Goal: Contribute content: Add original content to the website for others to see

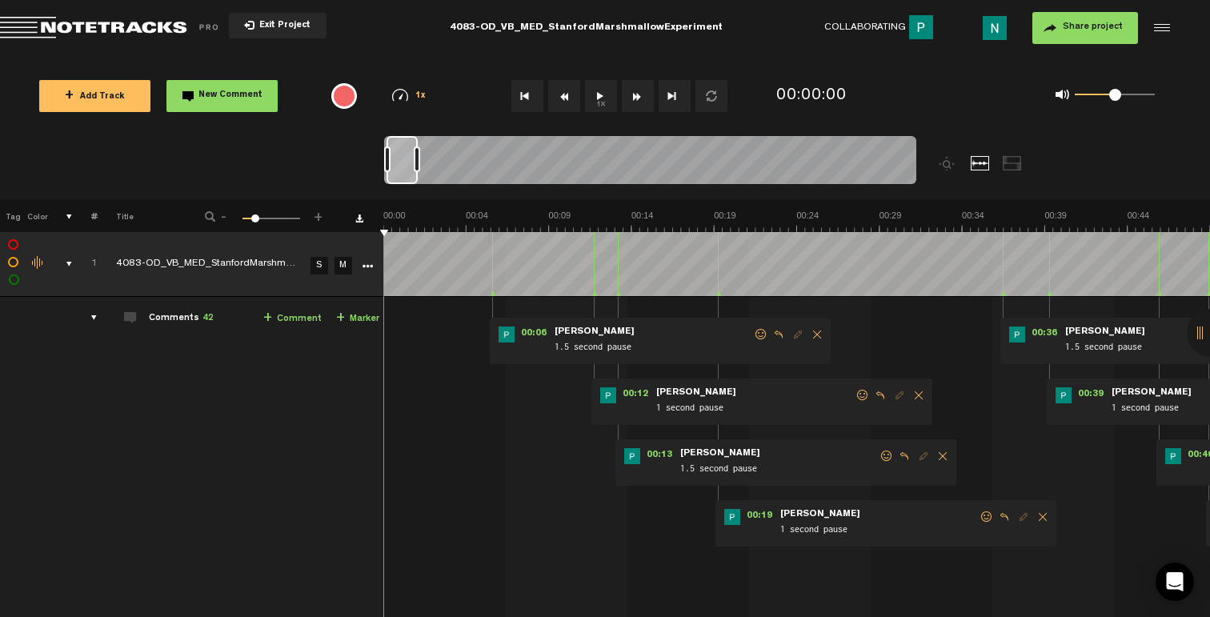
click at [67, 262] on div "comments, stamps & drawings" at bounding box center [62, 264] width 25 height 16
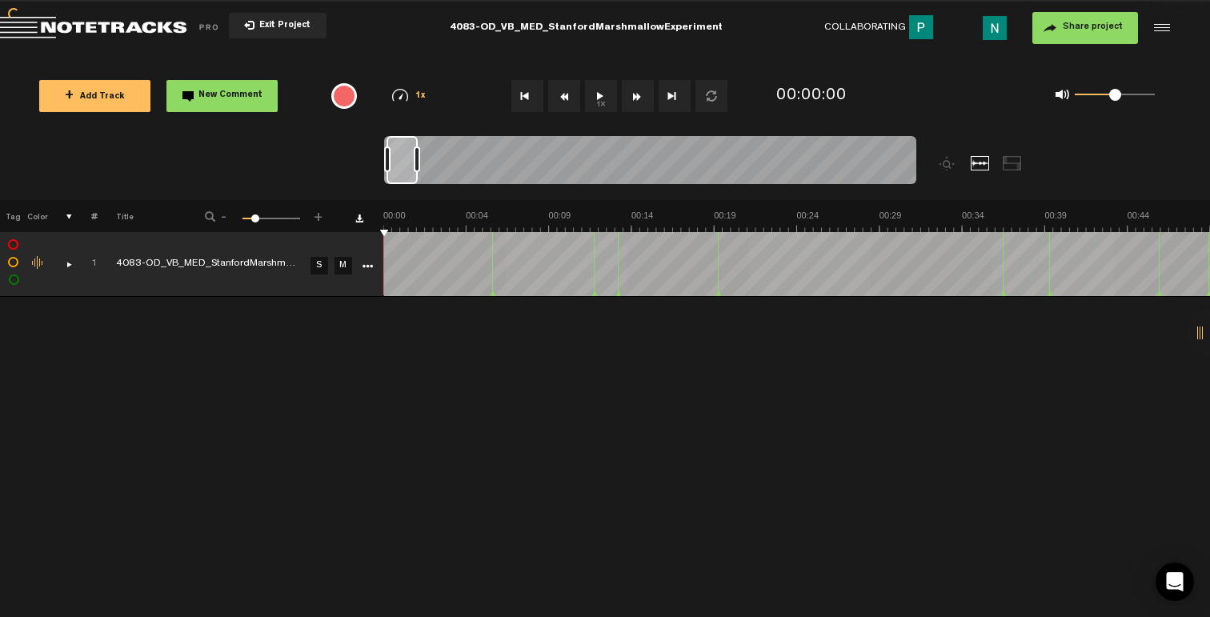
click at [67, 262] on div "comments, stamps & drawings" at bounding box center [62, 264] width 25 height 16
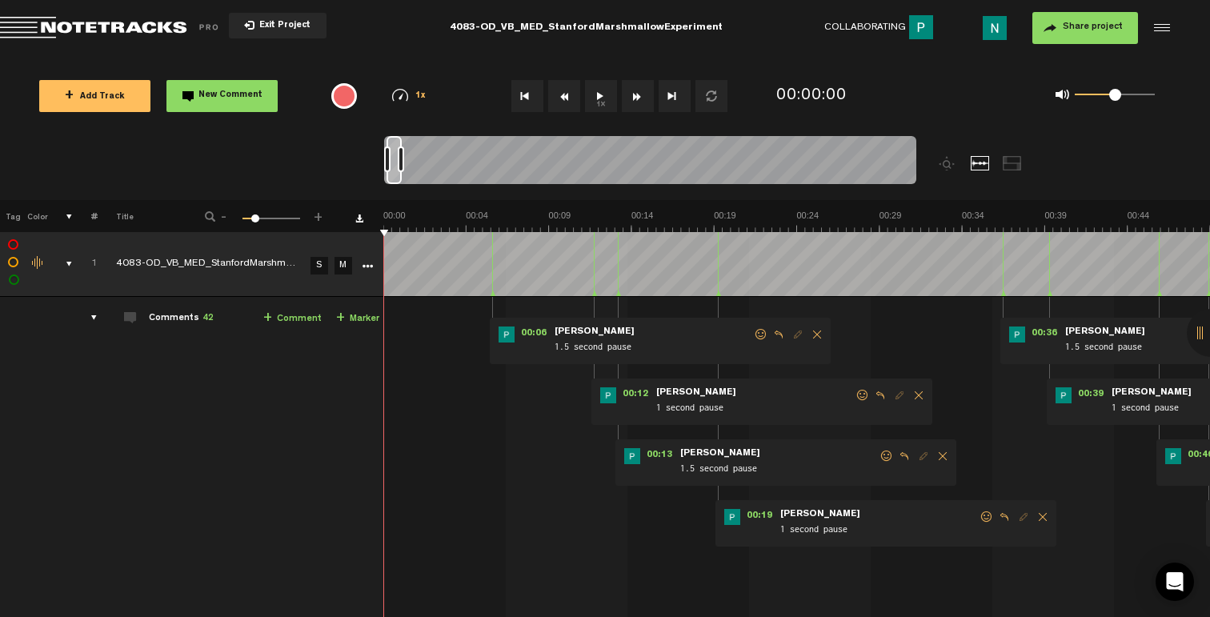
drag, startPoint x: 414, startPoint y: 162, endPoint x: 400, endPoint y: 163, distance: 14.4
click at [399, 163] on div at bounding box center [401, 159] width 6 height 26
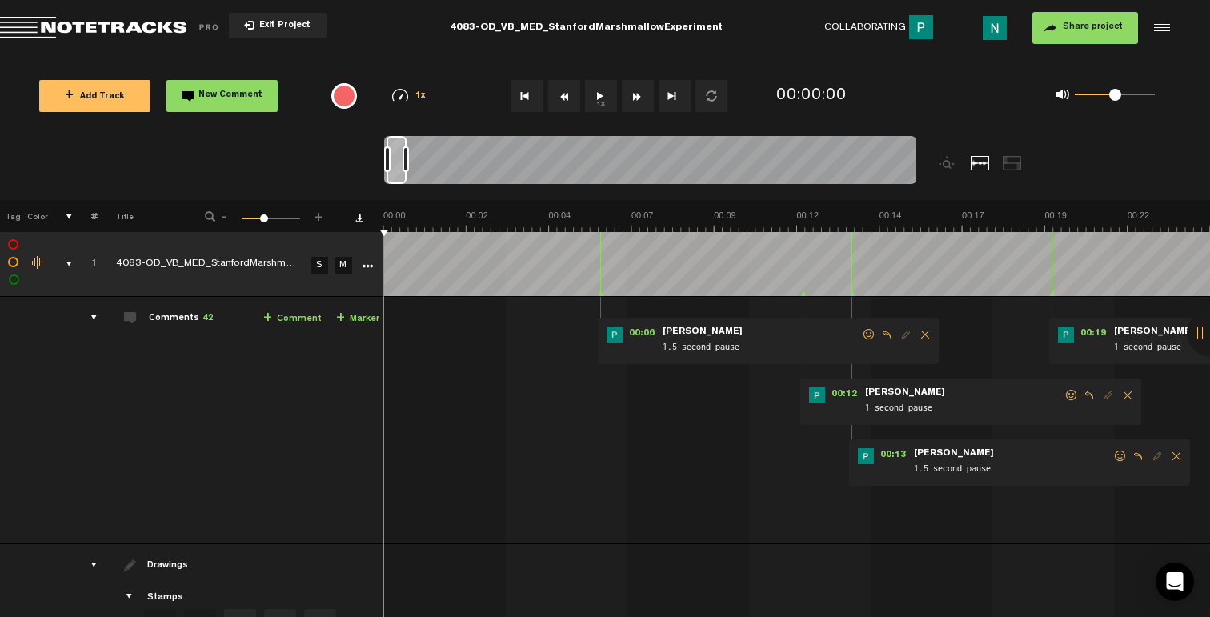
click at [404, 165] on div at bounding box center [405, 159] width 6 height 26
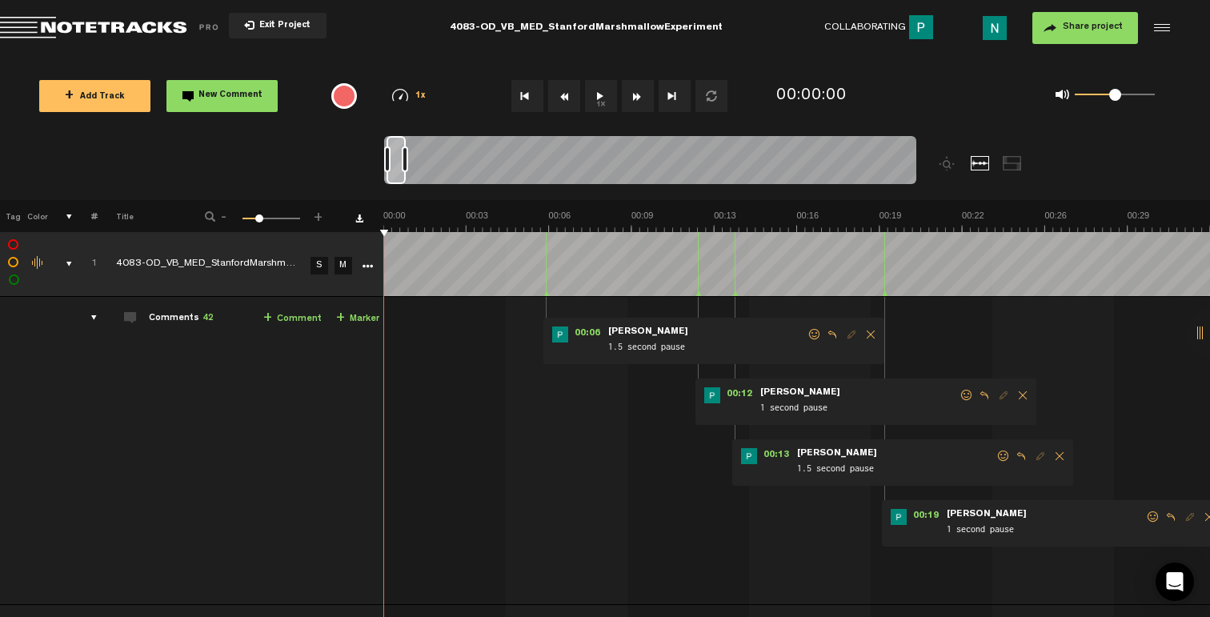
click at [402, 166] on div at bounding box center [405, 159] width 6 height 26
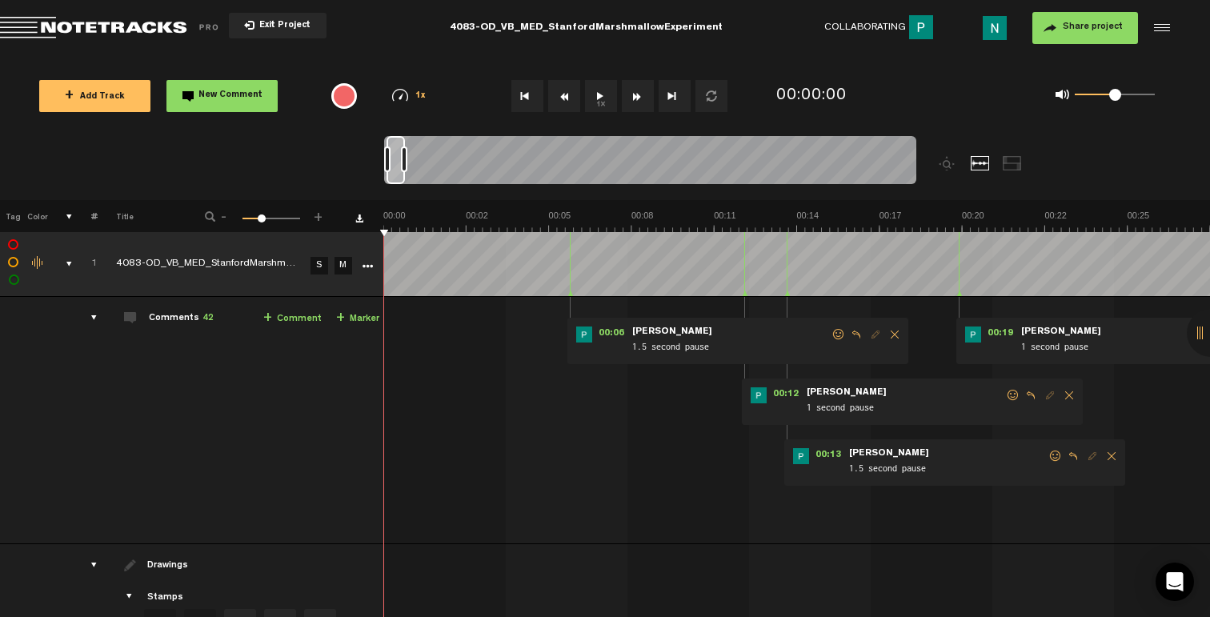
click at [402, 164] on div at bounding box center [404, 159] width 6 height 26
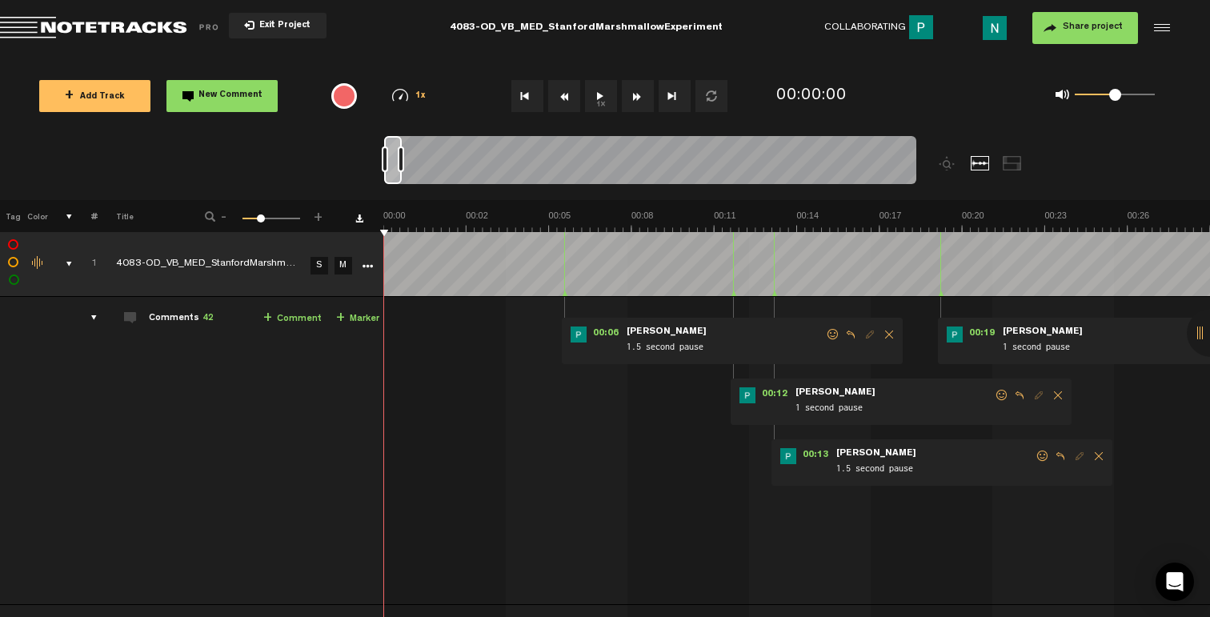
drag, startPoint x: 394, startPoint y: 177, endPoint x: 375, endPoint y: 180, distance: 18.7
click at [375, 180] on nt-zoom-navigation-bar at bounding box center [605, 168] width 1210 height 64
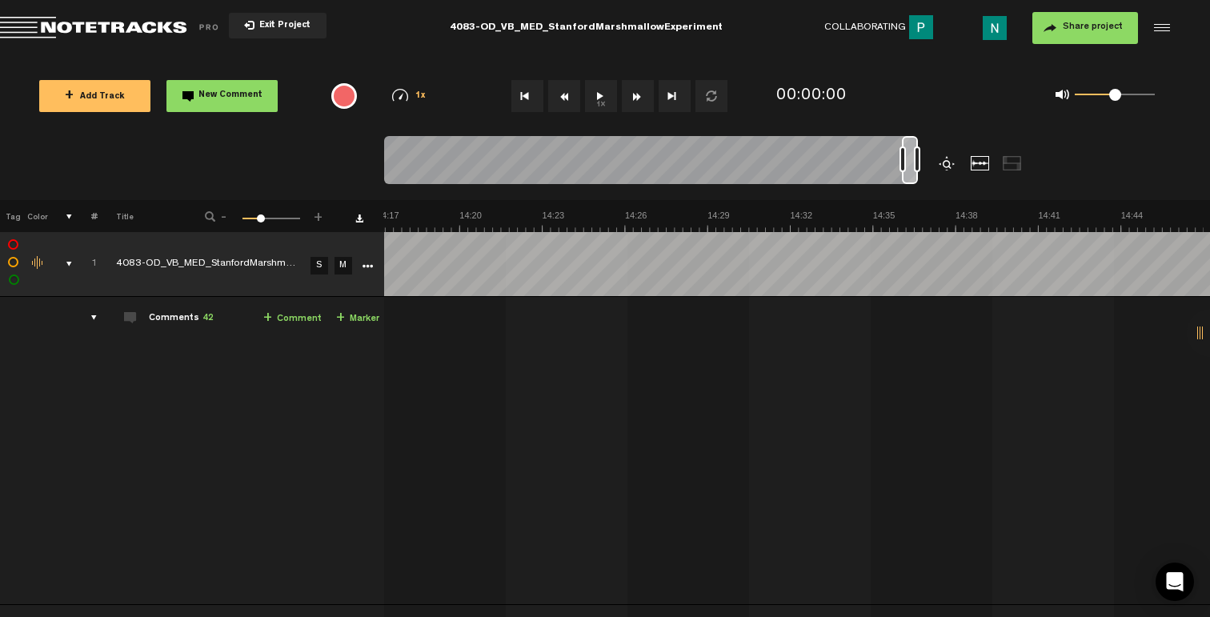
scroll to position [0, 24013]
drag, startPoint x: 390, startPoint y: 181, endPoint x: 945, endPoint y: 155, distance: 555.1
click at [945, 155] on div at bounding box center [717, 168] width 666 height 64
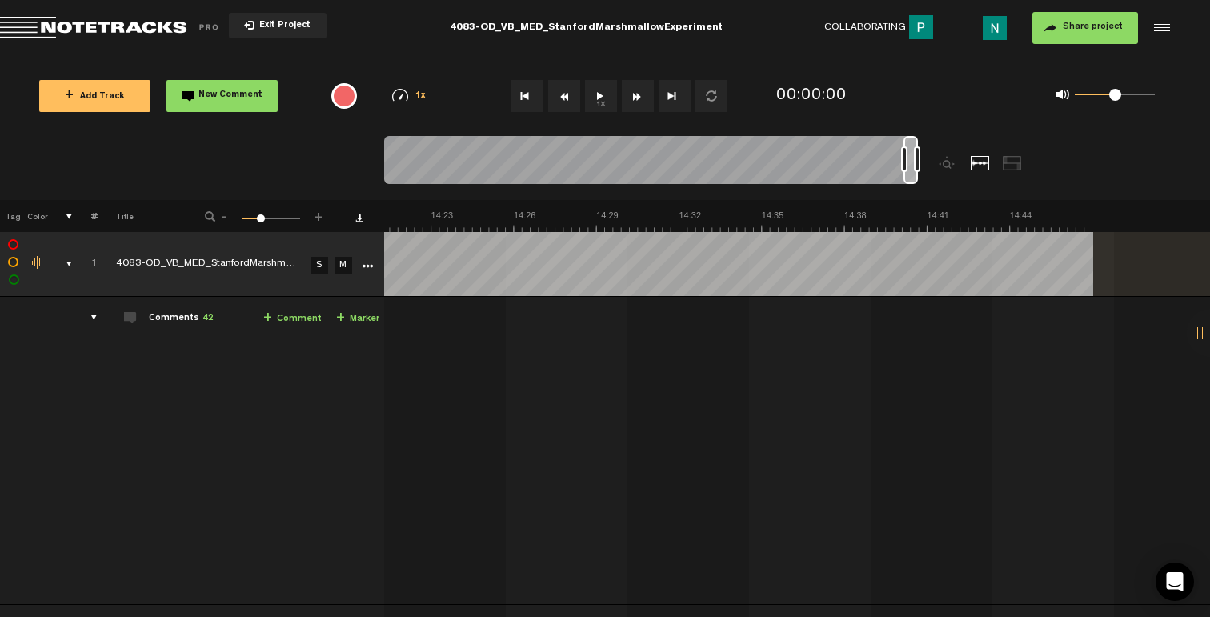
drag, startPoint x: 914, startPoint y: 180, endPoint x: 962, endPoint y: 177, distance: 48.1
click at [962, 177] on div at bounding box center [717, 168] width 666 height 64
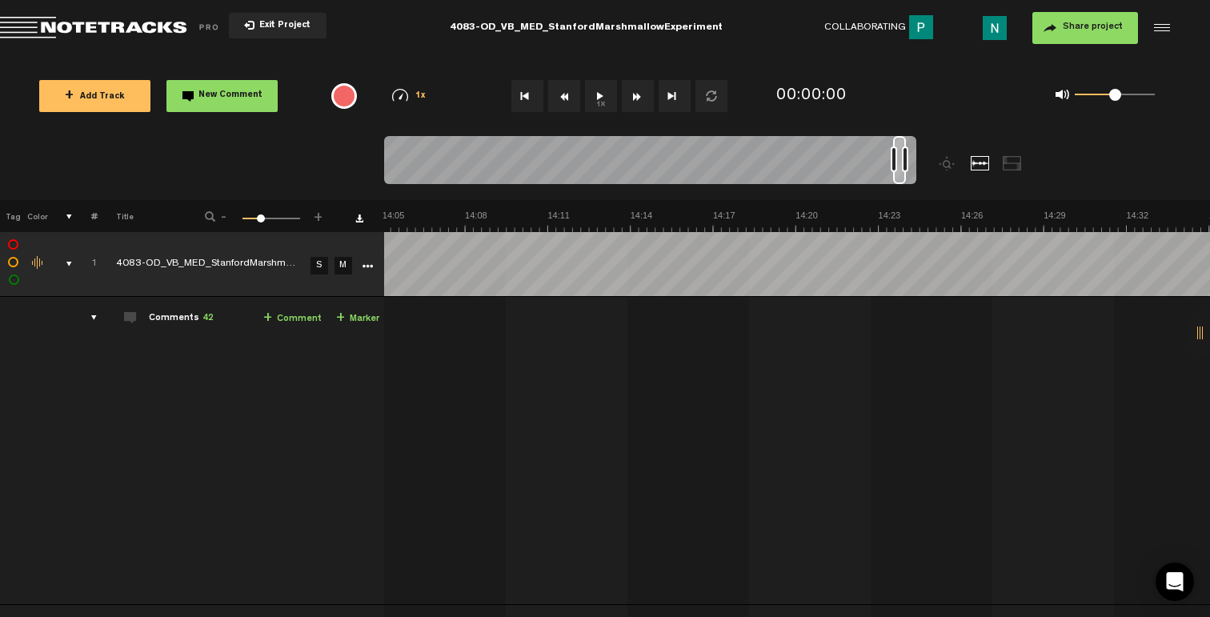
drag, startPoint x: 911, startPoint y: 179, endPoint x: 895, endPoint y: 176, distance: 16.3
click at [899, 182] on div at bounding box center [899, 160] width 13 height 48
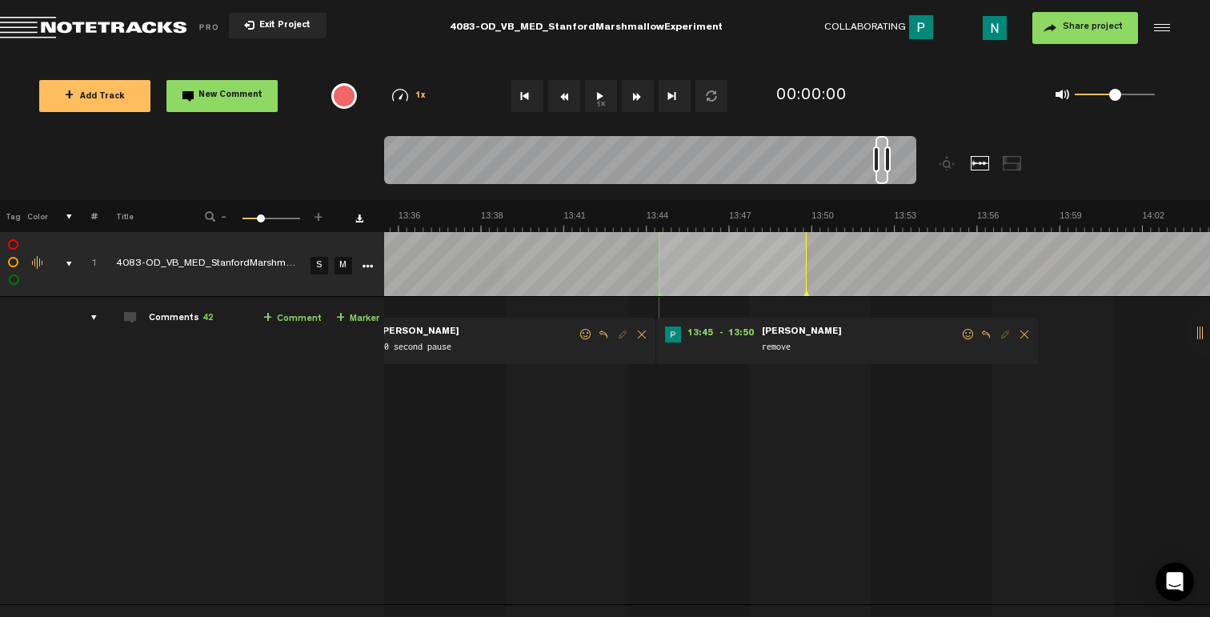
scroll to position [0, 22702]
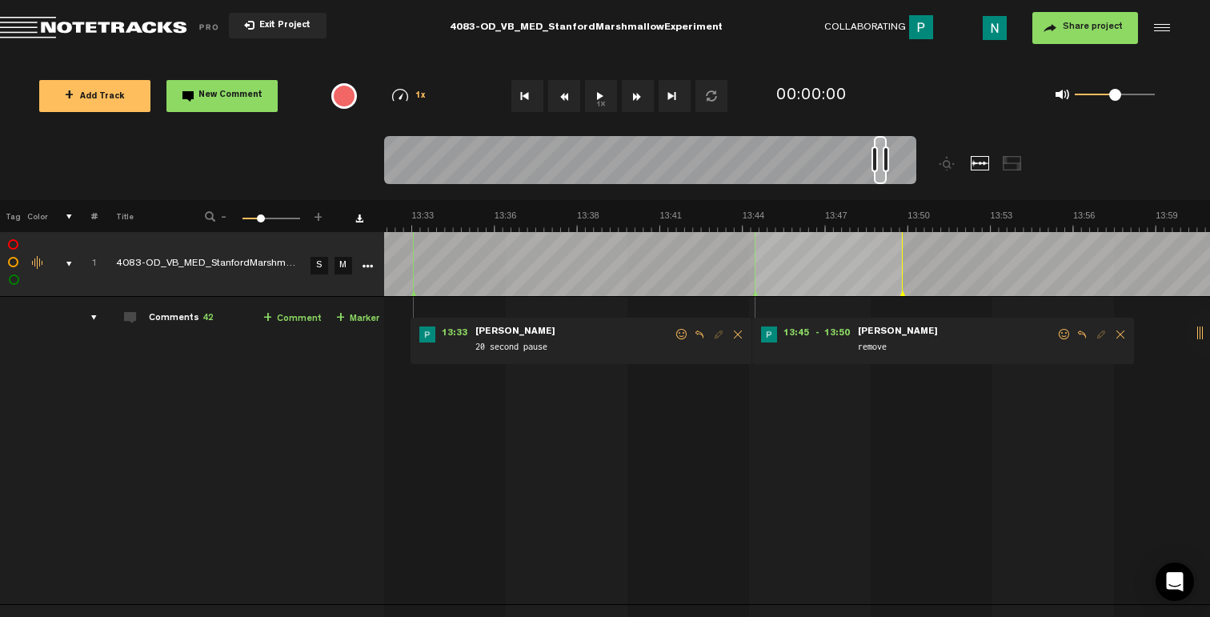
click at [1067, 336] on span at bounding box center [1064, 334] width 16 height 11
click at [1056, 338] on span at bounding box center [1064, 334] width 16 height 11
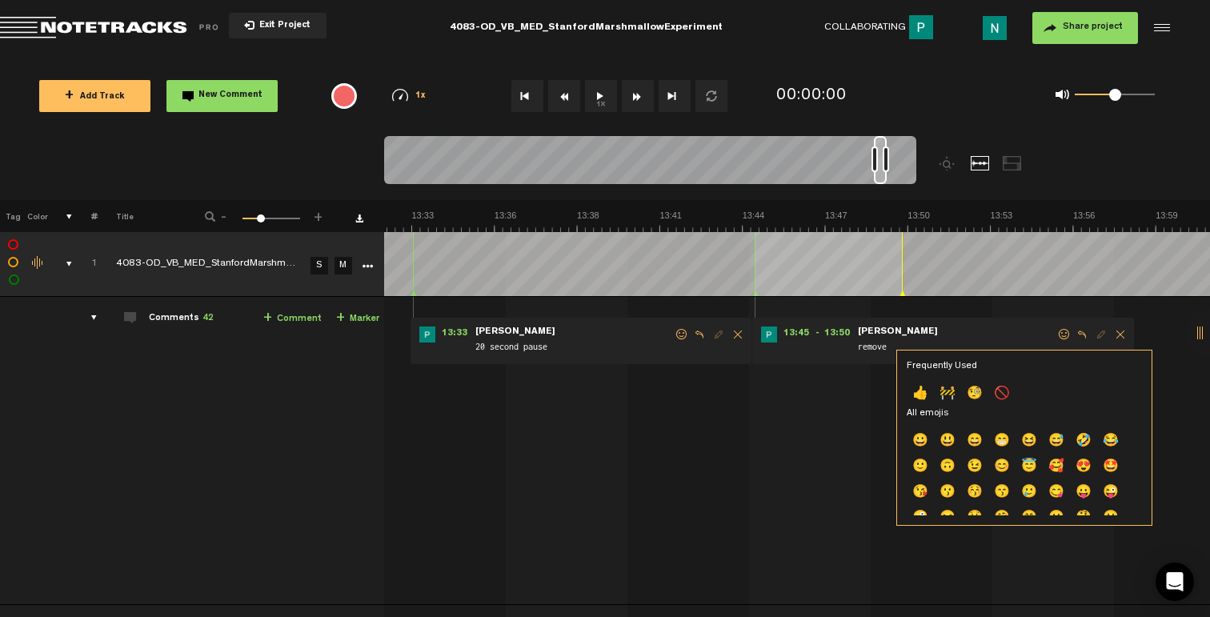
click at [1058, 337] on span at bounding box center [1064, 334] width 16 height 11
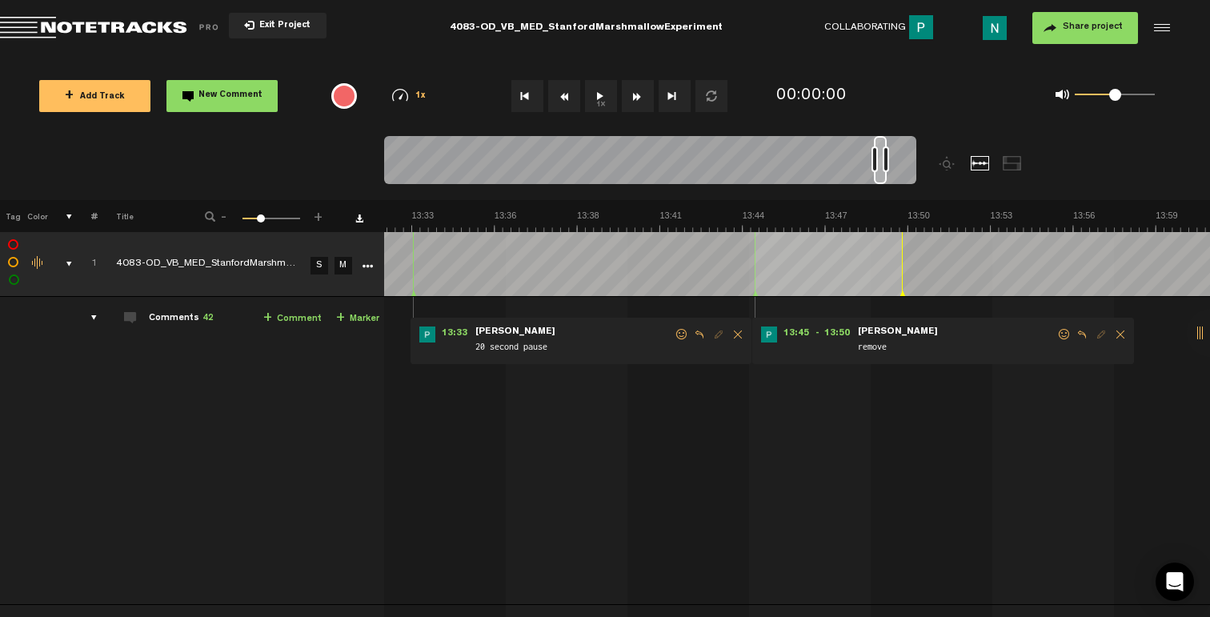
click at [1046, 339] on span "remove" at bounding box center [956, 348] width 200 height 18
click at [1055, 337] on form "remove" at bounding box center [956, 341] width 200 height 30
click at [1056, 338] on span at bounding box center [1064, 334] width 16 height 11
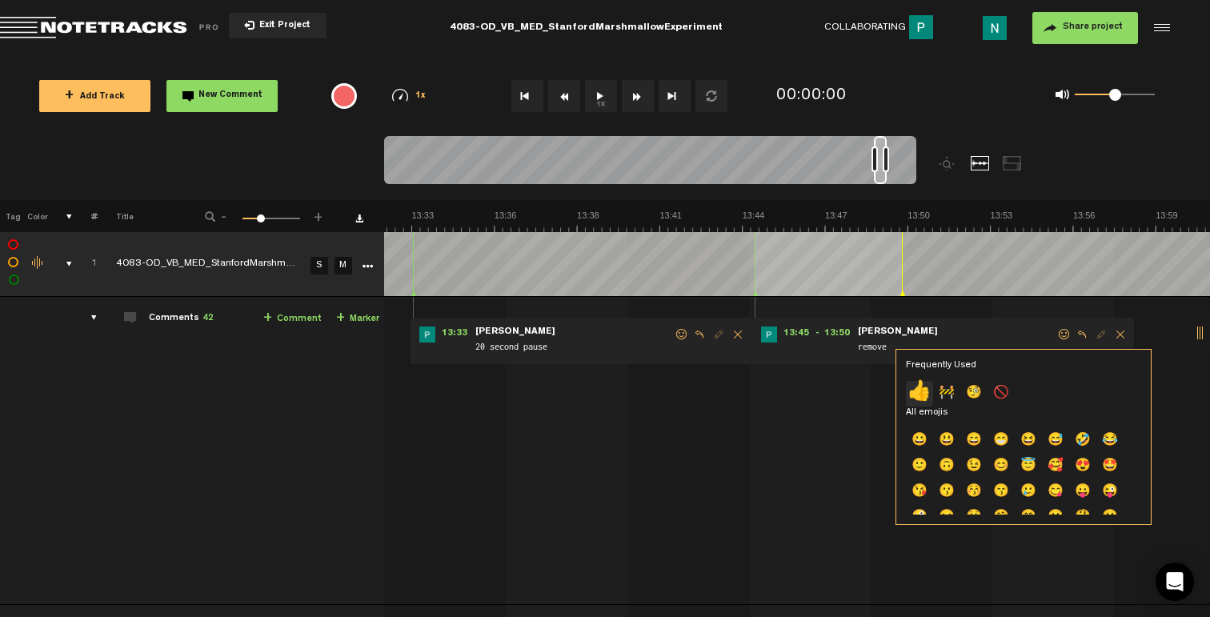
click at [916, 394] on p "👍" at bounding box center [919, 394] width 27 height 26
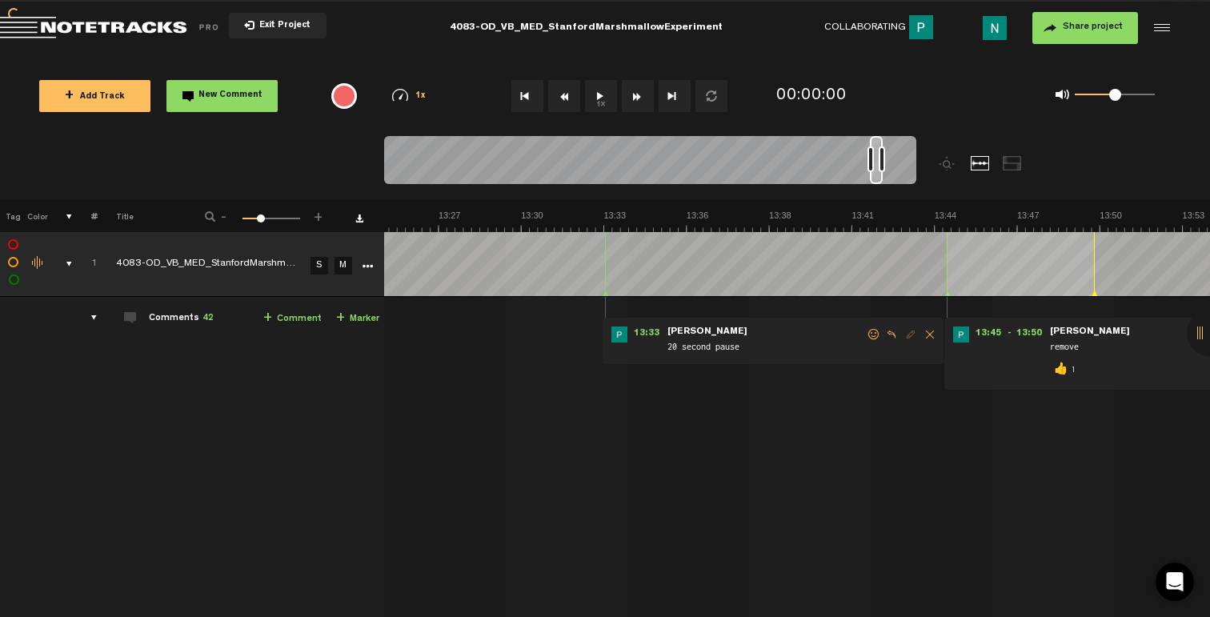
scroll to position [0, 22318]
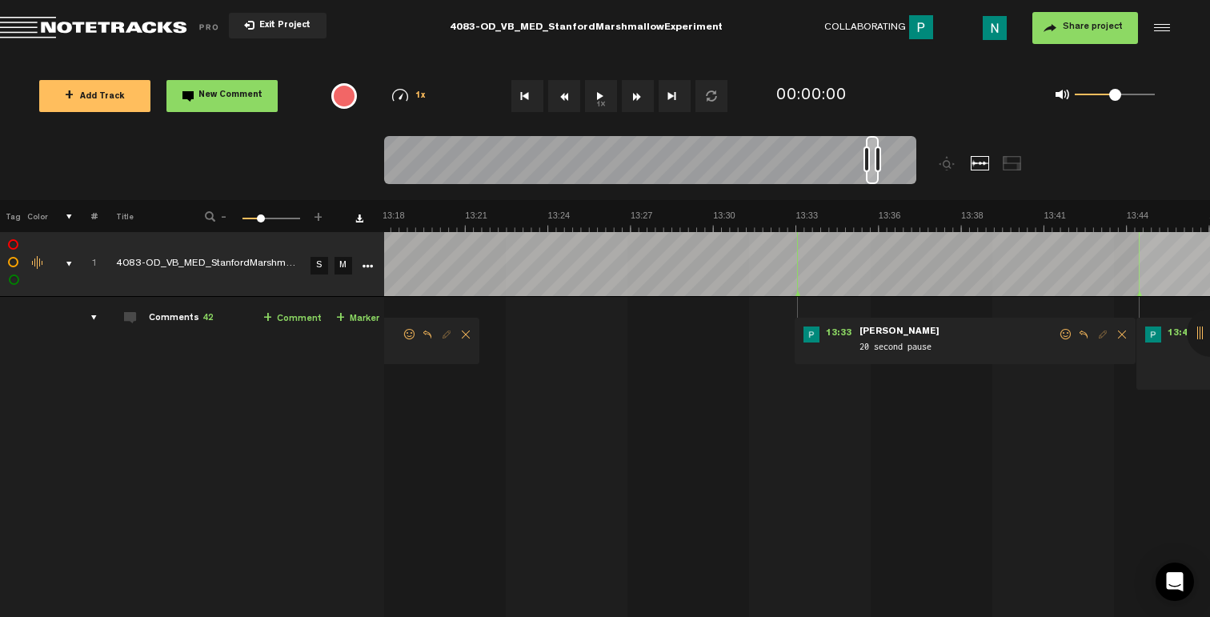
click at [1063, 336] on span at bounding box center [1066, 334] width 16 height 11
click at [1064, 335] on span at bounding box center [1066, 334] width 16 height 11
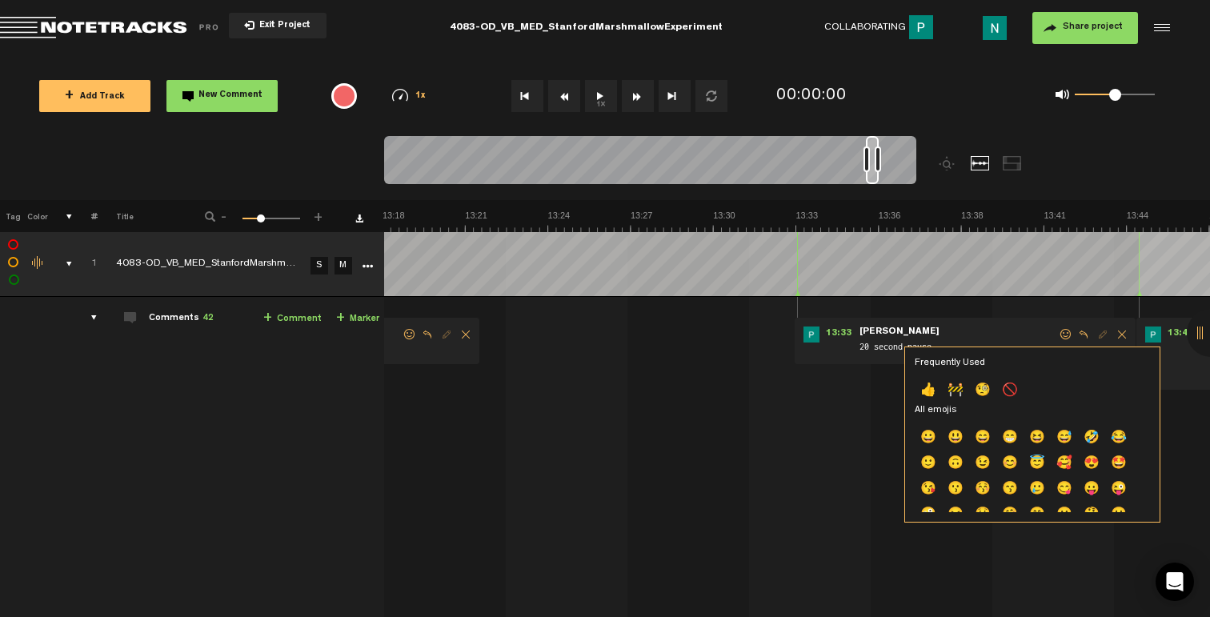
click at [930, 396] on p "👍" at bounding box center [928, 391] width 27 height 26
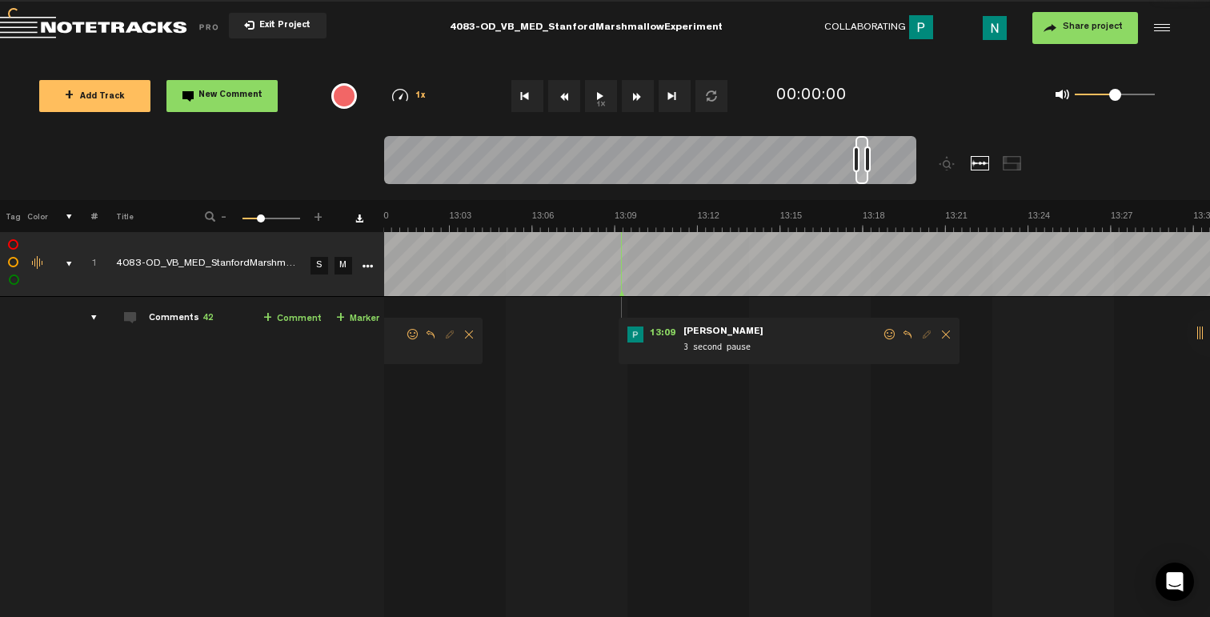
scroll to position [0, 21838]
click at [883, 338] on span at bounding box center [890, 334] width 16 height 11
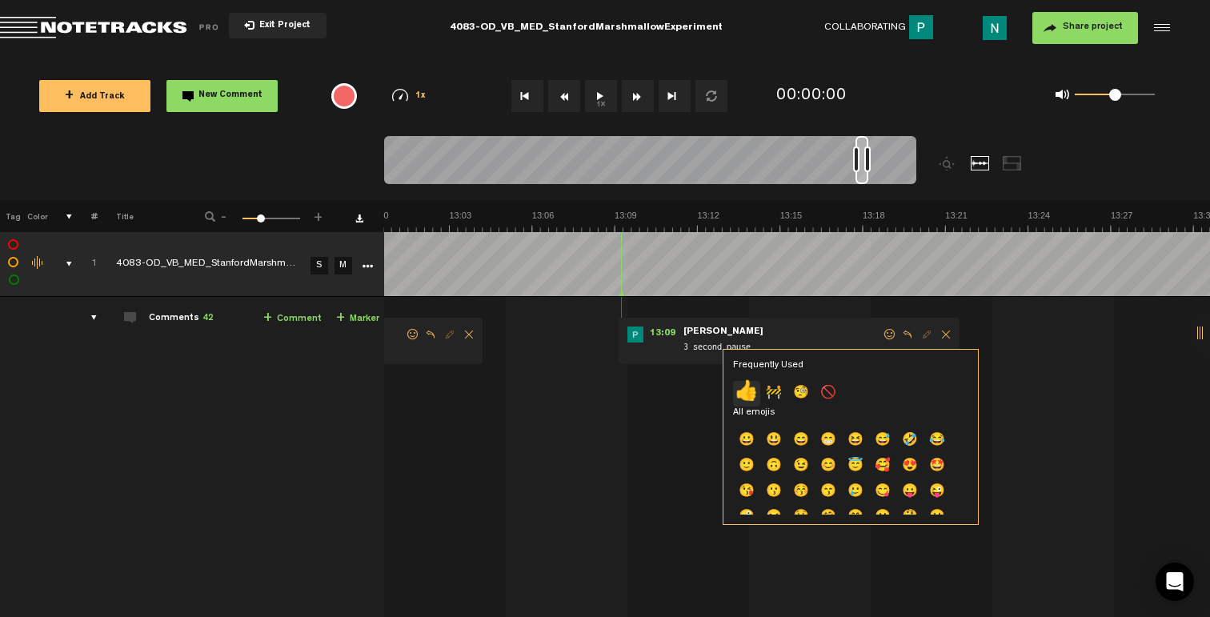
click at [751, 390] on p "👍" at bounding box center [746, 394] width 27 height 26
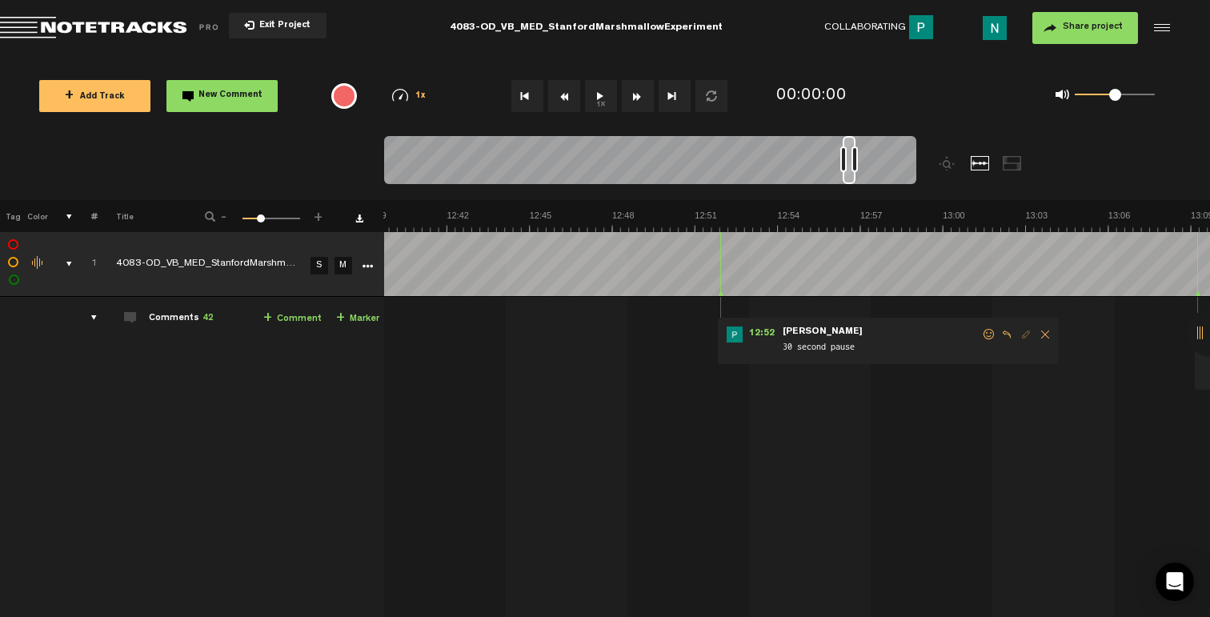
scroll to position [0, 21166]
click at [1079, 335] on span at bounding box center [1085, 334] width 16 height 11
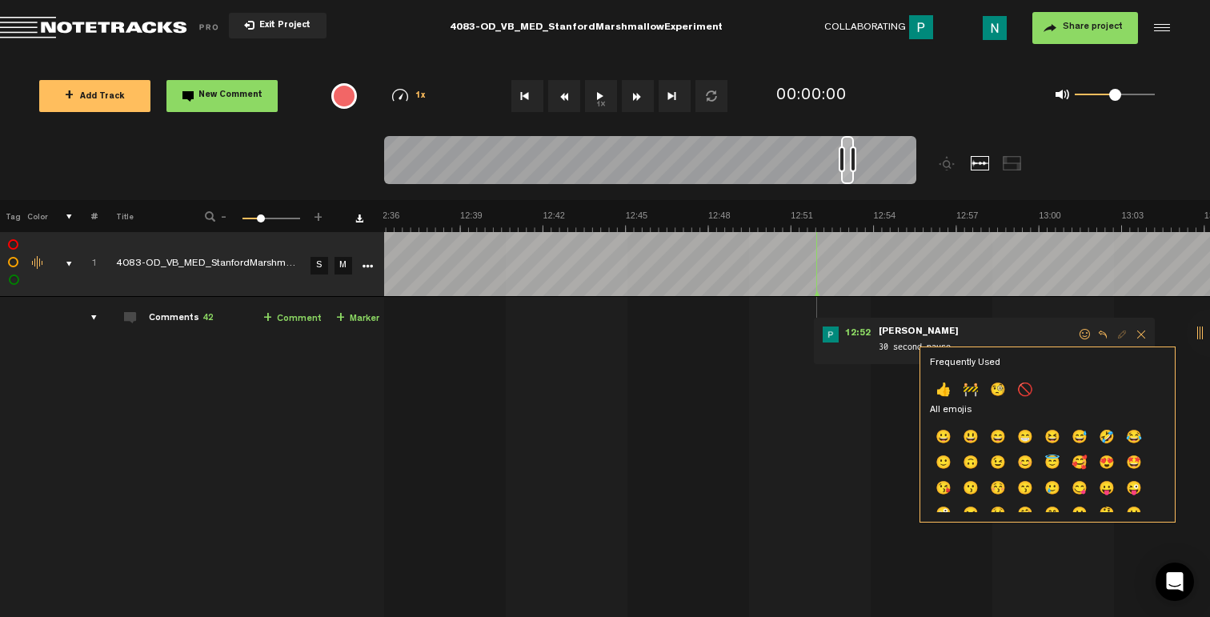
click at [940, 388] on p "👍" at bounding box center [943, 391] width 27 height 26
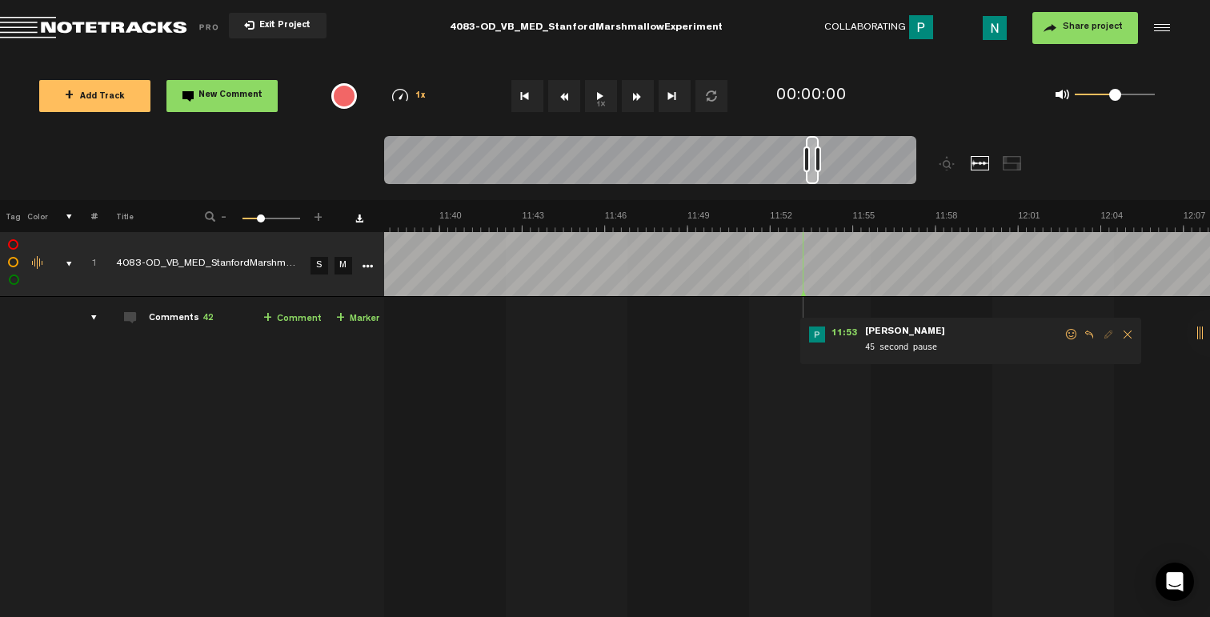
scroll to position [0, 19533]
click at [1070, 333] on span at bounding box center [1071, 334] width 16 height 11
click at [1067, 339] on span at bounding box center [1071, 334] width 16 height 11
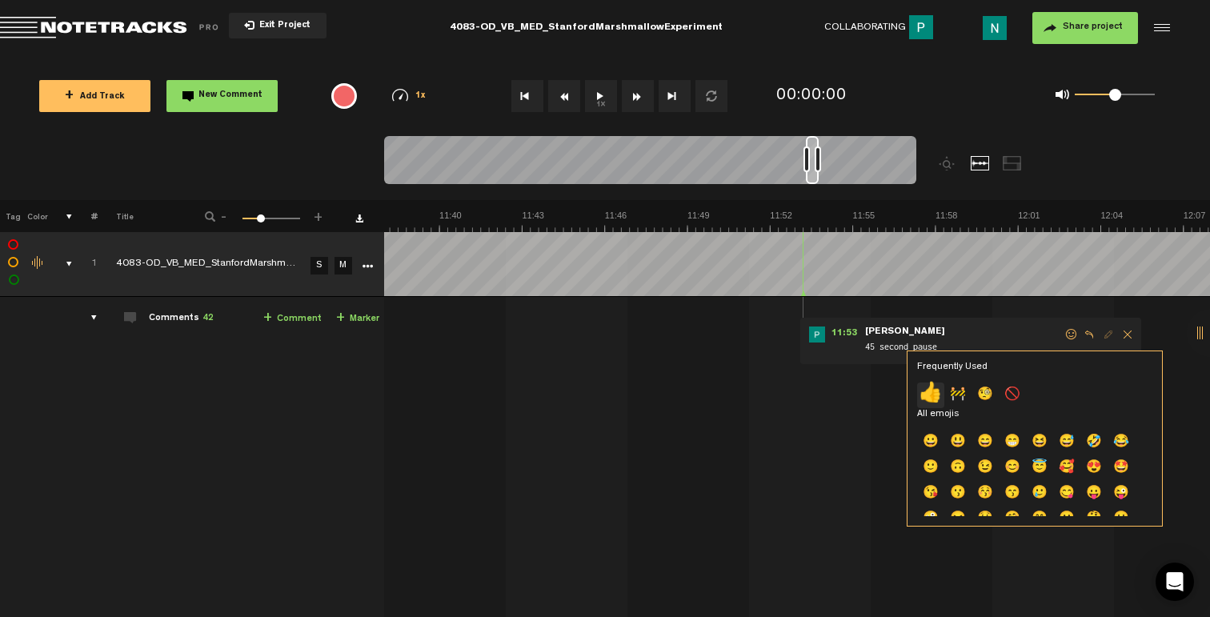
click at [933, 394] on p "👍" at bounding box center [930, 395] width 27 height 26
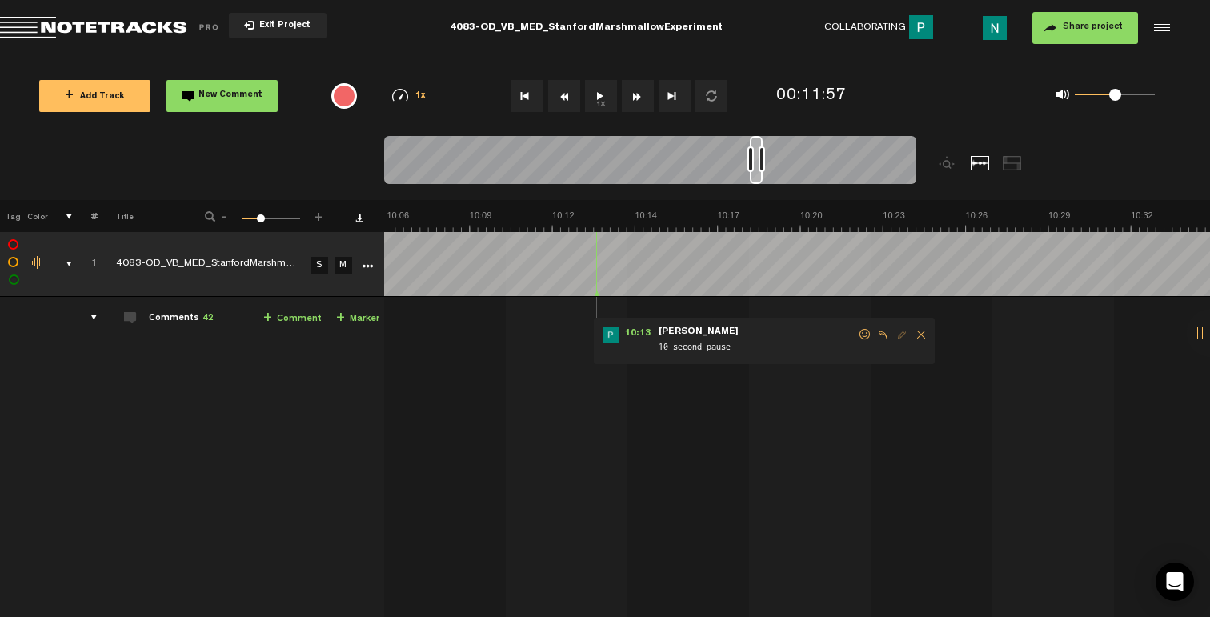
scroll to position [0, 16845]
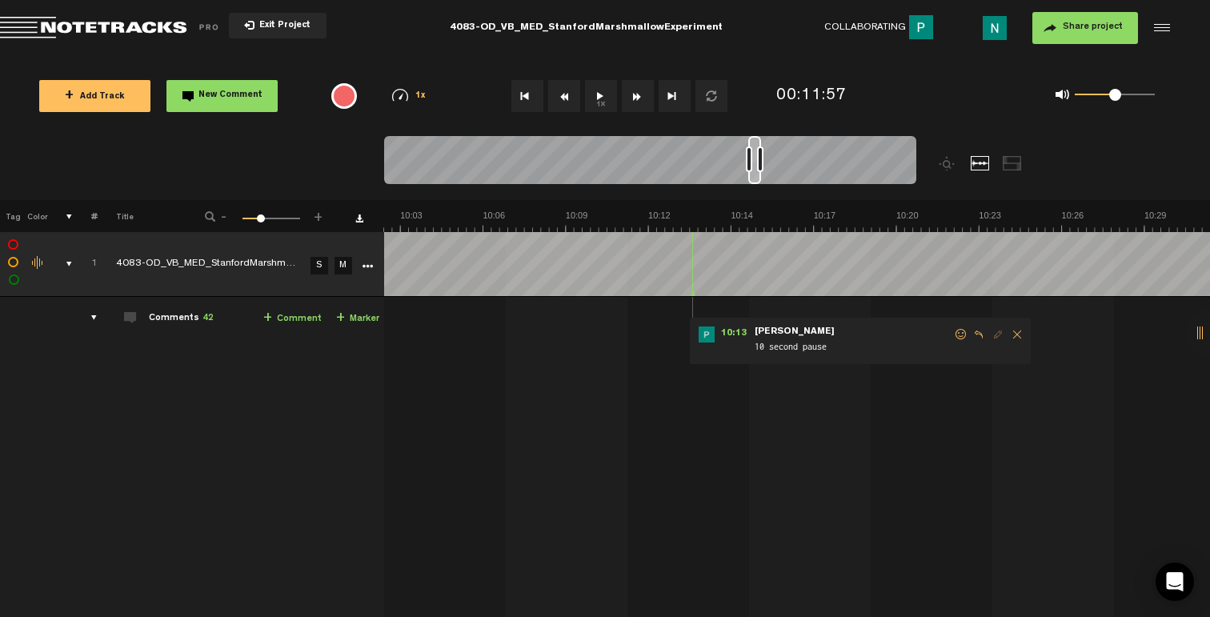
click at [955, 333] on span at bounding box center [961, 334] width 16 height 11
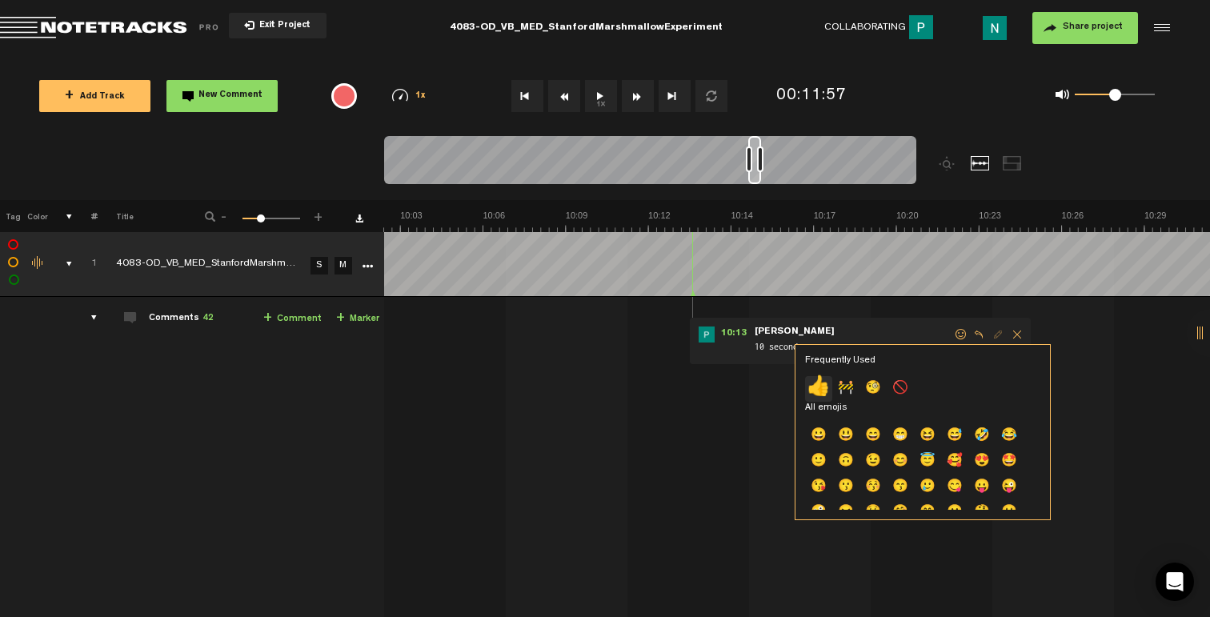
click at [822, 389] on p "👍" at bounding box center [818, 389] width 27 height 26
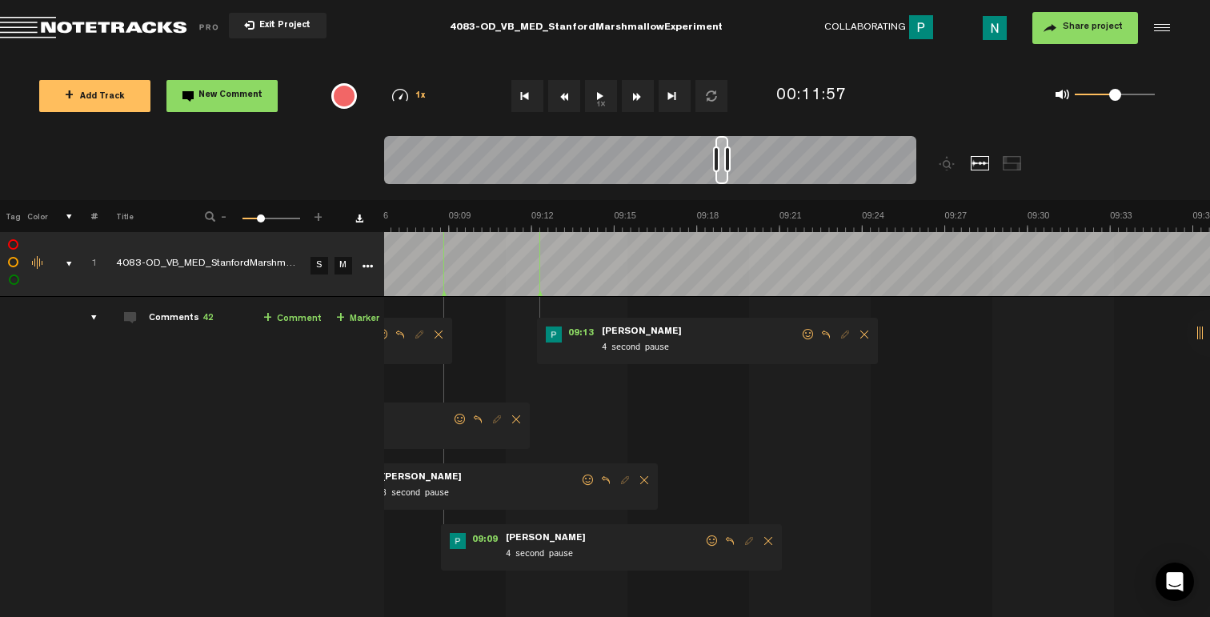
scroll to position [0, 15117]
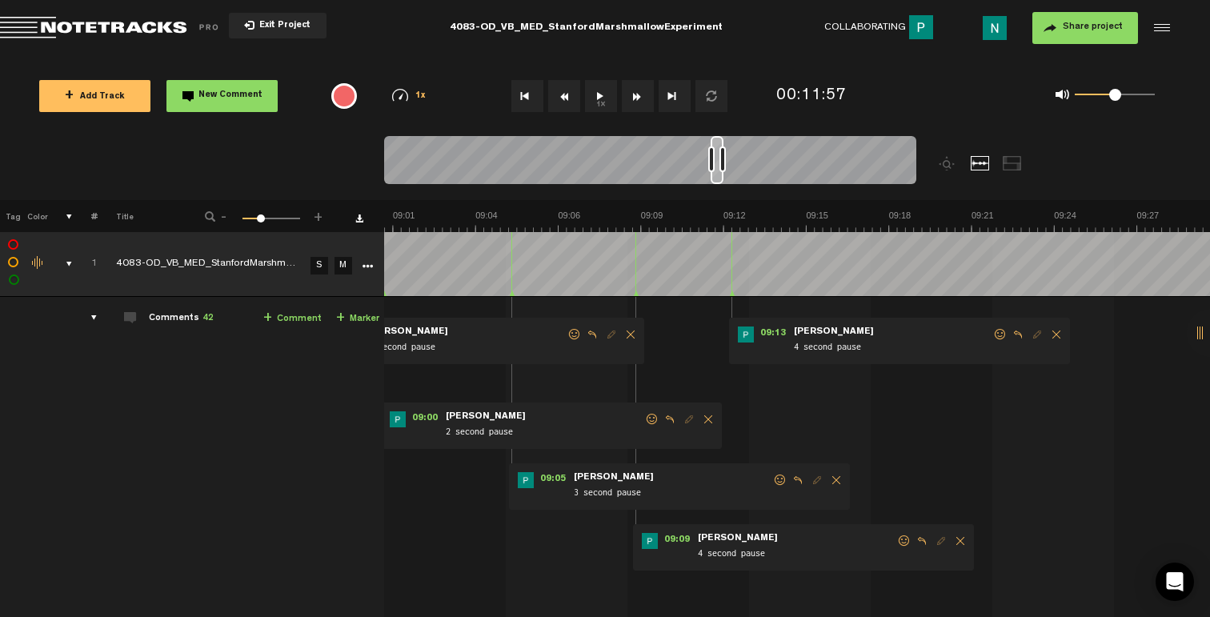
click at [997, 334] on span at bounding box center [1000, 334] width 16 height 11
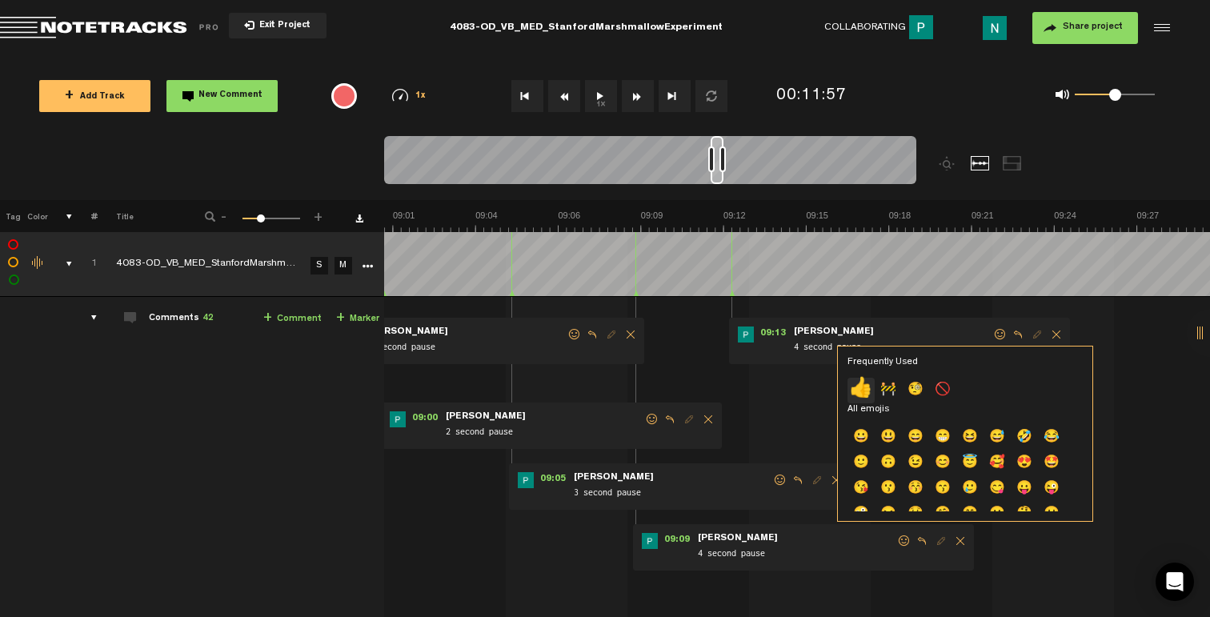
click at [854, 387] on p "👍" at bounding box center [860, 391] width 27 height 26
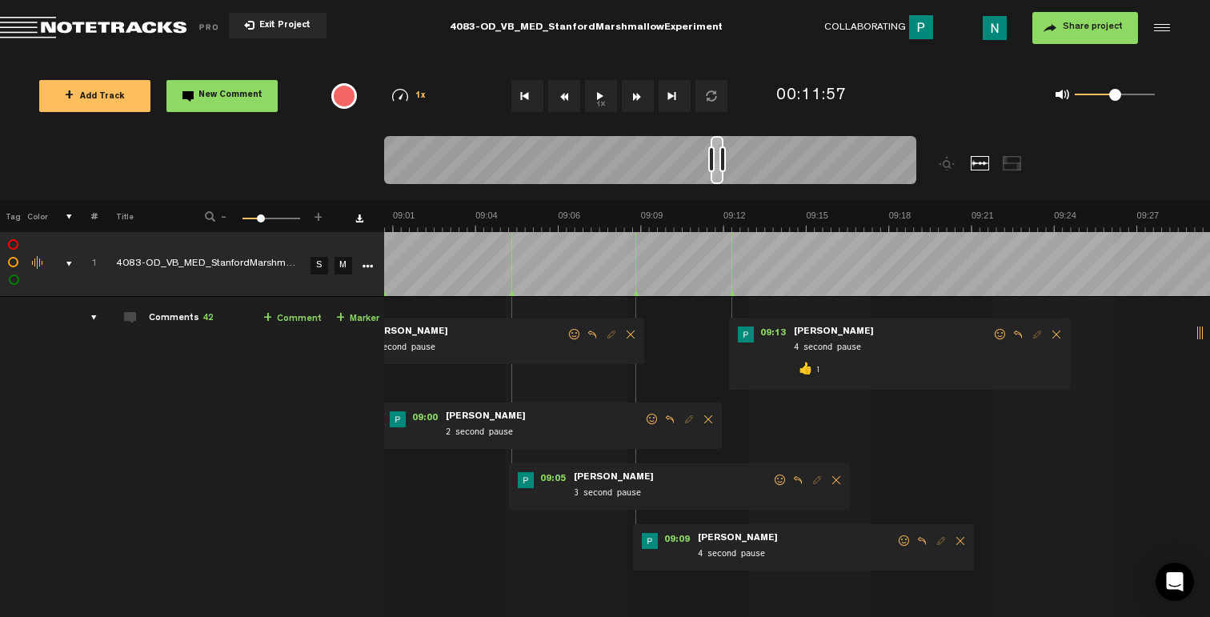
click at [903, 540] on span at bounding box center [904, 540] width 16 height 11
click at [764, 595] on p "👍" at bounding box center [766, 596] width 27 height 26
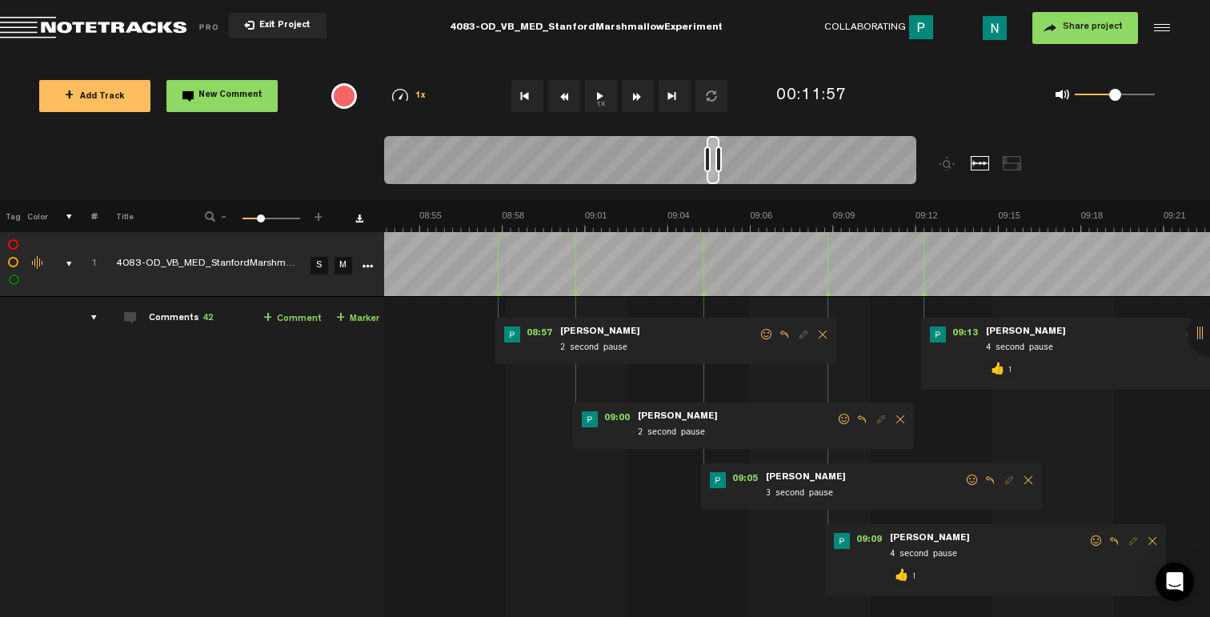
scroll to position [0, 14924]
click at [969, 479] on span at bounding box center [972, 479] width 16 height 11
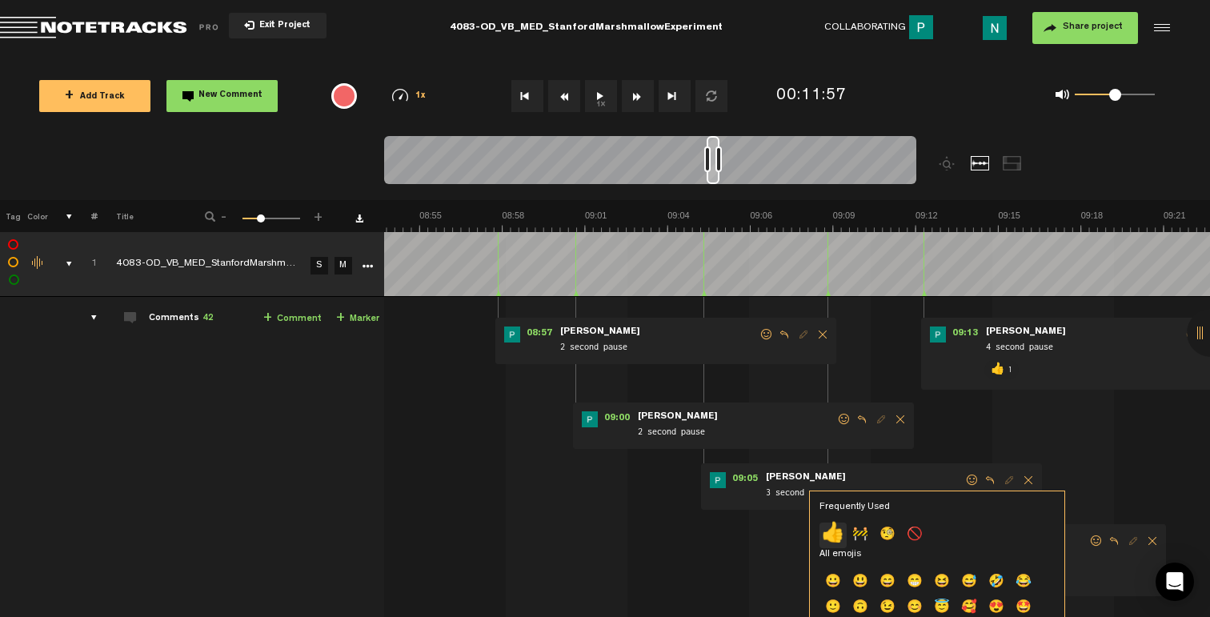
click at [835, 527] on p "👍" at bounding box center [832, 536] width 27 height 26
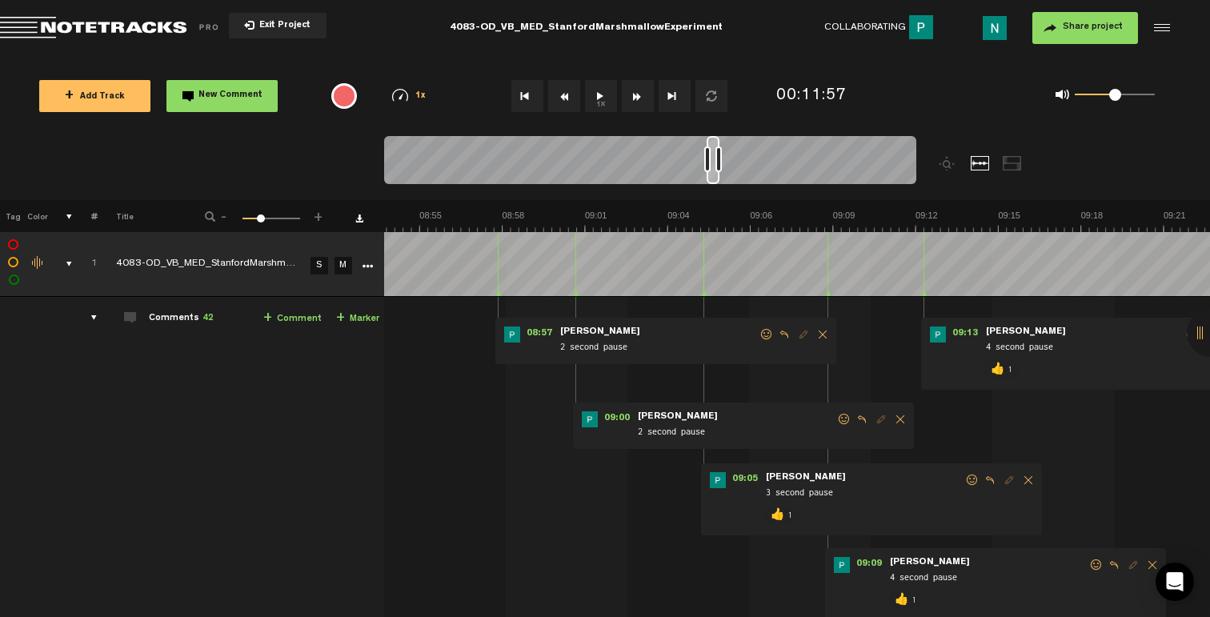
click at [845, 418] on span at bounding box center [844, 419] width 16 height 11
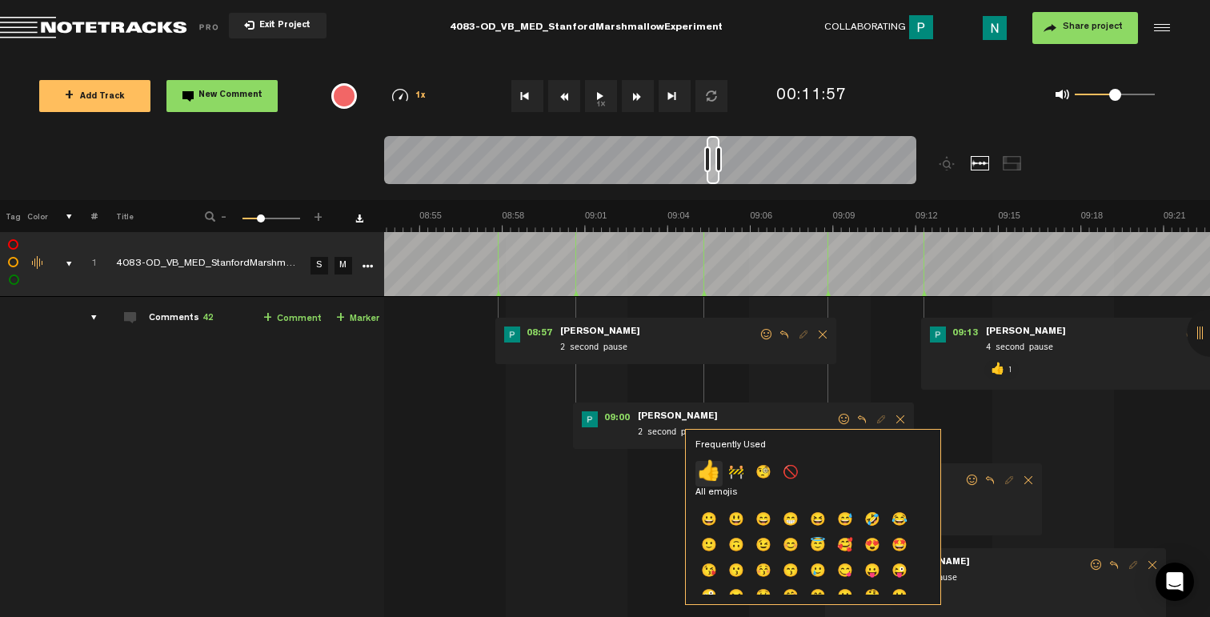
click at [710, 469] on p "👍" at bounding box center [708, 474] width 27 height 26
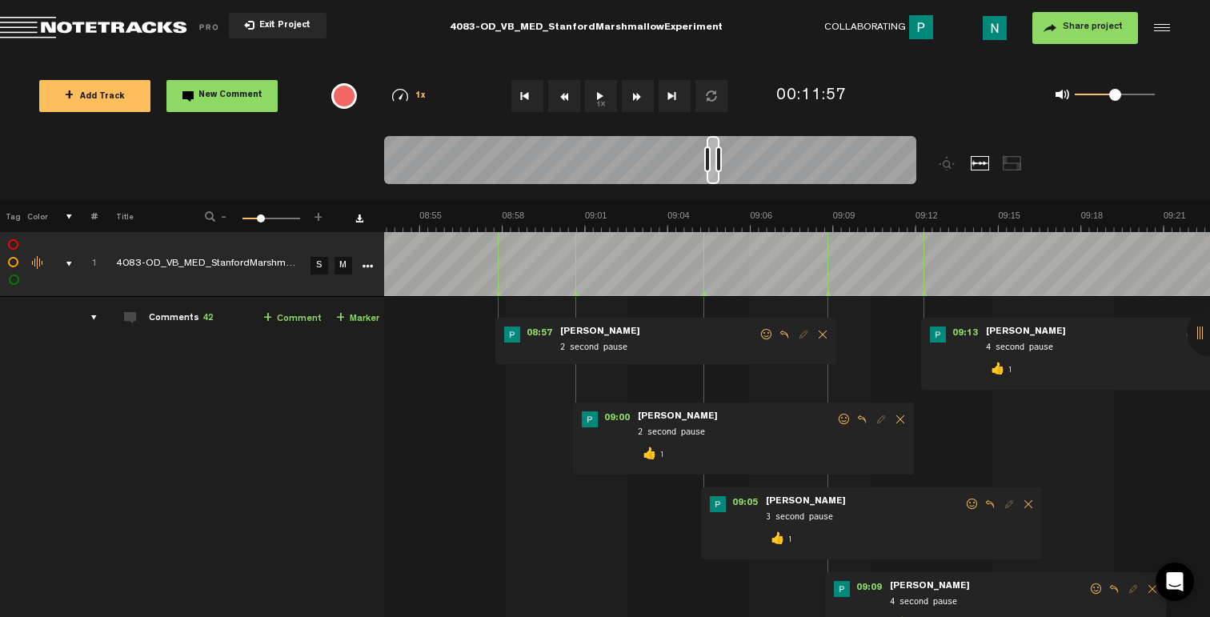
click at [766, 332] on span at bounding box center [767, 334] width 16 height 11
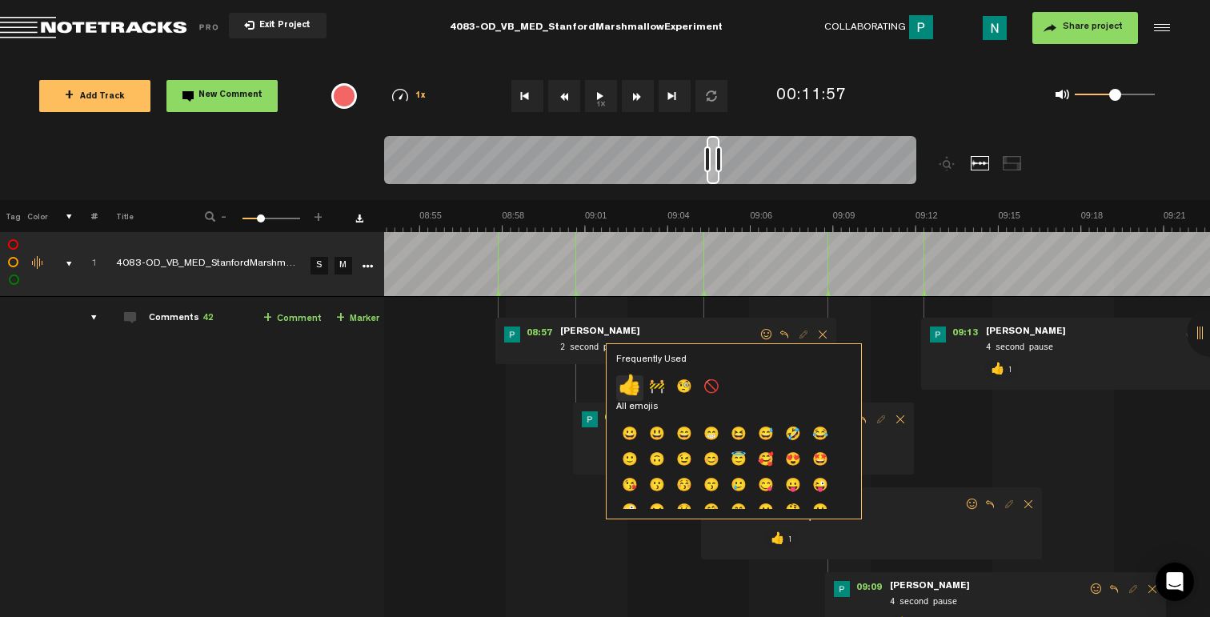
click at [626, 381] on p "👍" at bounding box center [629, 388] width 27 height 26
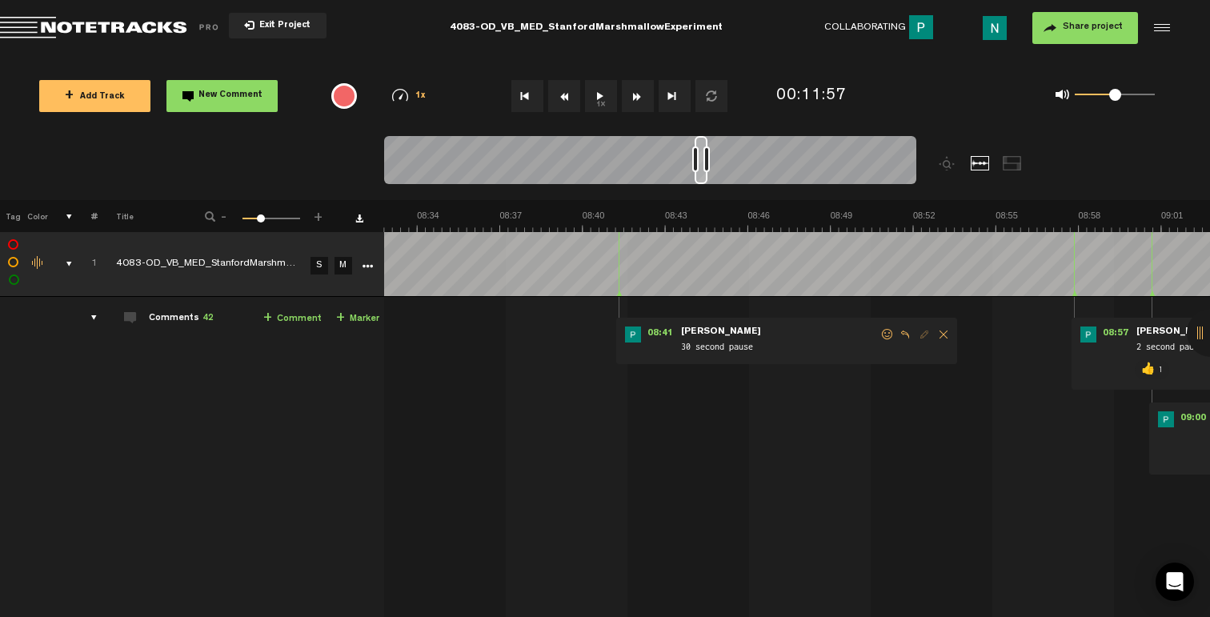
scroll to position [0, 14252]
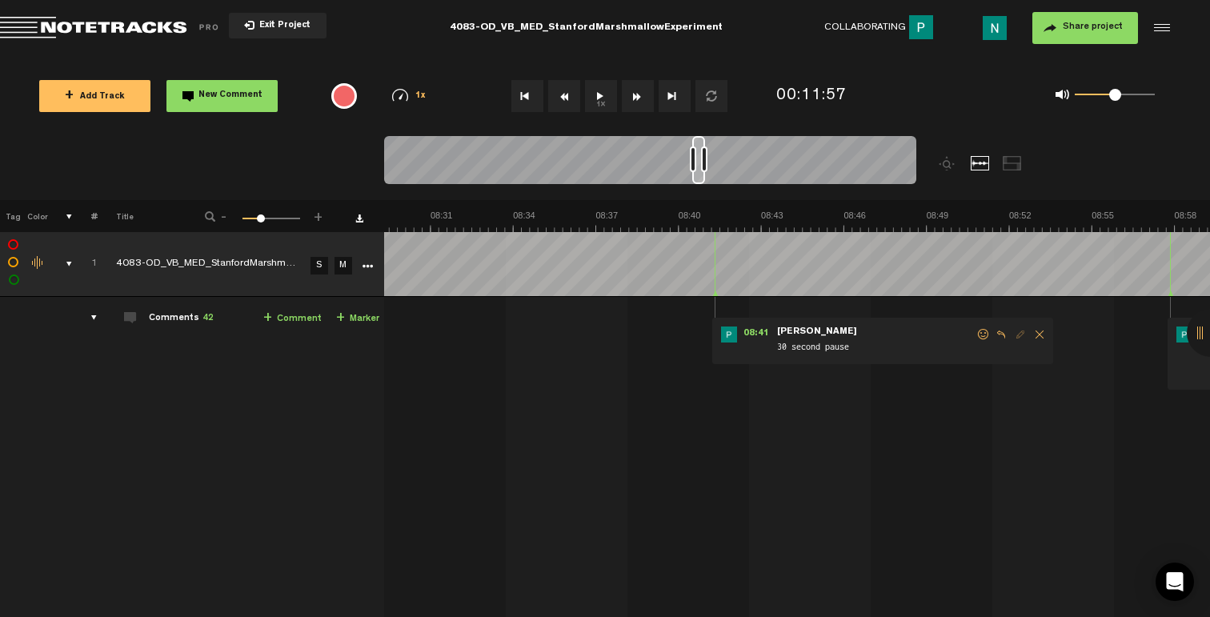
click at [979, 332] on span at bounding box center [983, 334] width 16 height 11
click at [978, 334] on span at bounding box center [983, 334] width 16 height 11
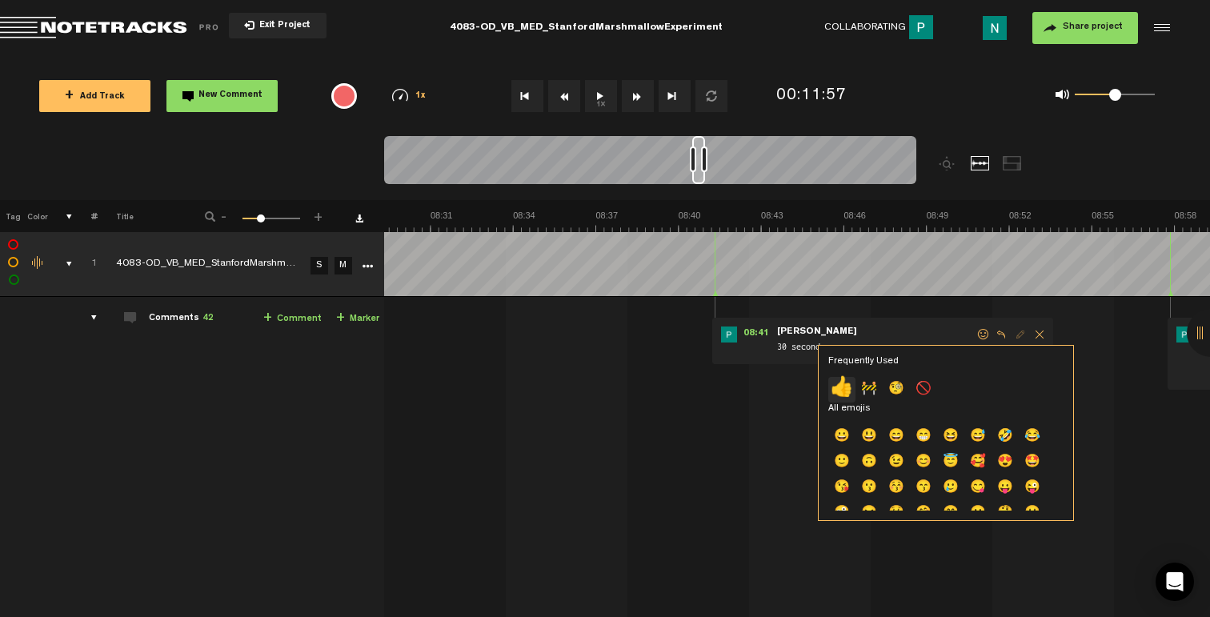
click at [848, 384] on p "👍" at bounding box center [841, 390] width 27 height 26
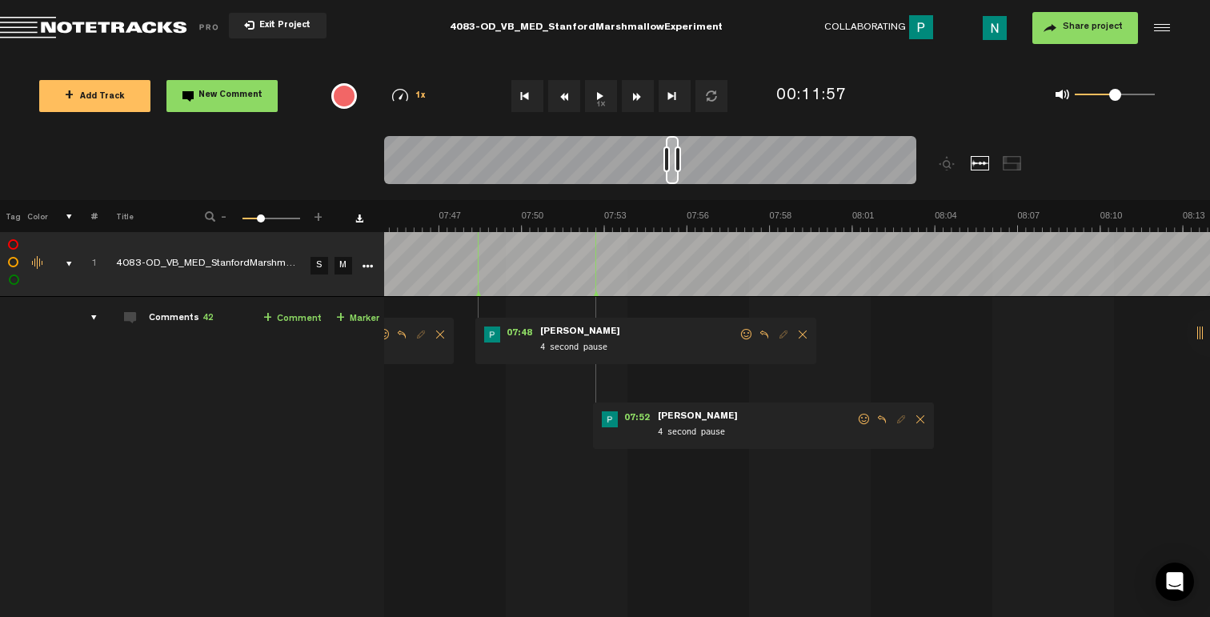
scroll to position [0, 12908]
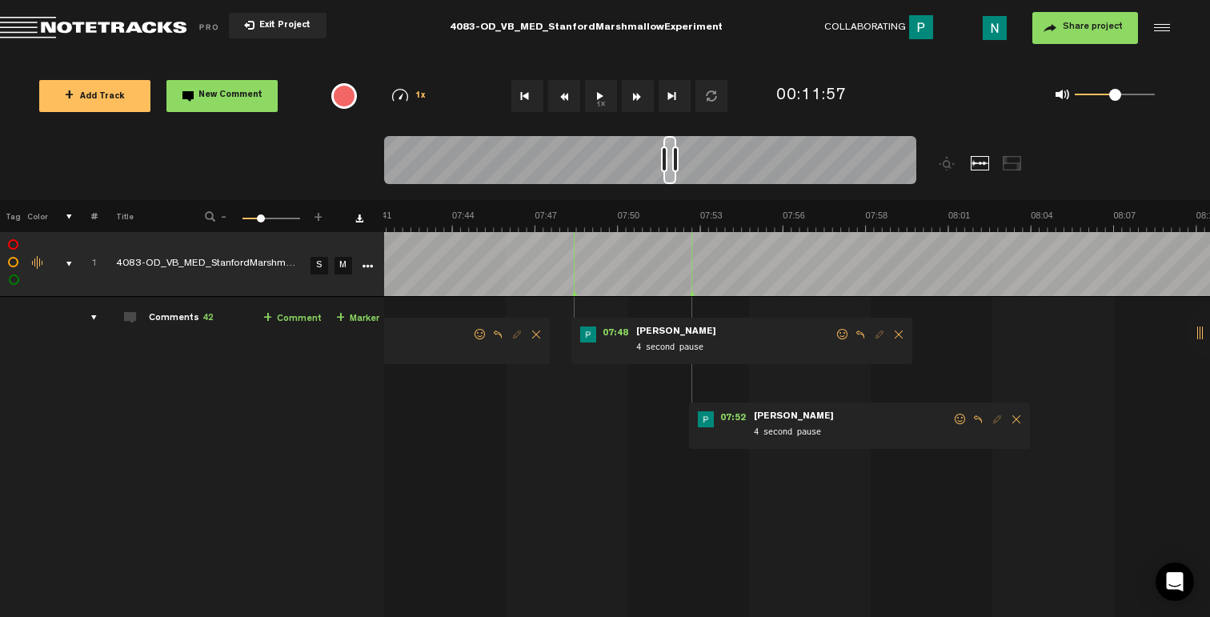
click at [958, 422] on span at bounding box center [960, 419] width 16 height 11
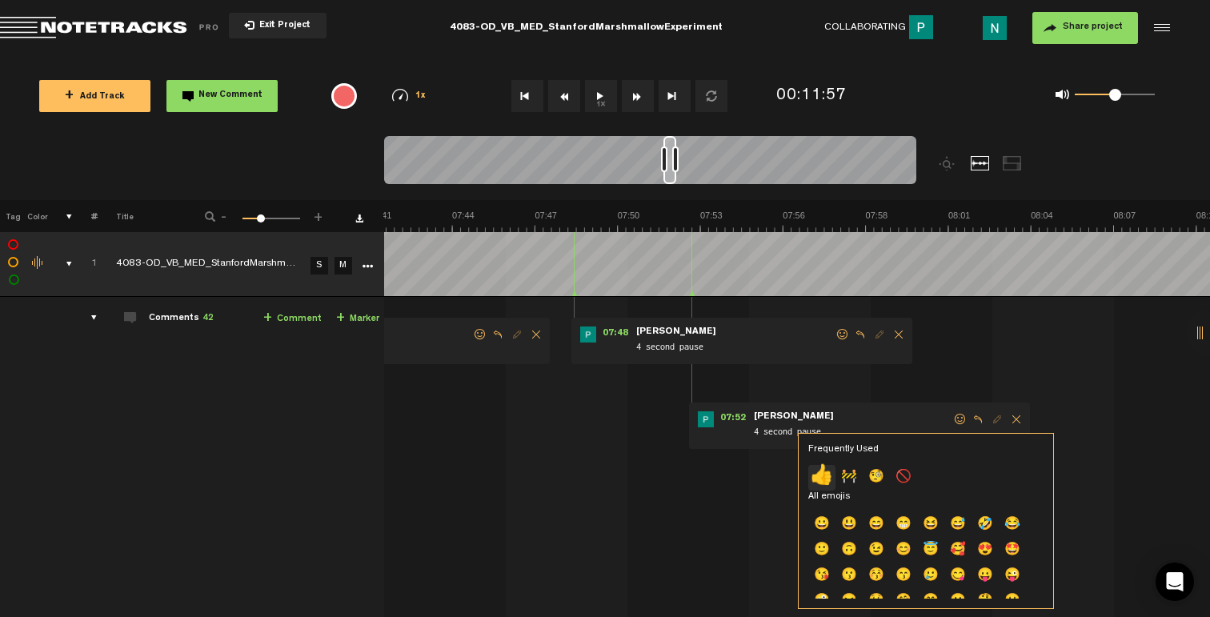
click at [812, 472] on p "👍" at bounding box center [821, 478] width 27 height 26
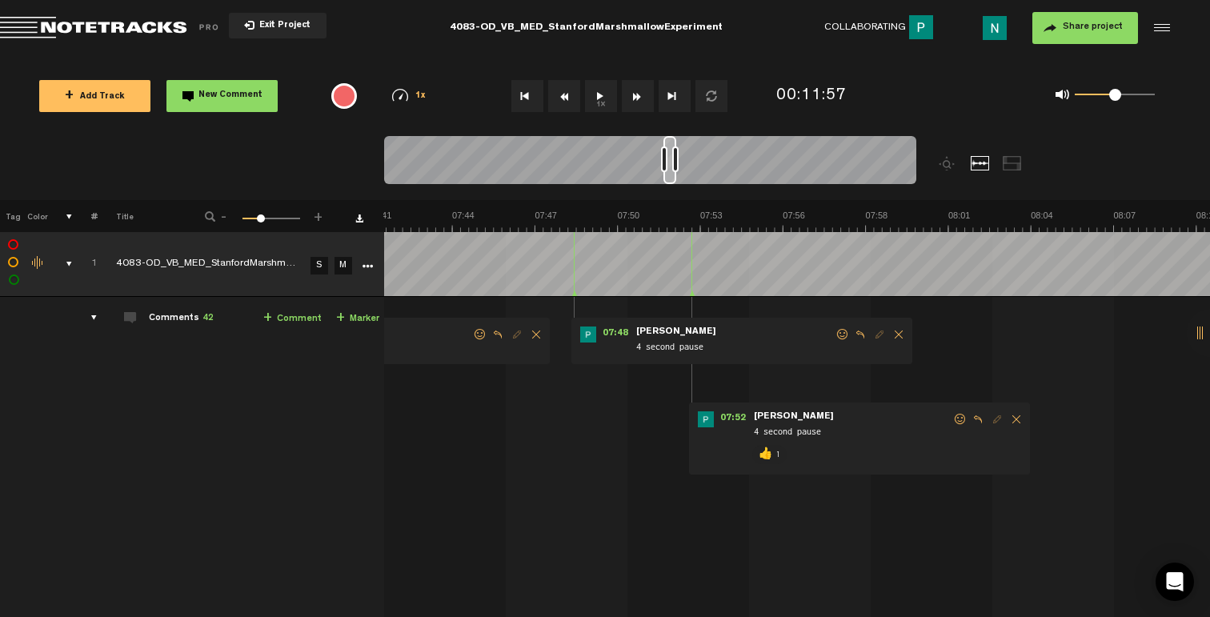
click at [845, 333] on span at bounding box center [843, 334] width 16 height 11
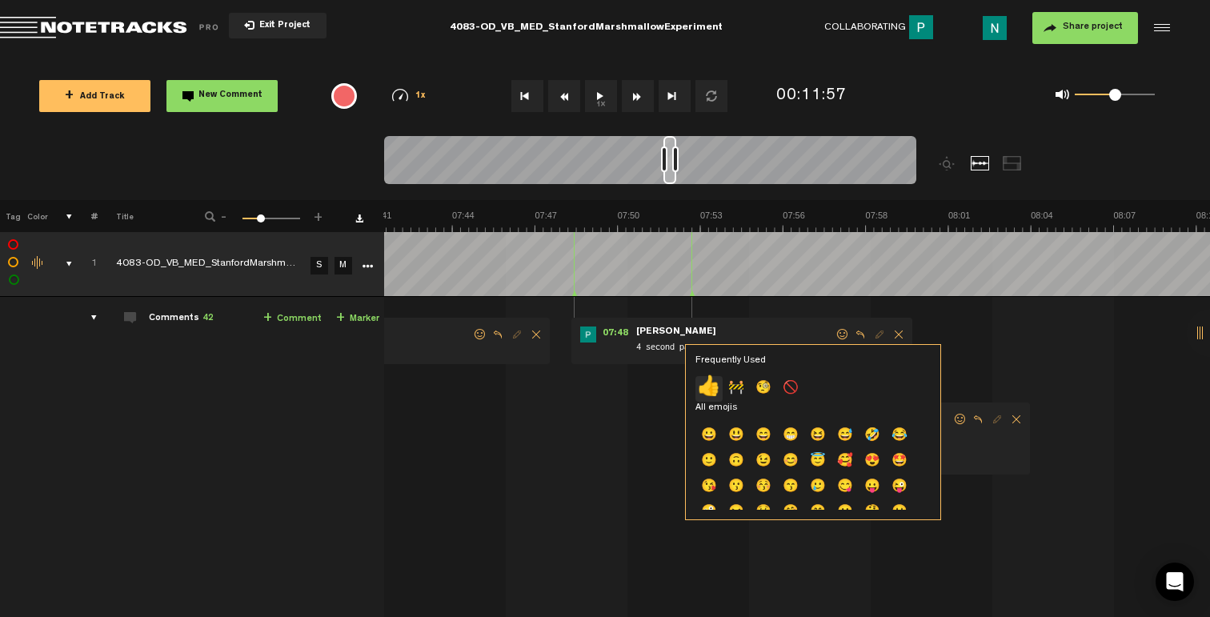
click at [712, 392] on p "👍" at bounding box center [708, 389] width 27 height 26
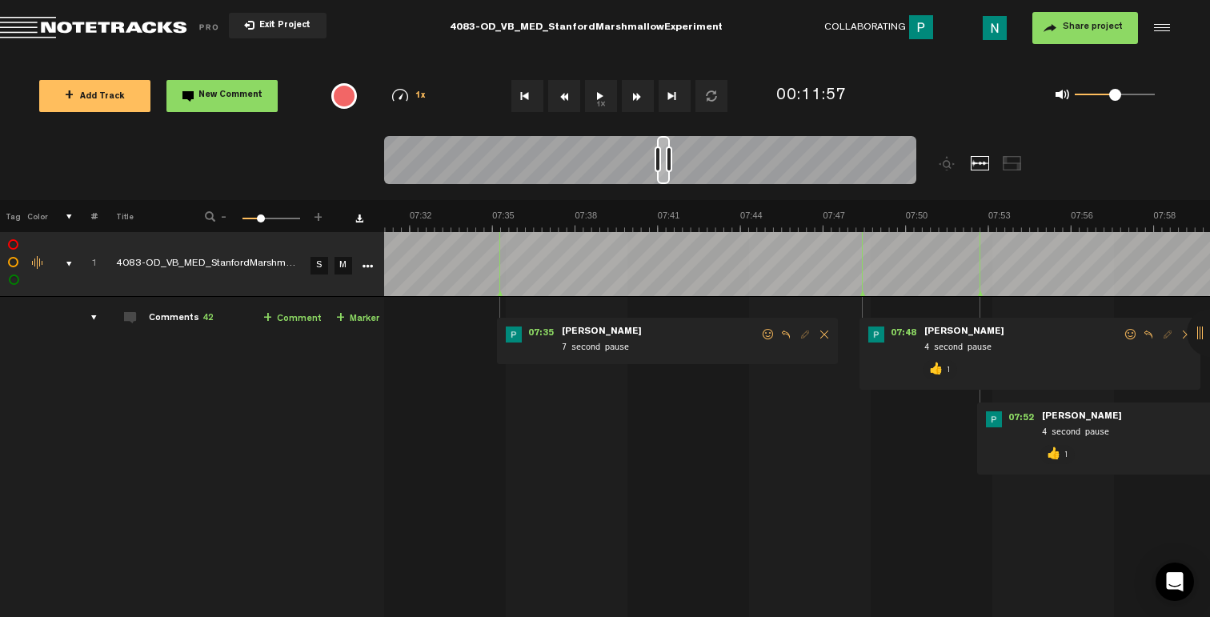
scroll to position [0, 12620]
click at [763, 333] on span at bounding box center [768, 334] width 16 height 11
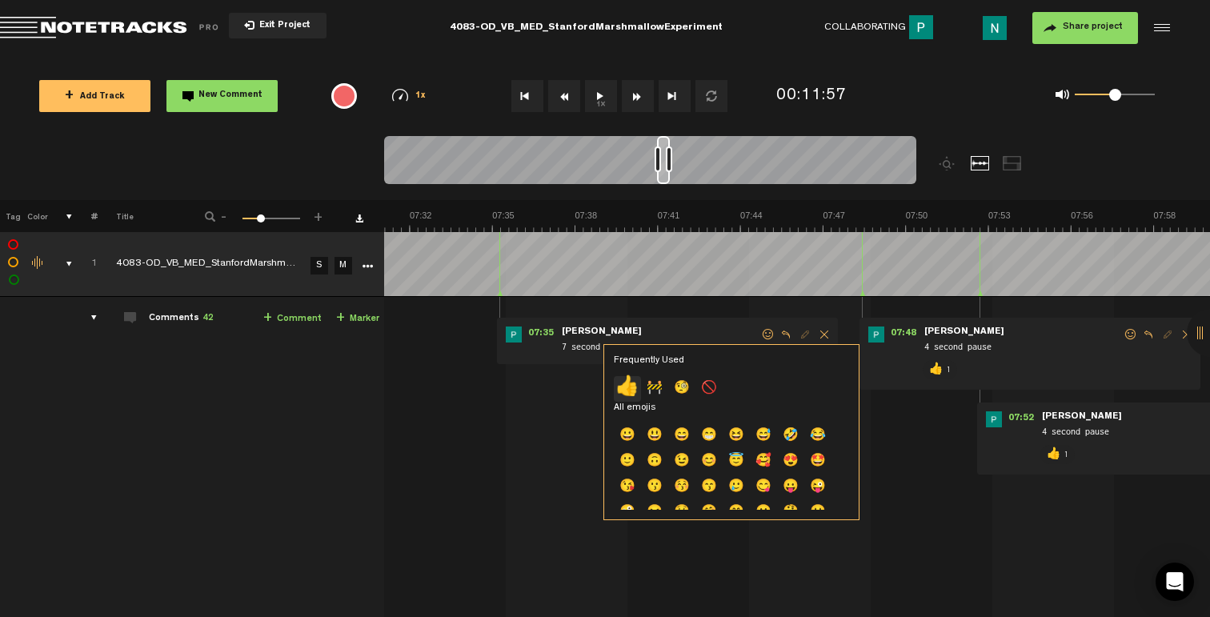
click at [621, 384] on p "👍" at bounding box center [627, 389] width 27 height 26
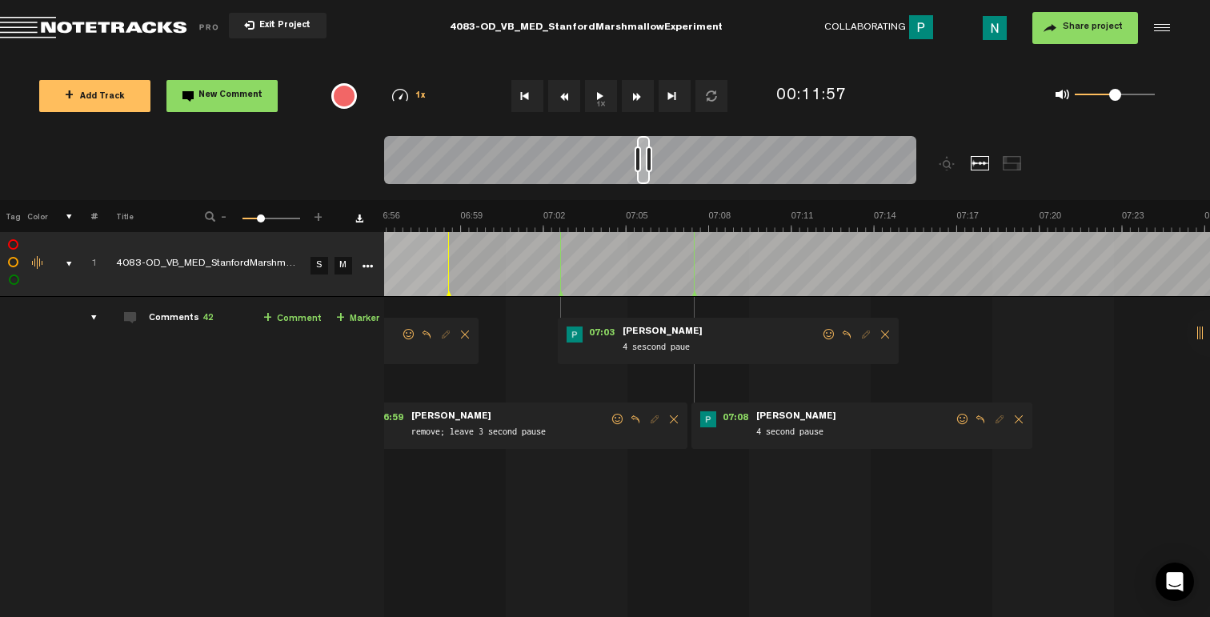
scroll to position [0, 11660]
drag, startPoint x: 963, startPoint y: 418, endPoint x: 950, endPoint y: 427, distance: 16.0
click at [963, 418] on span at bounding box center [963, 419] width 16 height 11
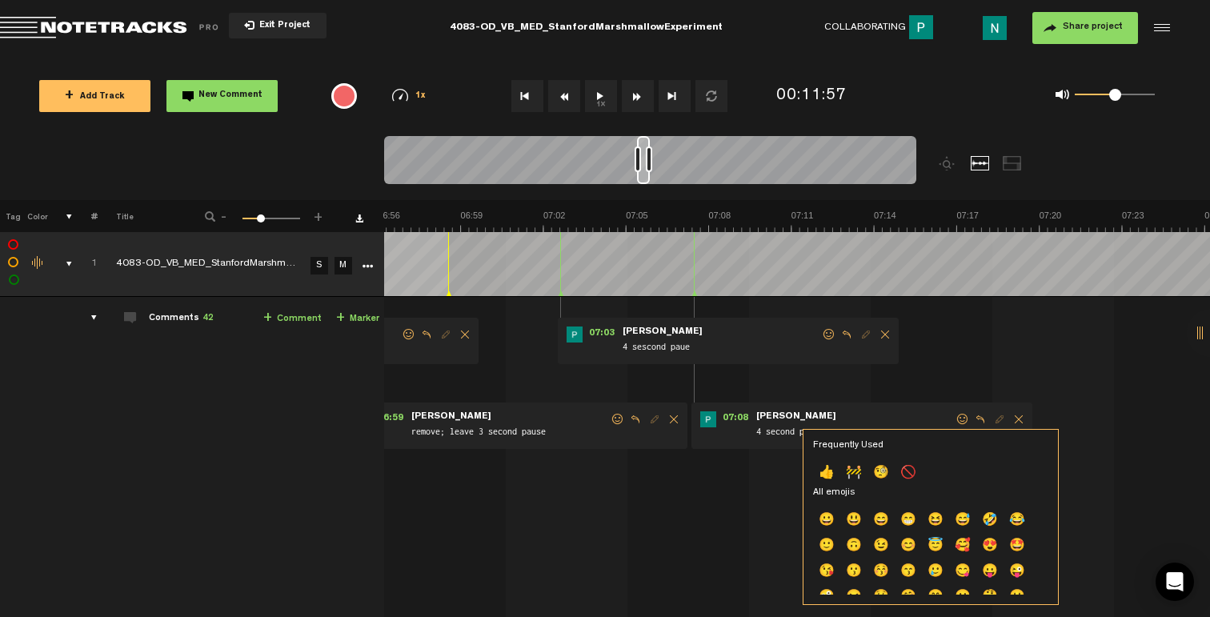
click at [835, 477] on p "👍" at bounding box center [826, 474] width 27 height 26
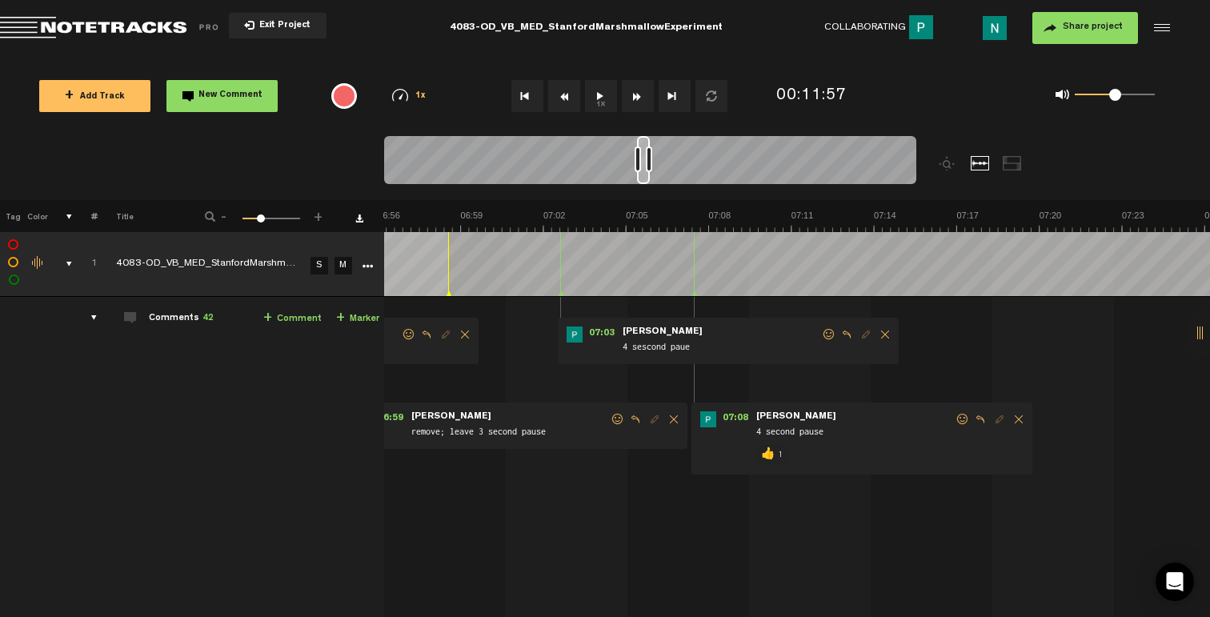
click at [833, 334] on span at bounding box center [829, 334] width 16 height 11
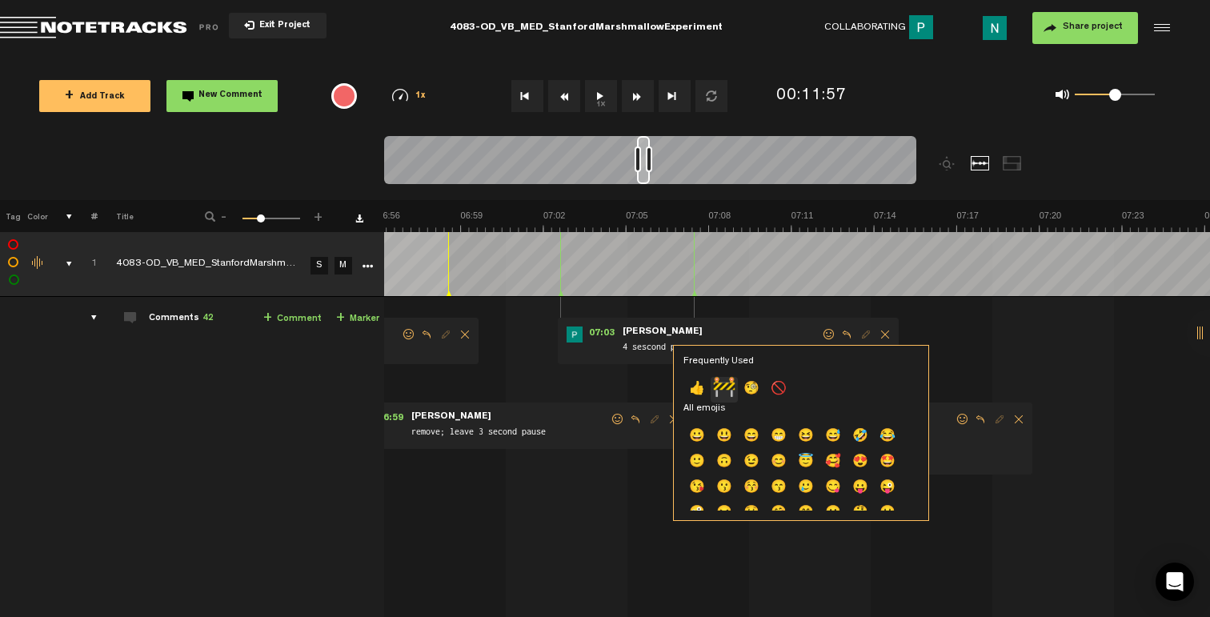
click at [715, 391] on p "🚧" at bounding box center [724, 390] width 27 height 26
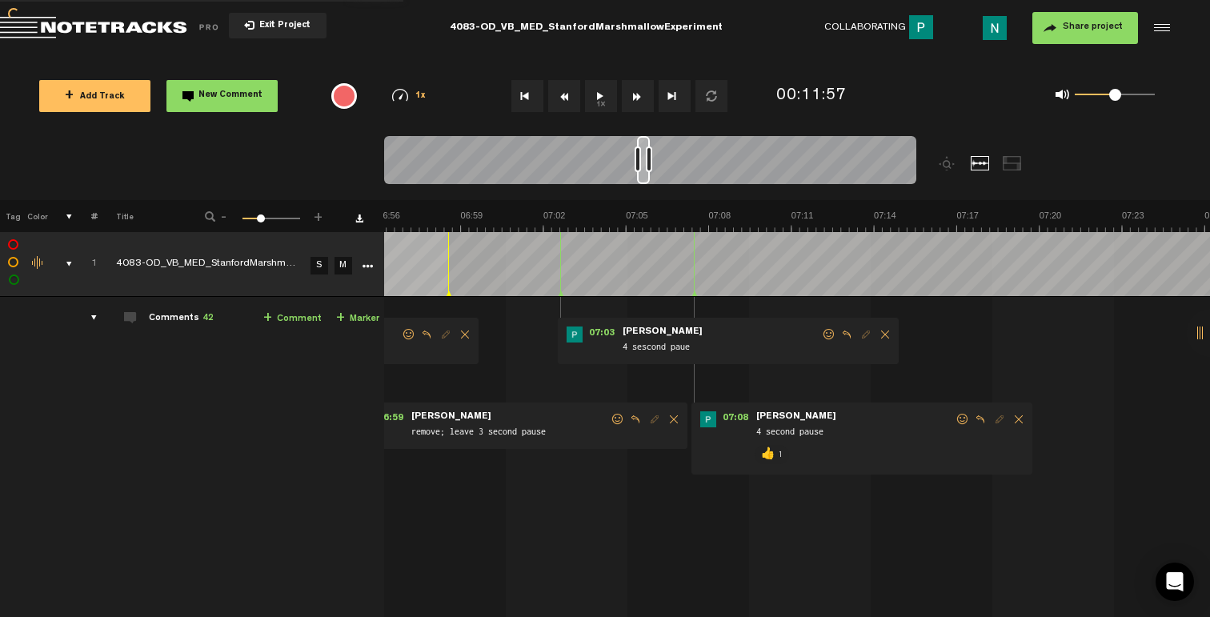
click at [714, 391] on td "1 4083-OD_VB_MED_StanfordMarshmallowExperiment_Mix_v1 S M 4083-OD_VB_MED_Stanfo…" at bounding box center [797, 499] width 827 height 404
click at [825, 334] on span at bounding box center [829, 334] width 16 height 11
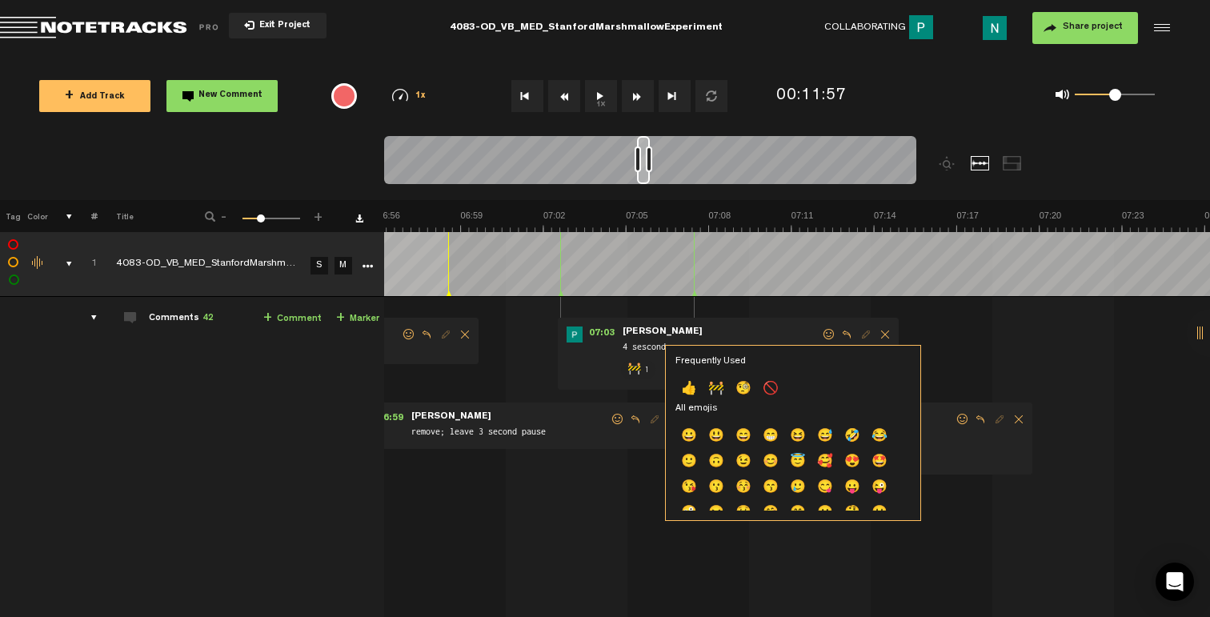
click at [695, 383] on p "👍" at bounding box center [688, 390] width 27 height 26
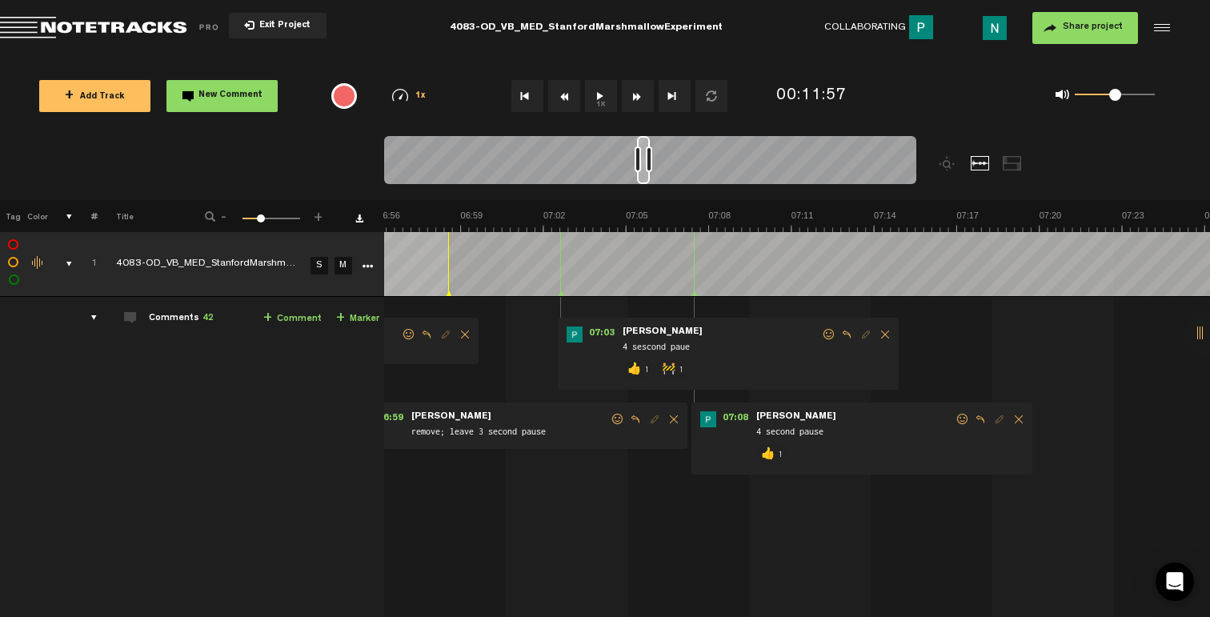
scroll to position [0, 11468]
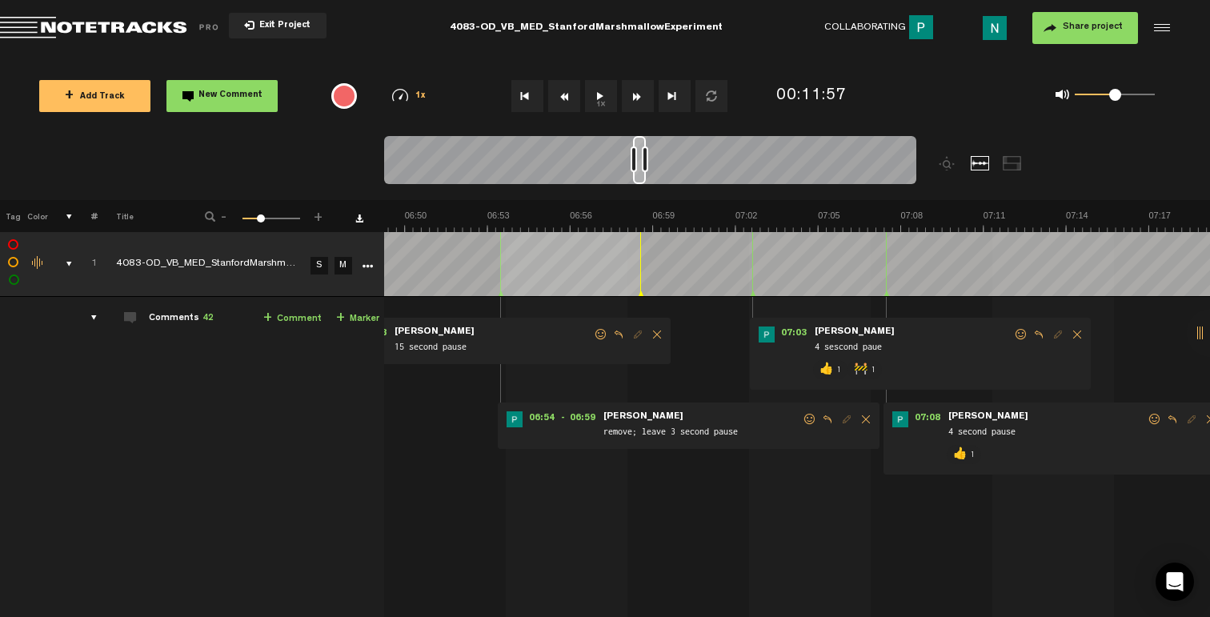
click at [807, 418] on span at bounding box center [810, 419] width 16 height 11
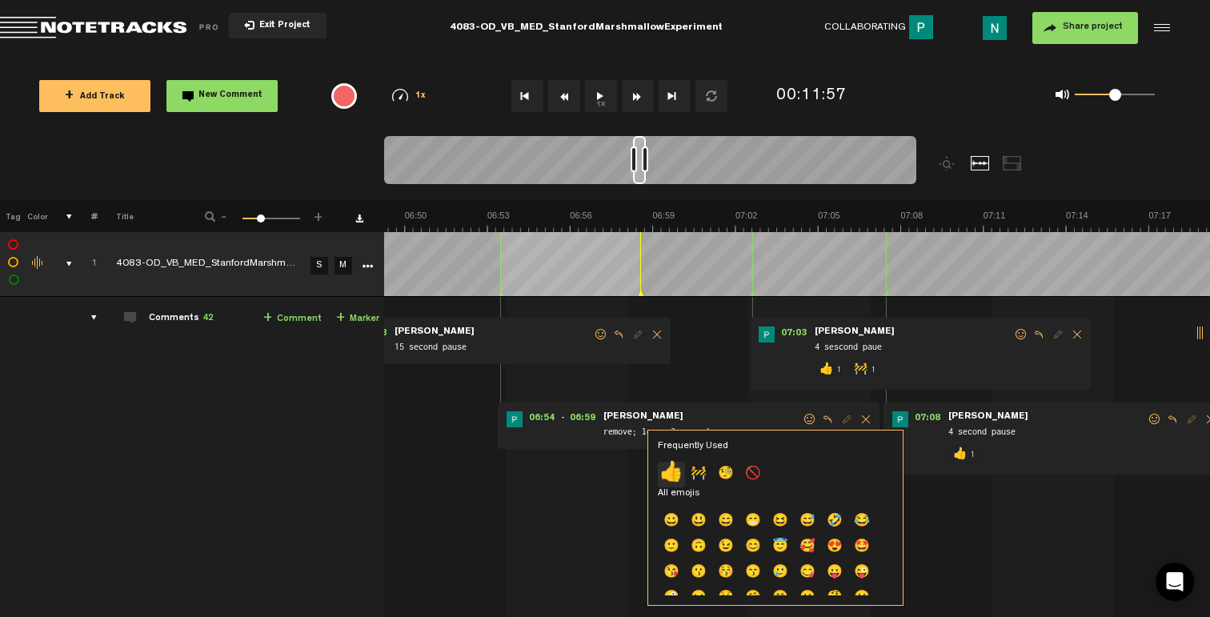
click at [681, 474] on p "👍" at bounding box center [671, 475] width 27 height 26
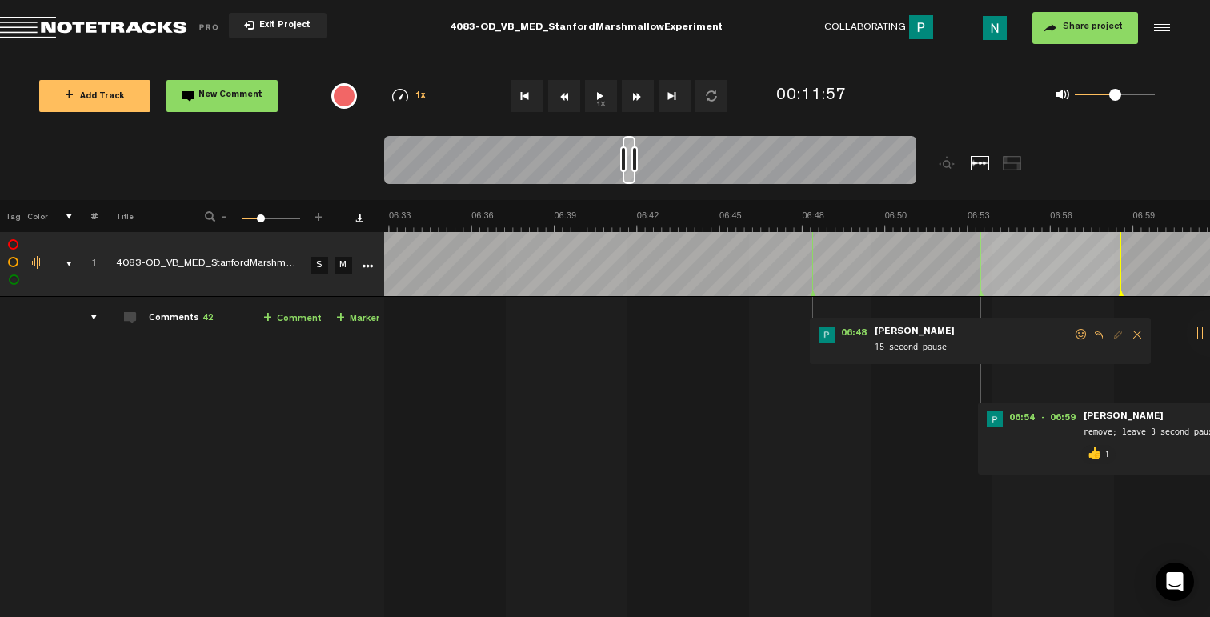
scroll to position [0, 11084]
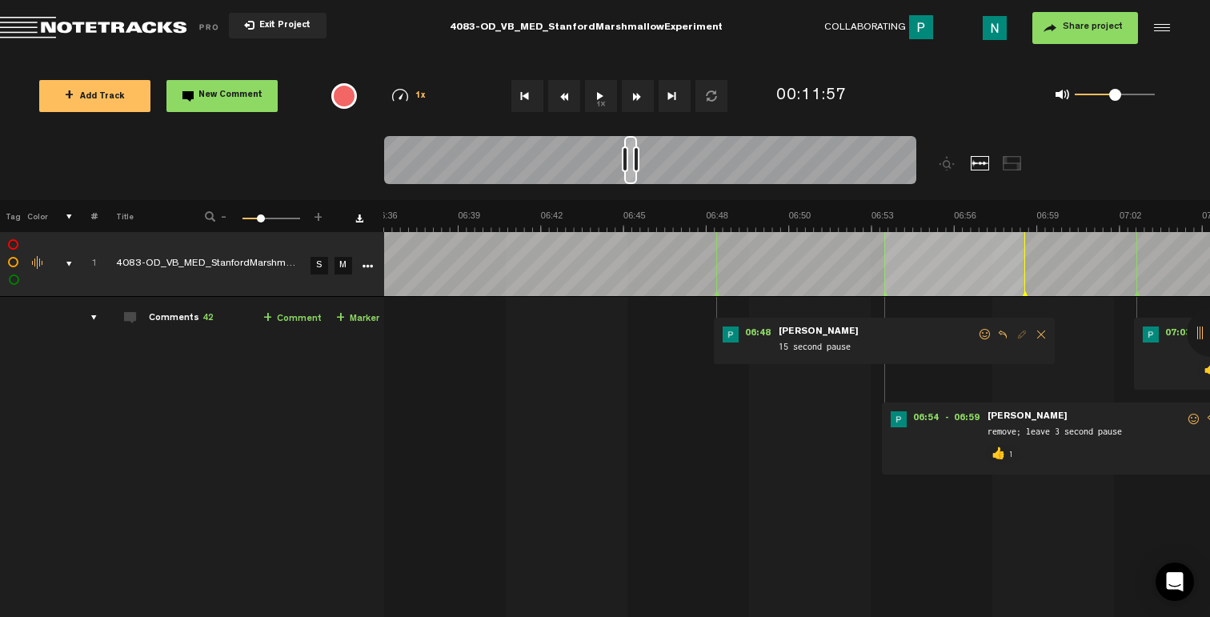
click at [980, 334] on span at bounding box center [985, 334] width 16 height 11
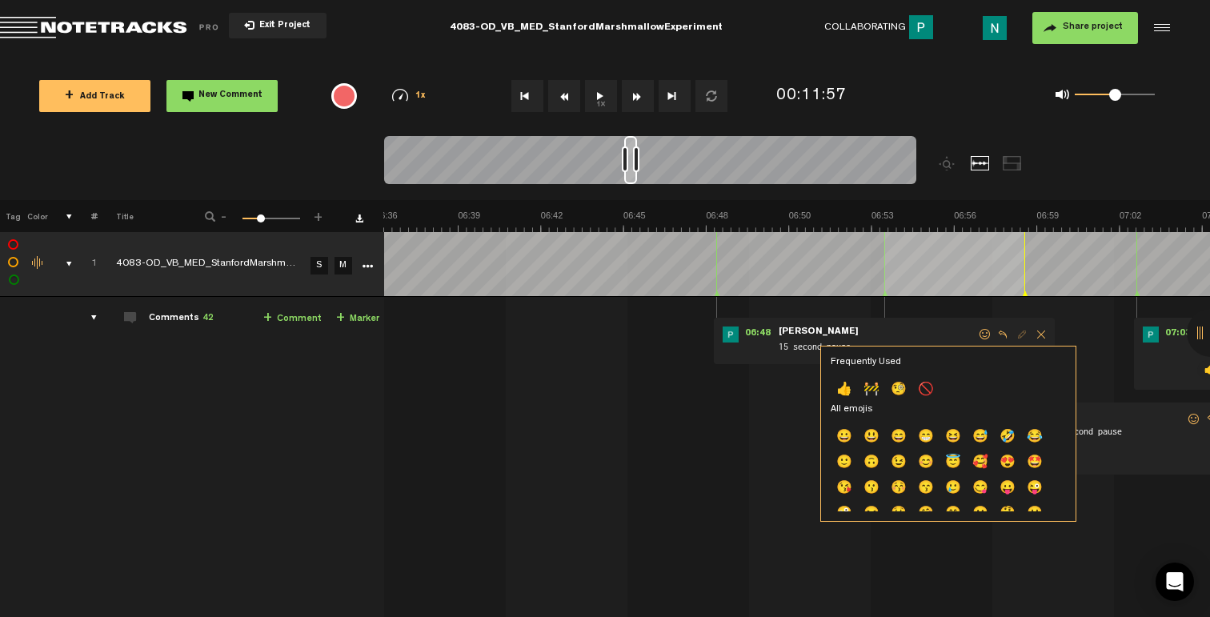
click at [842, 394] on p "👍" at bounding box center [844, 391] width 27 height 26
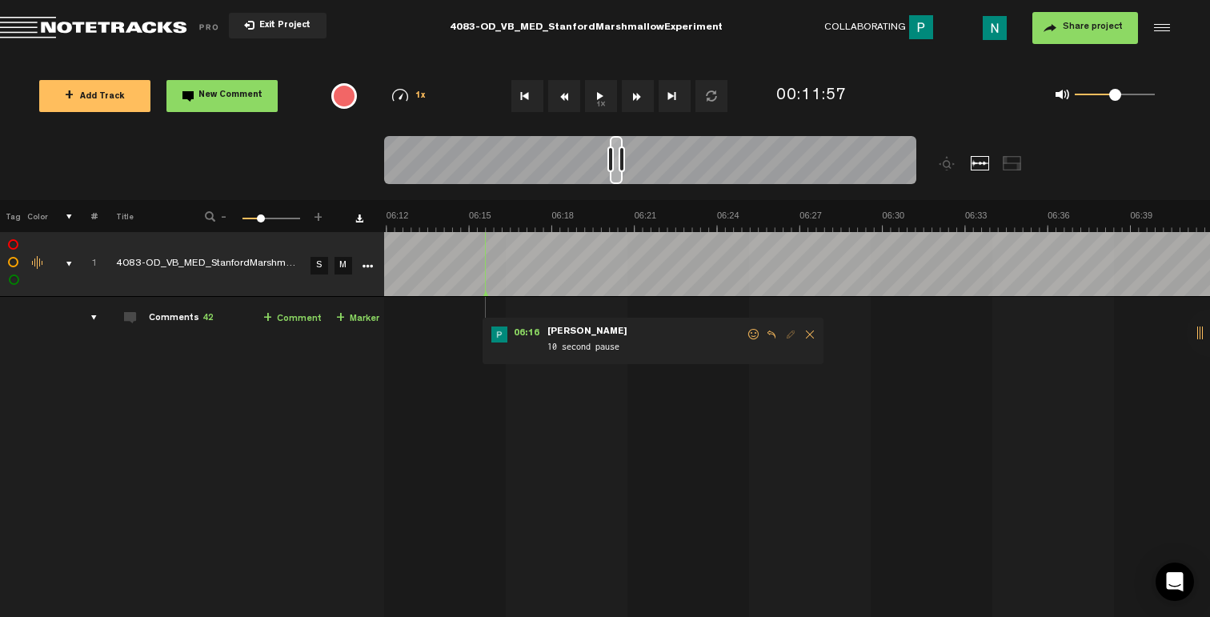
scroll to position [0, 10412]
drag, startPoint x: 756, startPoint y: 336, endPoint x: 749, endPoint y: 340, distance: 8.2
click at [756, 335] on span at bounding box center [754, 334] width 16 height 11
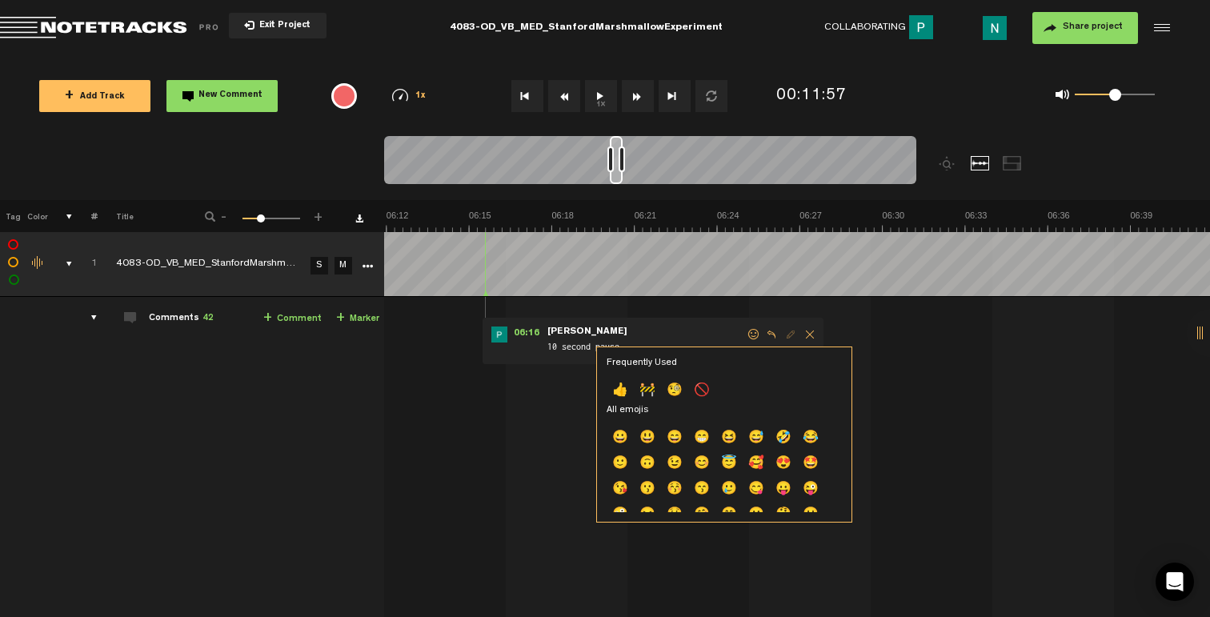
click at [619, 392] on p "👍" at bounding box center [620, 391] width 27 height 26
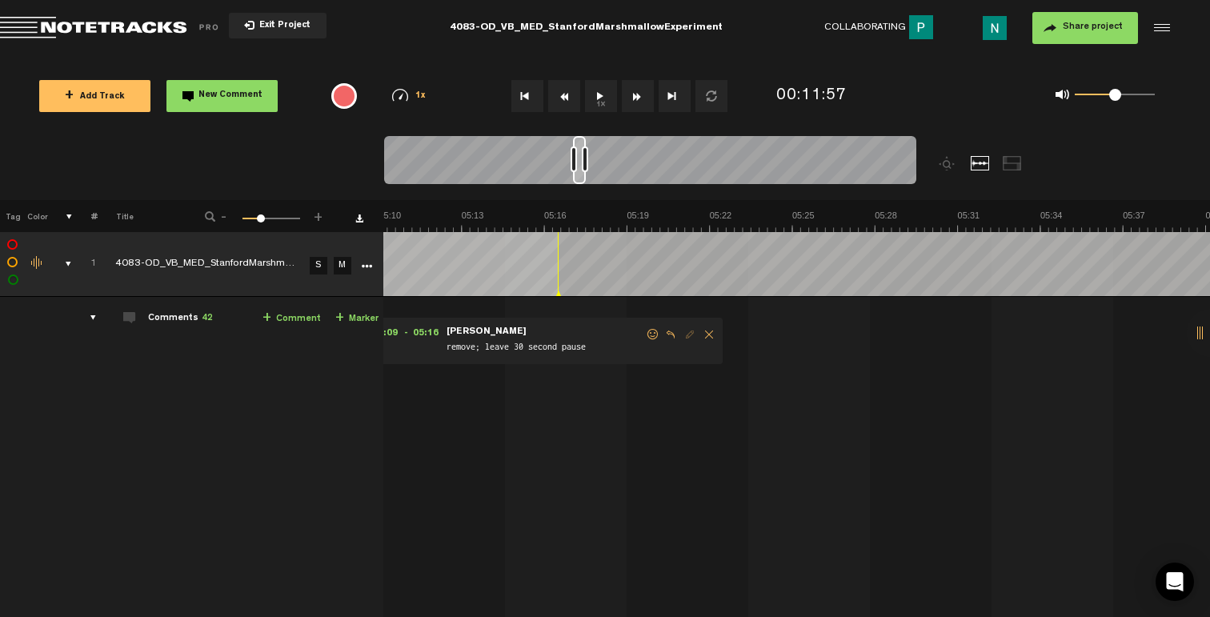
scroll to position [0, 8587]
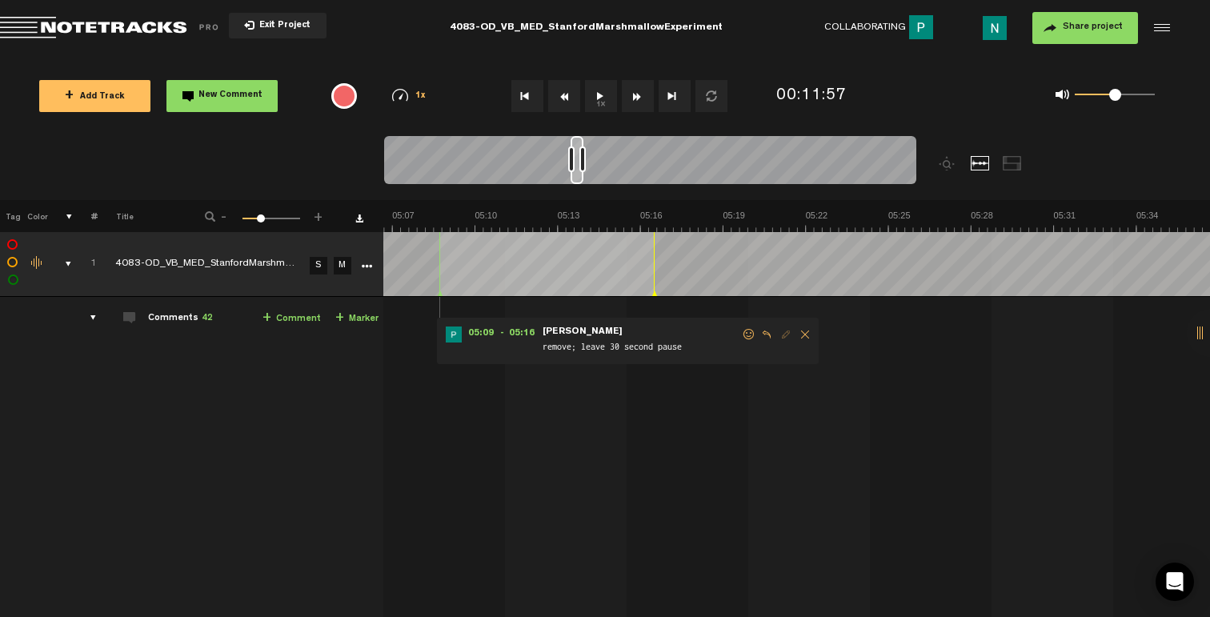
drag, startPoint x: 747, startPoint y: 334, endPoint x: 737, endPoint y: 338, distance: 10.1
click at [747, 334] on span at bounding box center [749, 334] width 16 height 11
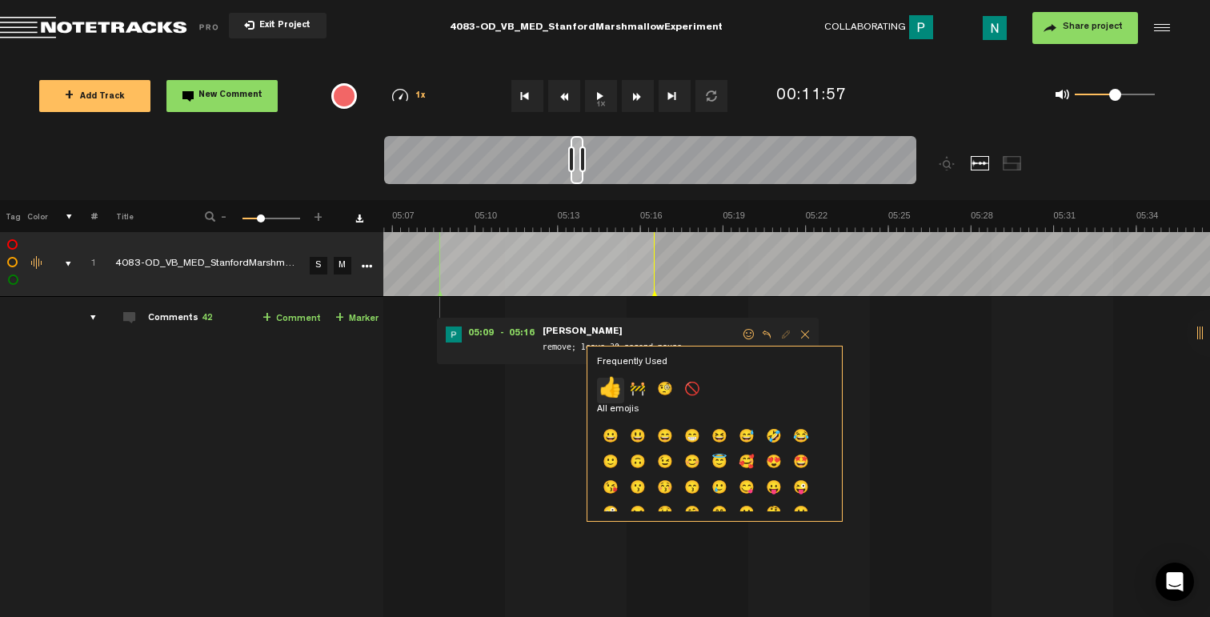
click at [613, 387] on p "👍" at bounding box center [610, 391] width 27 height 26
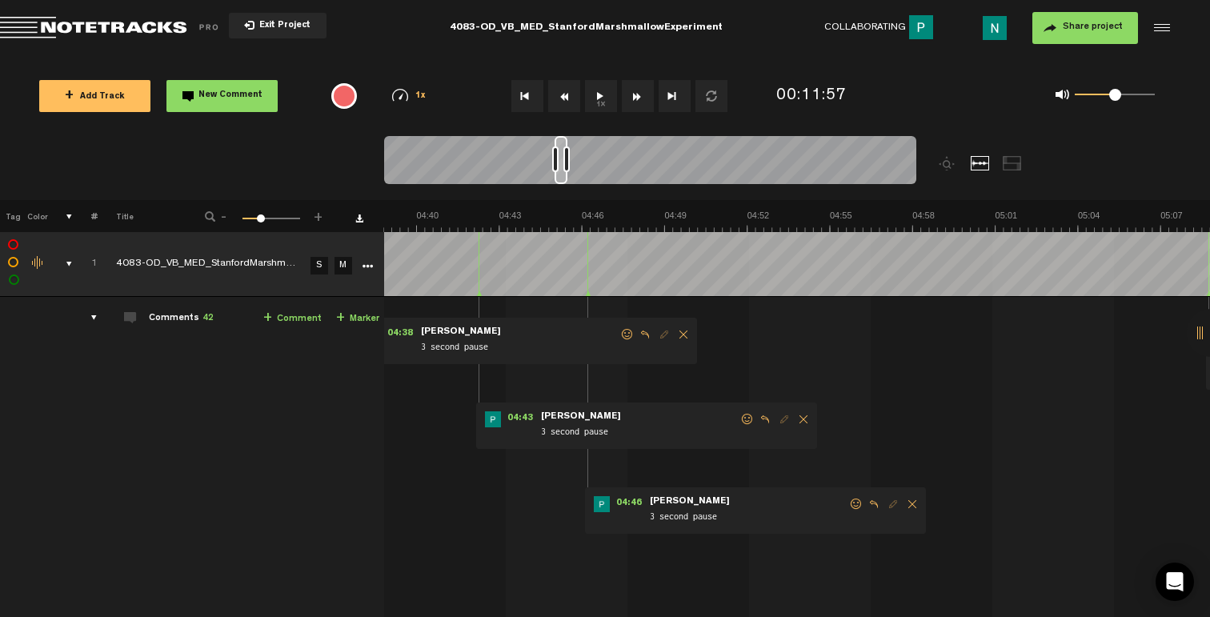
scroll to position [0, 7723]
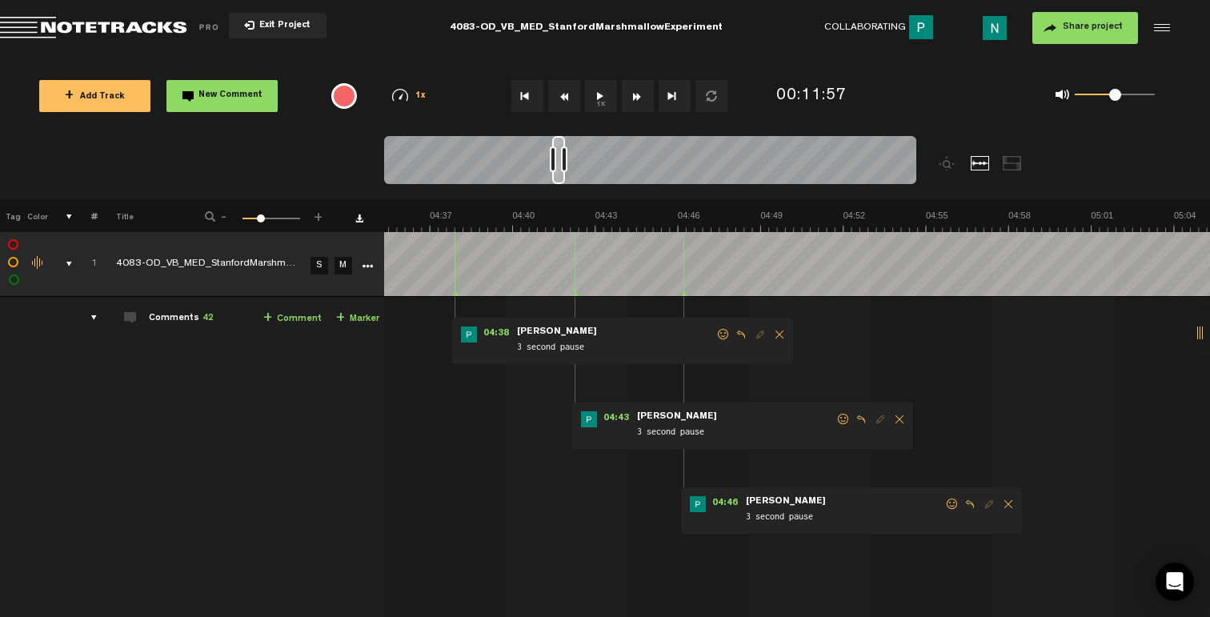
click at [954, 508] on span at bounding box center [952, 503] width 16 height 11
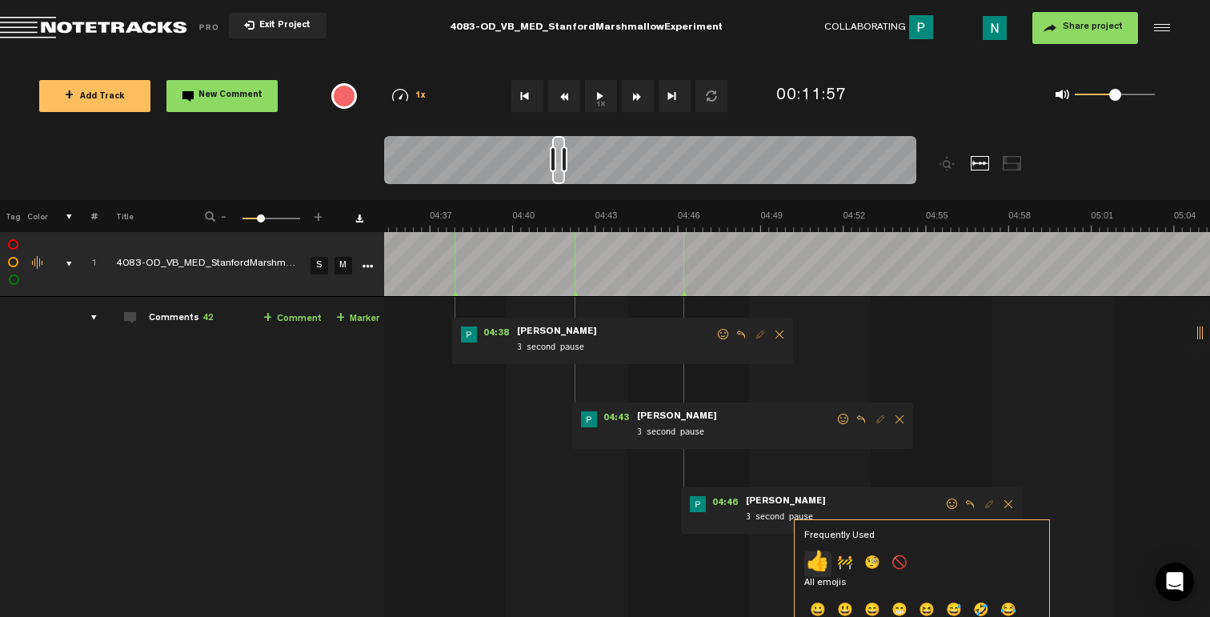
click at [820, 562] on p "👍" at bounding box center [817, 564] width 27 height 26
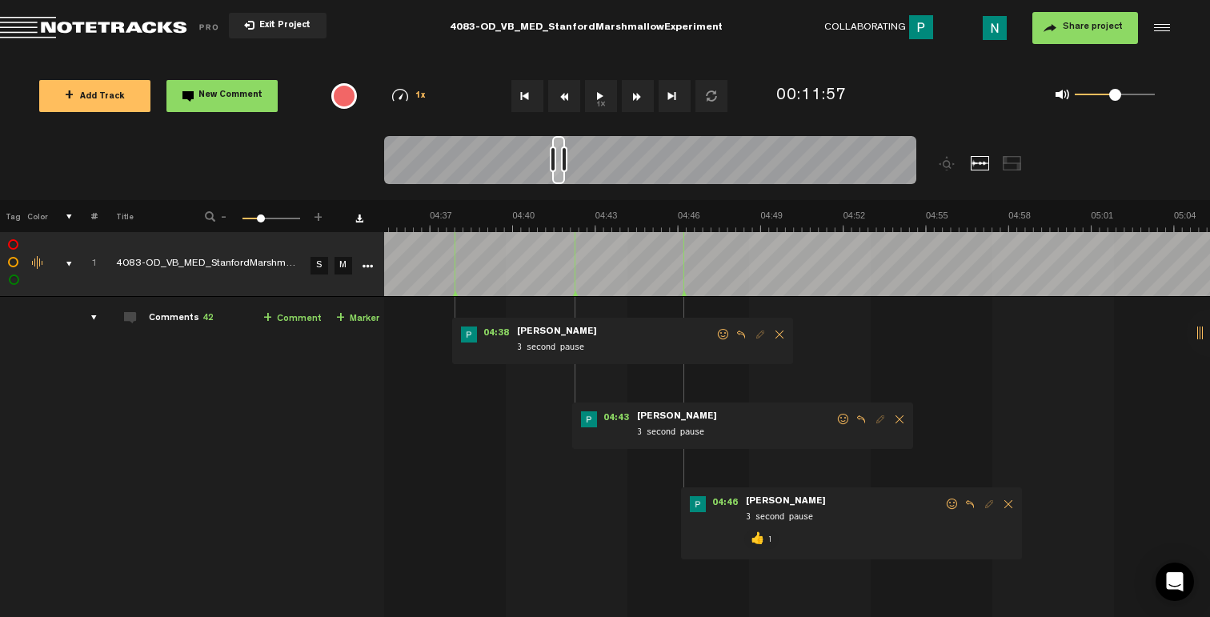
click at [845, 421] on span at bounding box center [843, 419] width 16 height 11
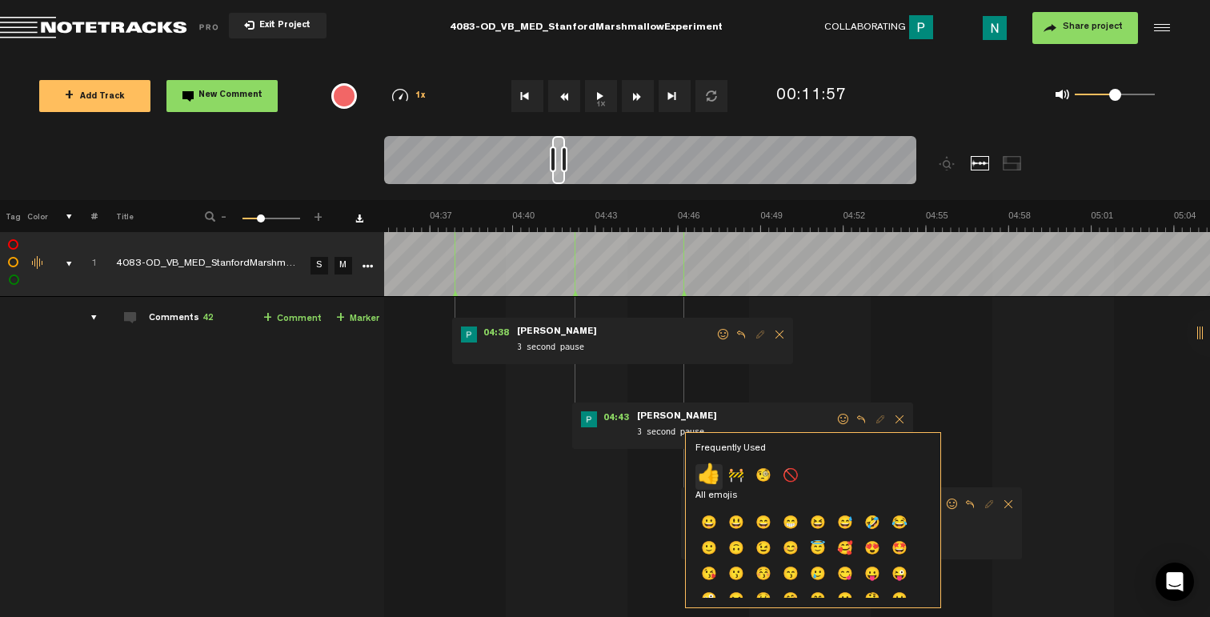
click at [711, 476] on p "👍" at bounding box center [708, 477] width 27 height 26
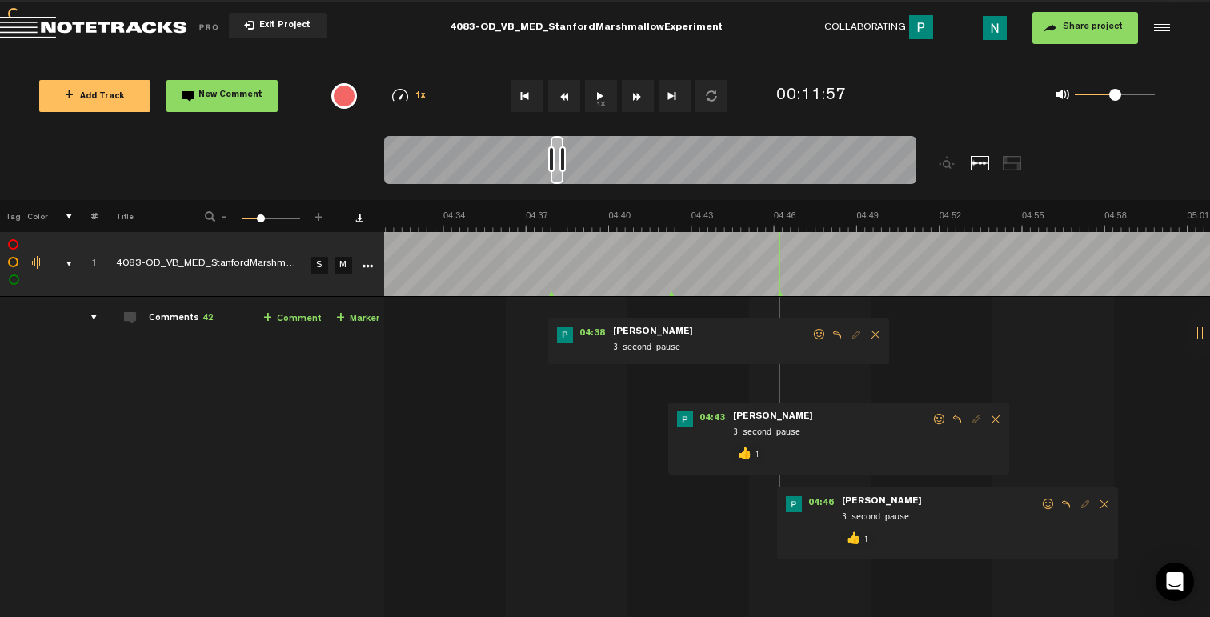
scroll to position [0, 7531]
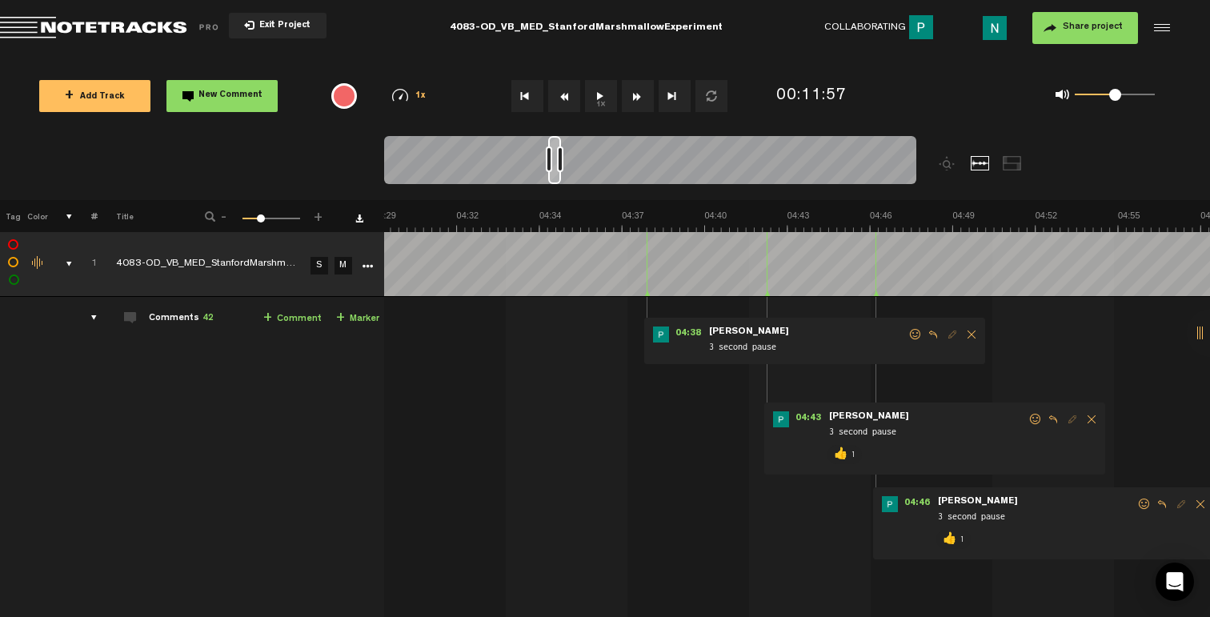
click at [911, 332] on span at bounding box center [915, 334] width 16 height 11
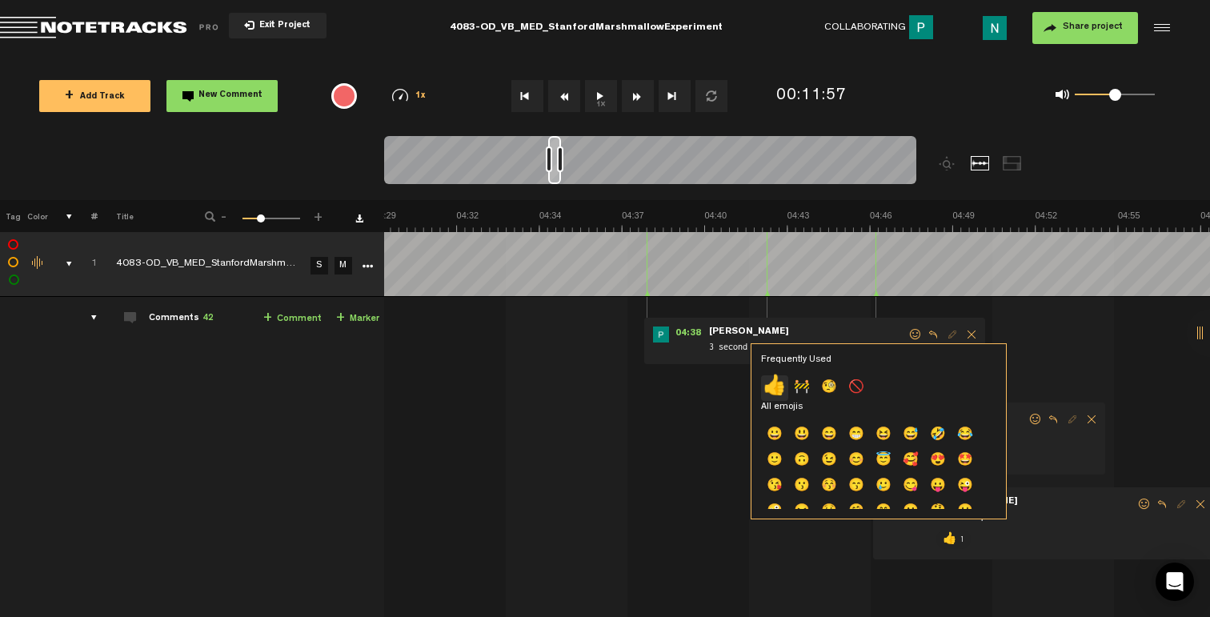
click at [770, 390] on p "👍" at bounding box center [774, 388] width 27 height 26
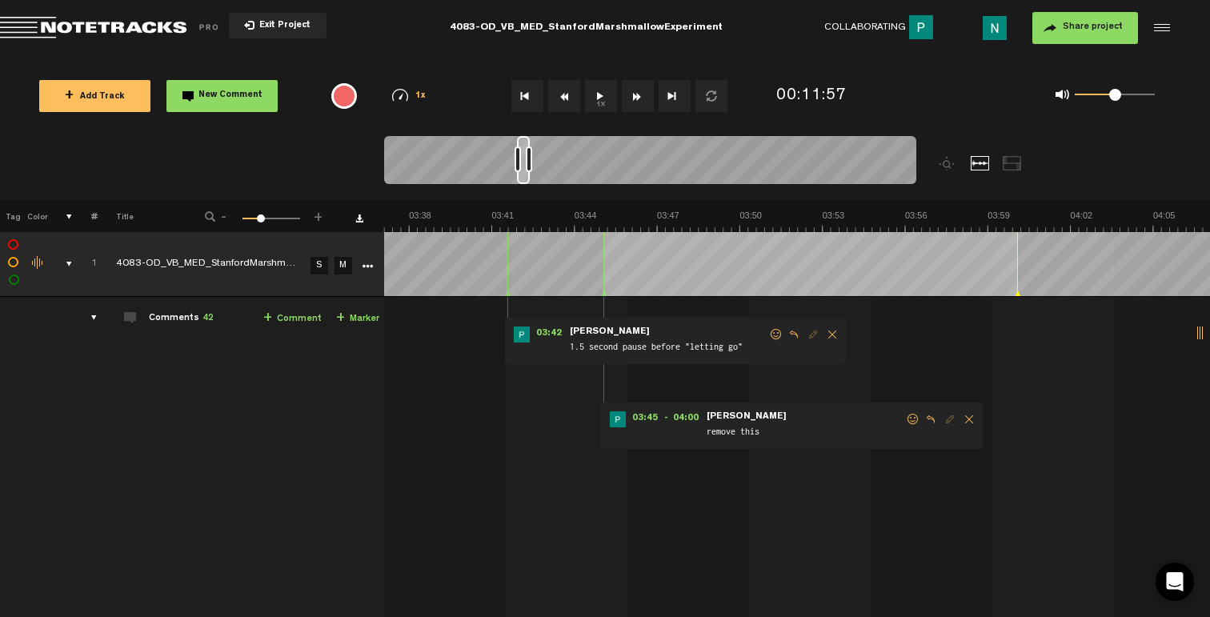
scroll to position [0, 6091]
click at [908, 423] on span at bounding box center [913, 419] width 16 height 11
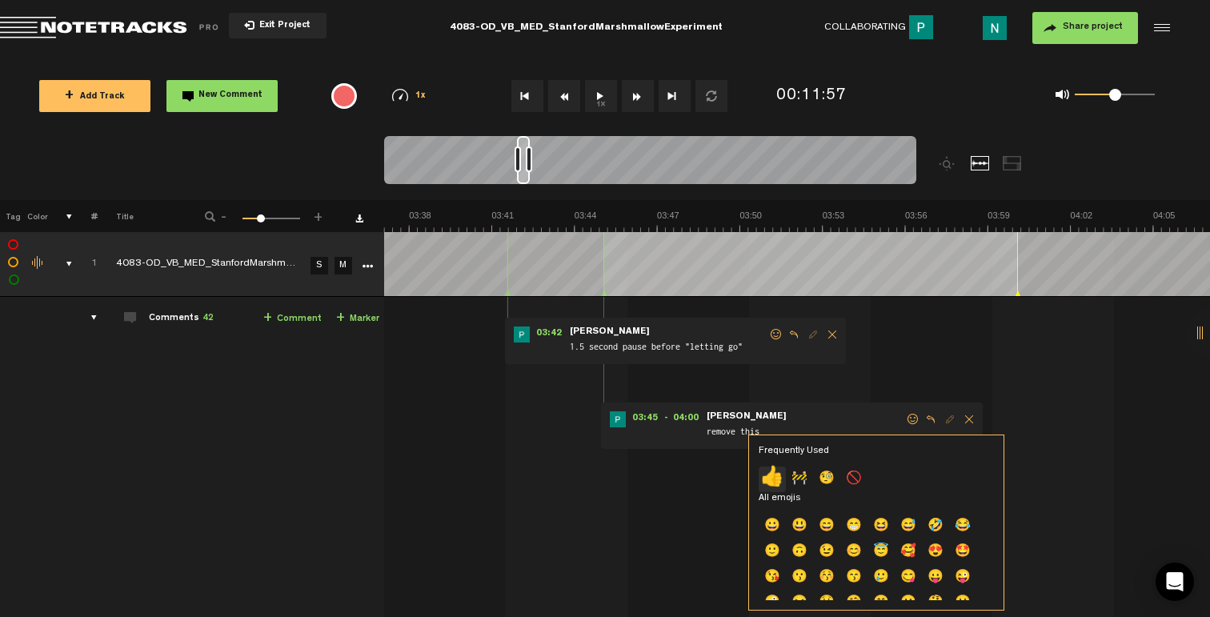
click at [778, 477] on p "👍" at bounding box center [772, 479] width 27 height 26
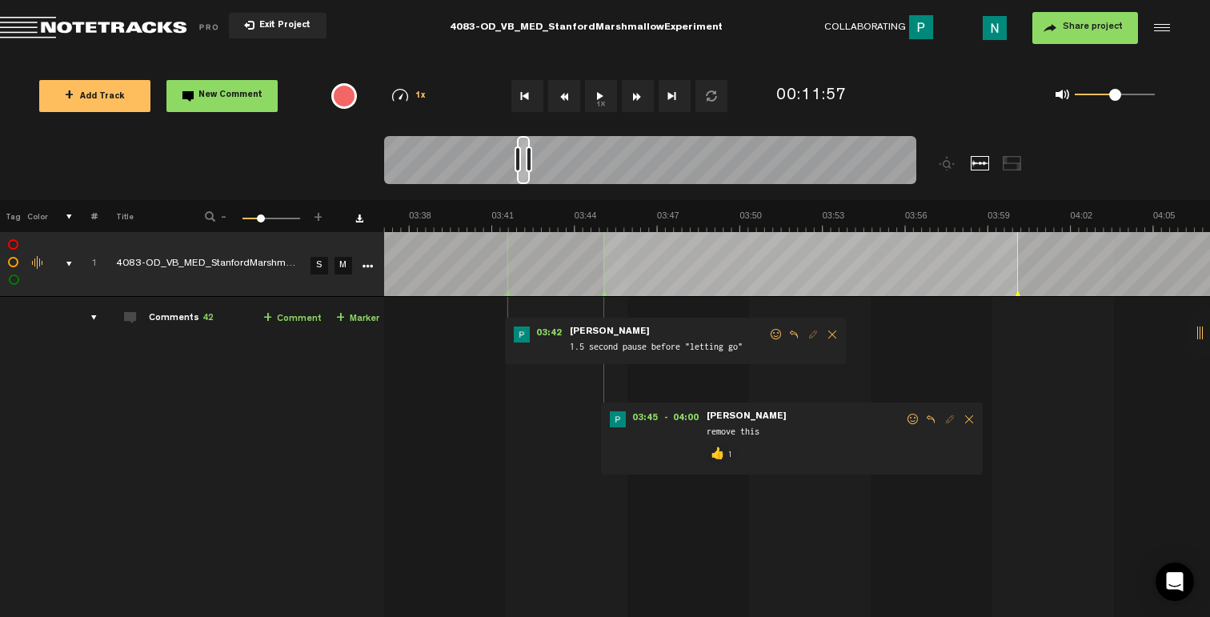
click at [778, 334] on span at bounding box center [776, 334] width 16 height 11
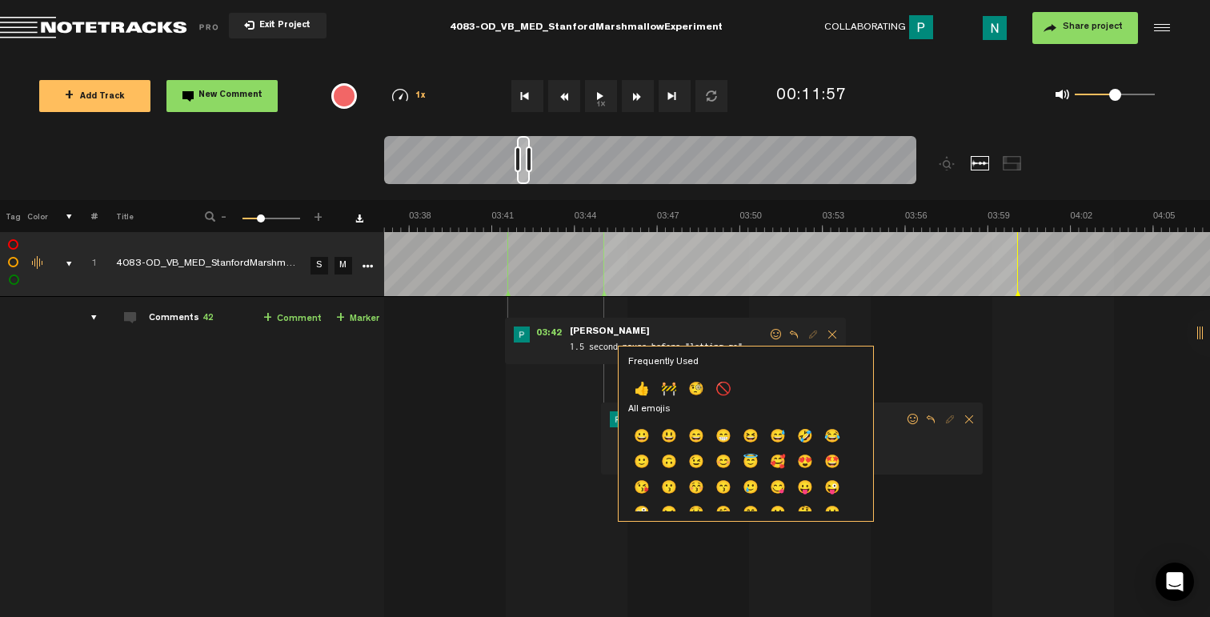
click at [644, 390] on p "👍" at bounding box center [641, 391] width 27 height 26
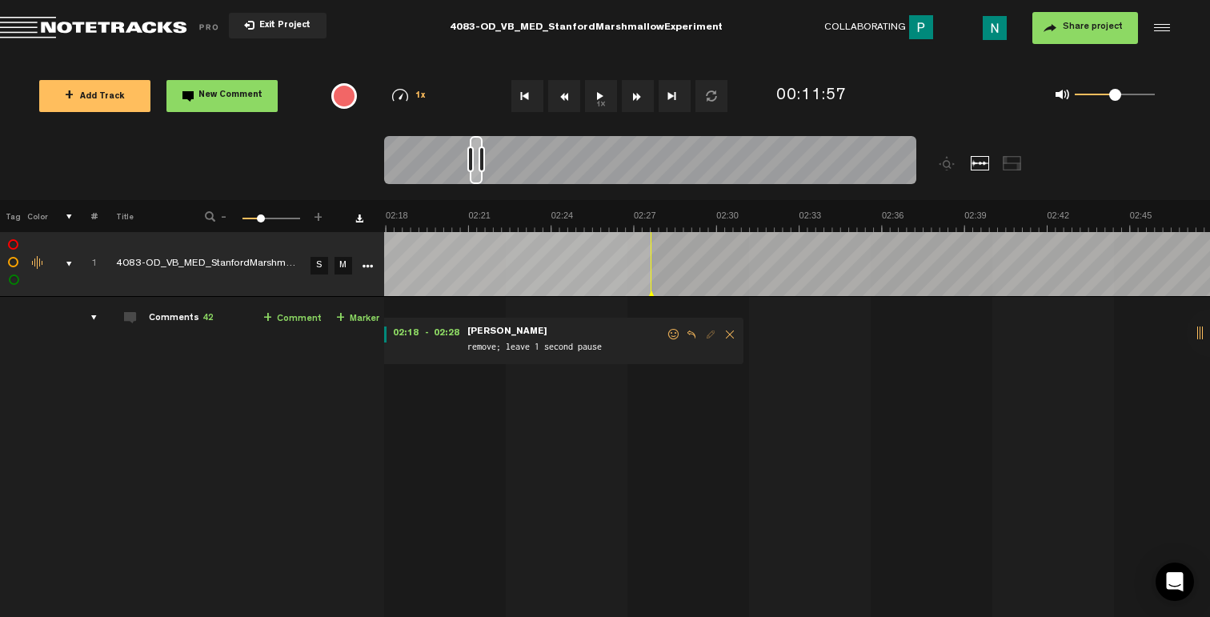
scroll to position [0, 3690]
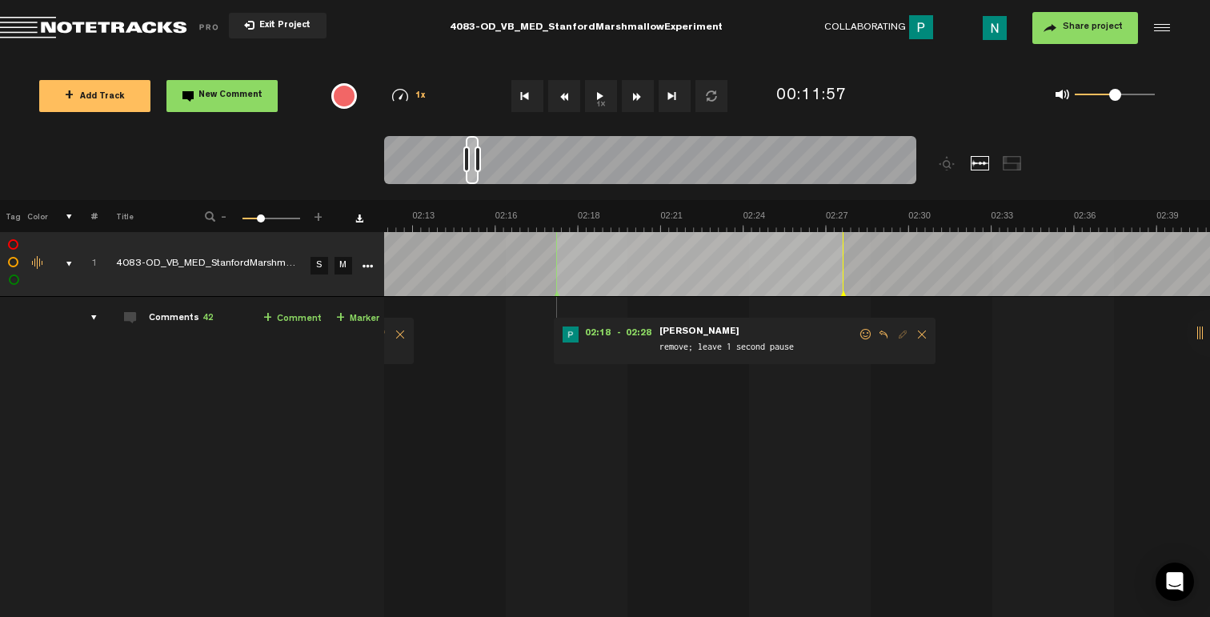
click at [864, 333] on span at bounding box center [866, 334] width 16 height 11
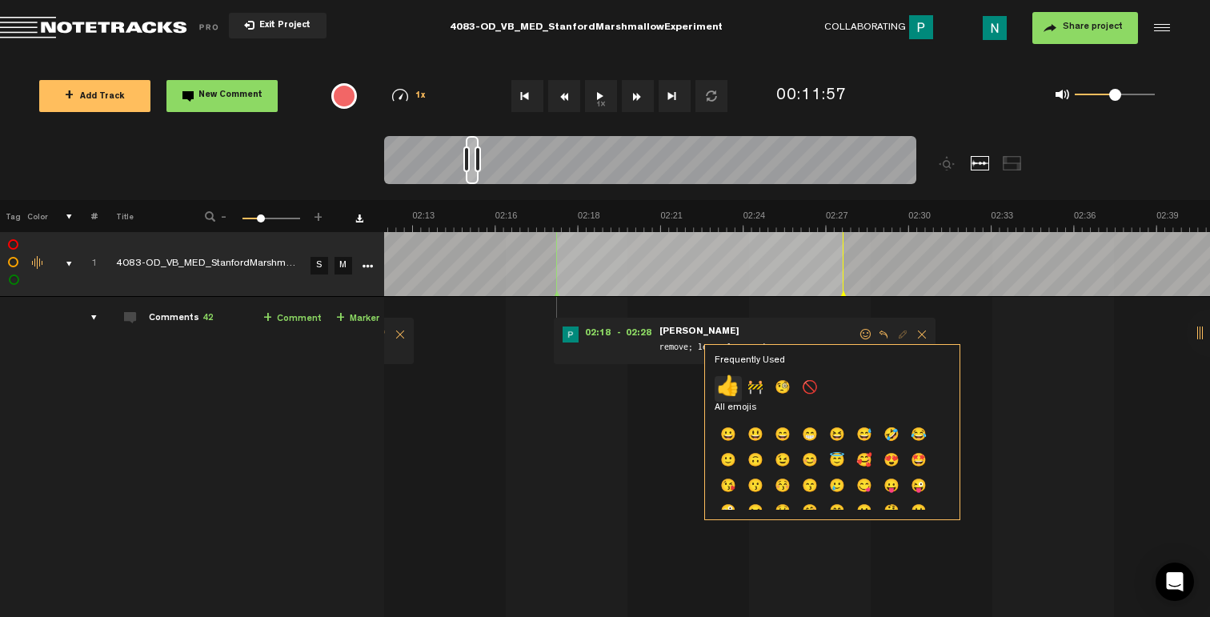
click at [725, 398] on p "👍" at bounding box center [728, 389] width 27 height 26
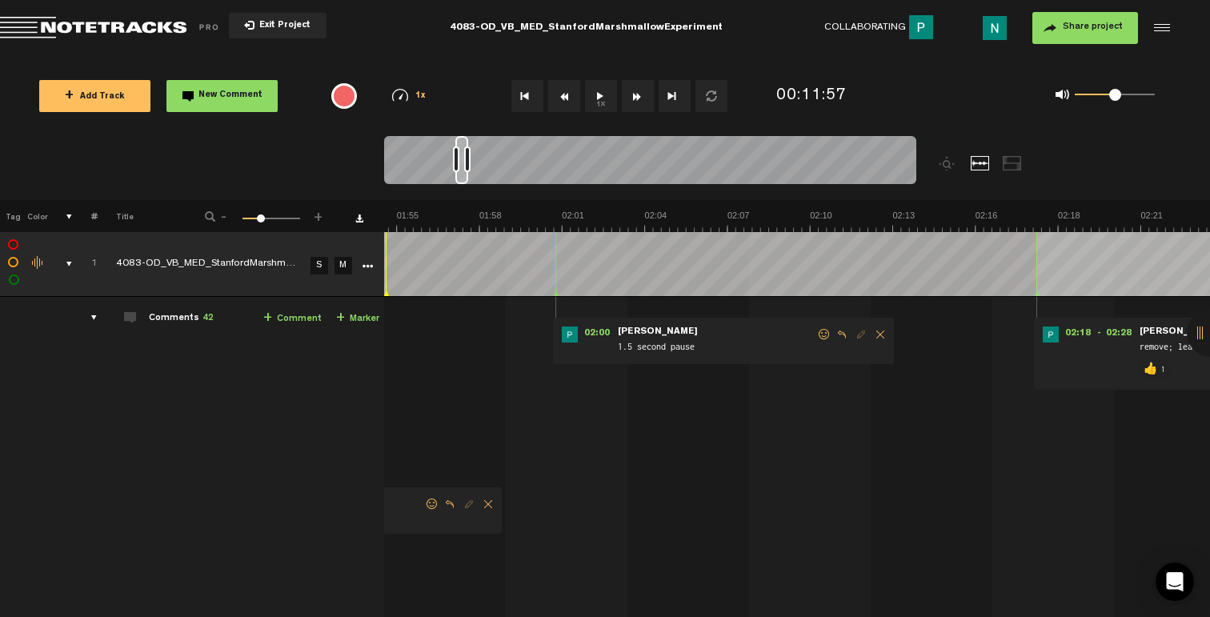
scroll to position [0, 3114]
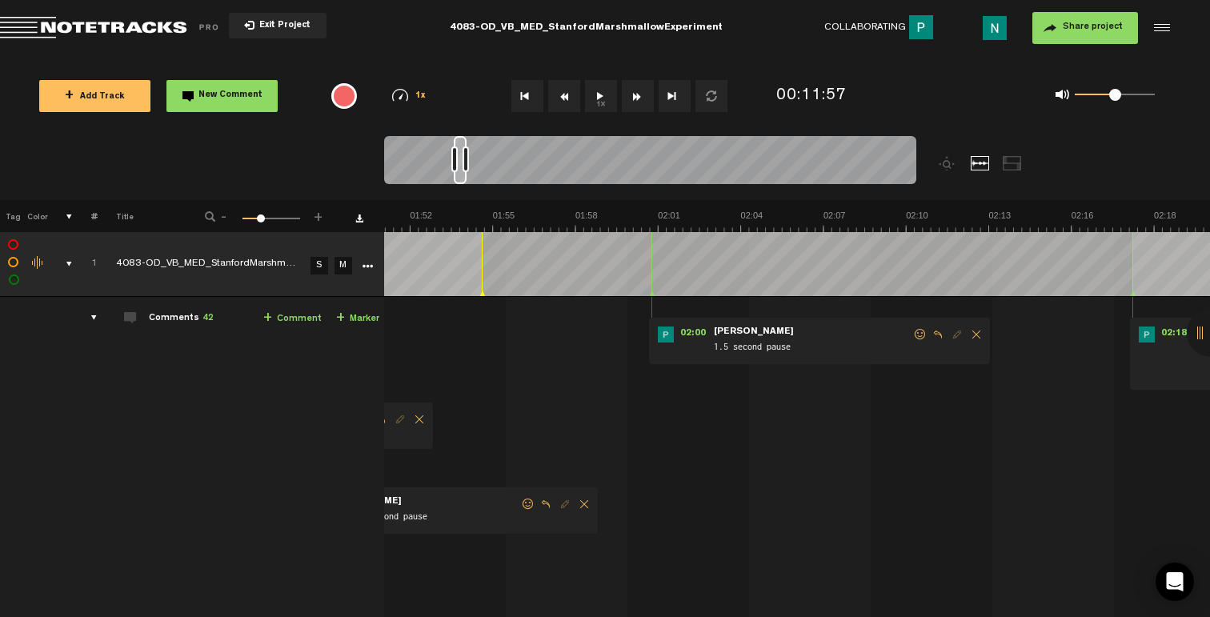
click at [923, 334] on span at bounding box center [920, 334] width 16 height 11
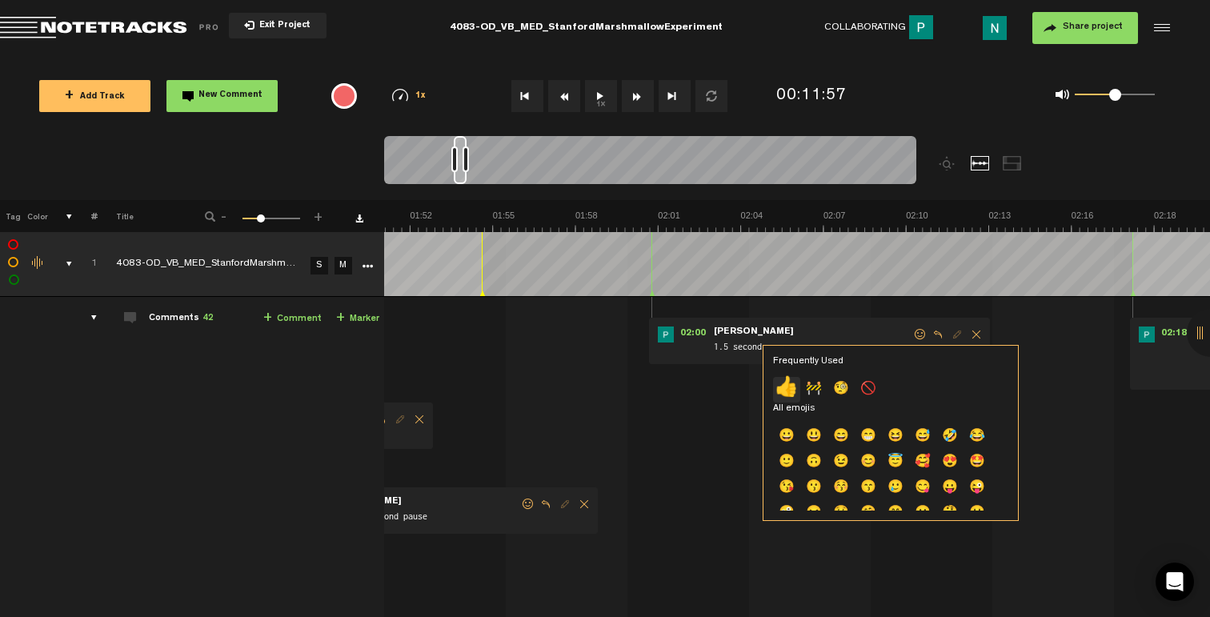
click at [774, 387] on p "👍" at bounding box center [786, 390] width 27 height 26
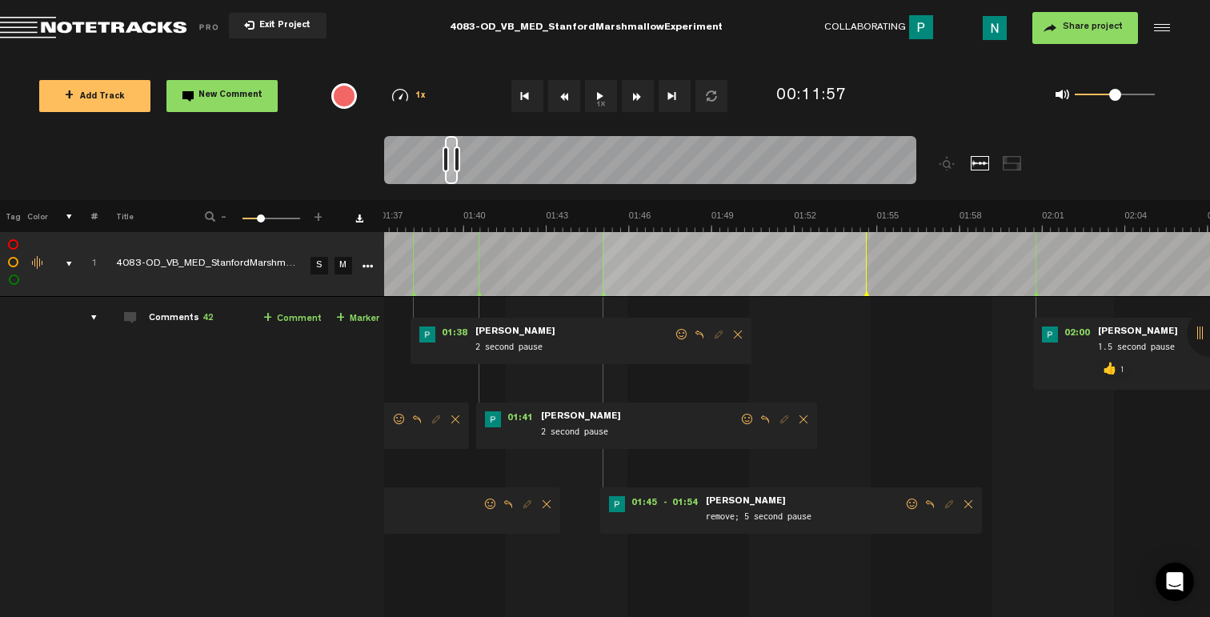
scroll to position [0, 2730]
click at [907, 502] on span at bounding box center [912, 503] width 16 height 11
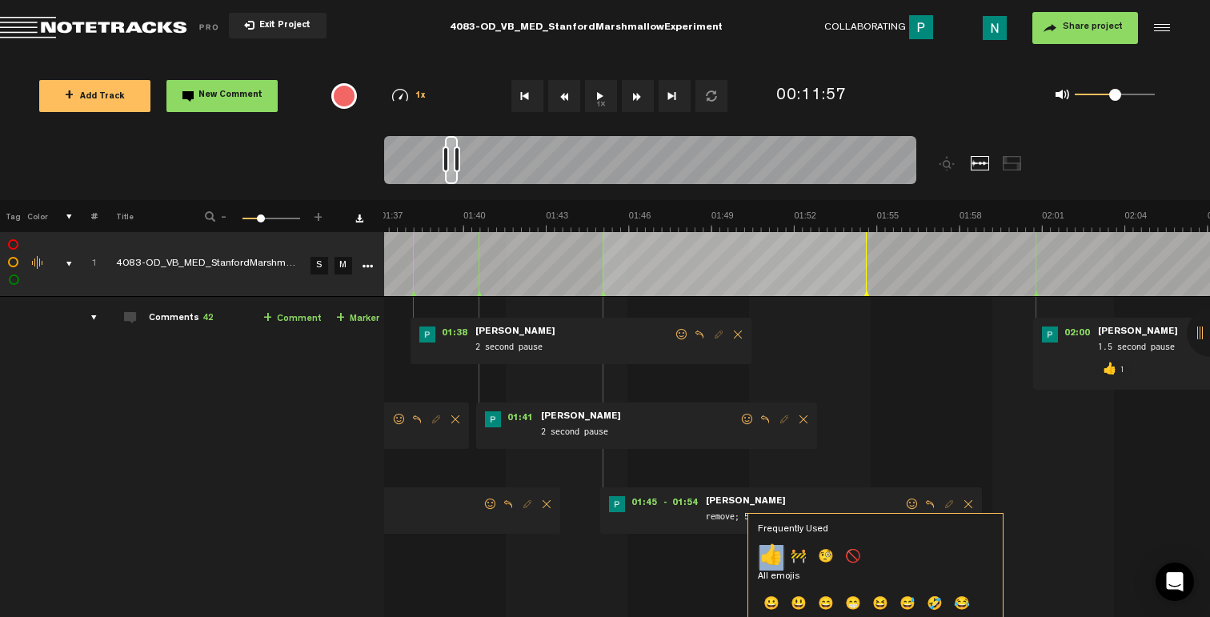
click at [772, 558] on p "👍" at bounding box center [771, 558] width 27 height 26
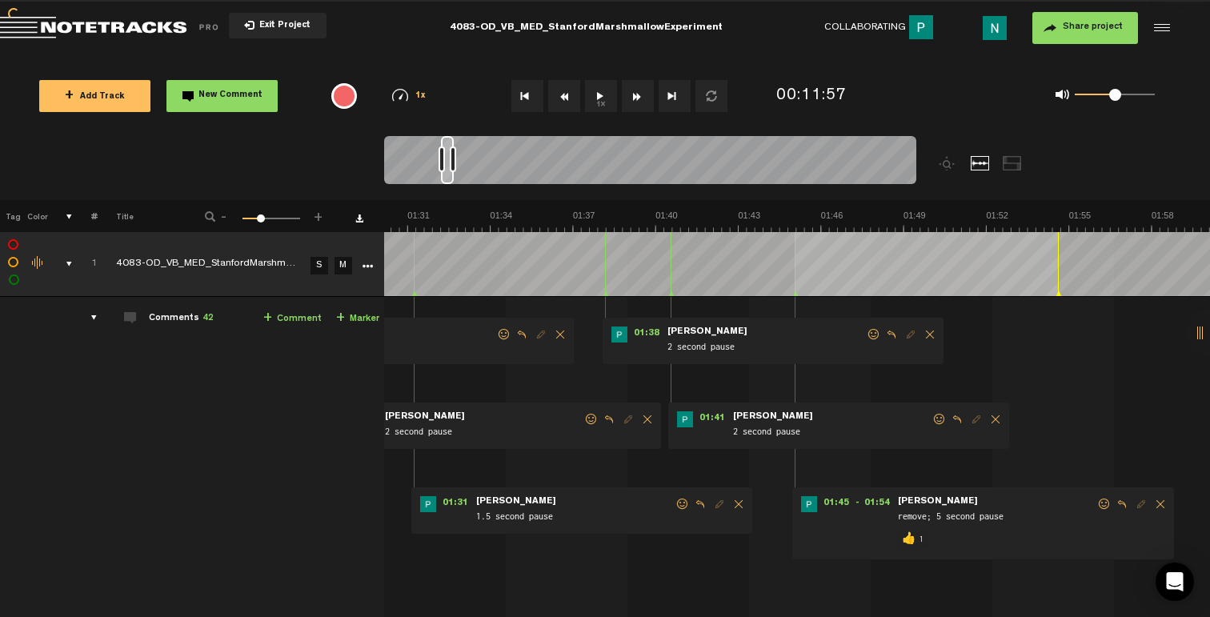
scroll to position [0, 2538]
click at [939, 422] on span at bounding box center [939, 419] width 16 height 11
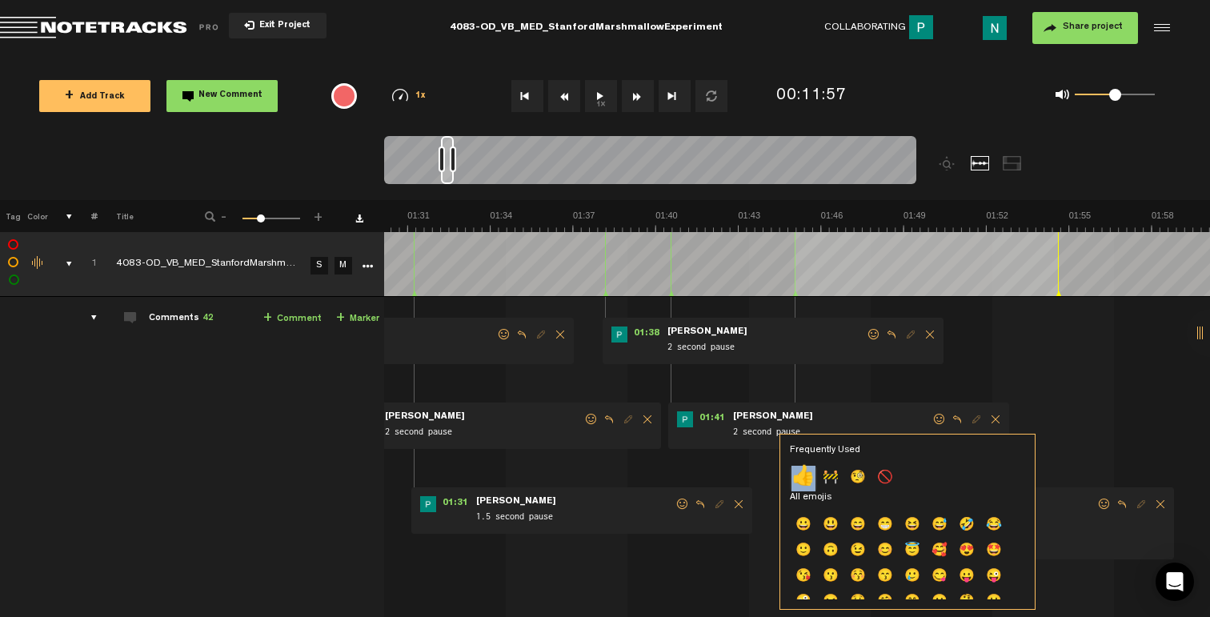
click at [801, 479] on p "👍" at bounding box center [803, 479] width 27 height 26
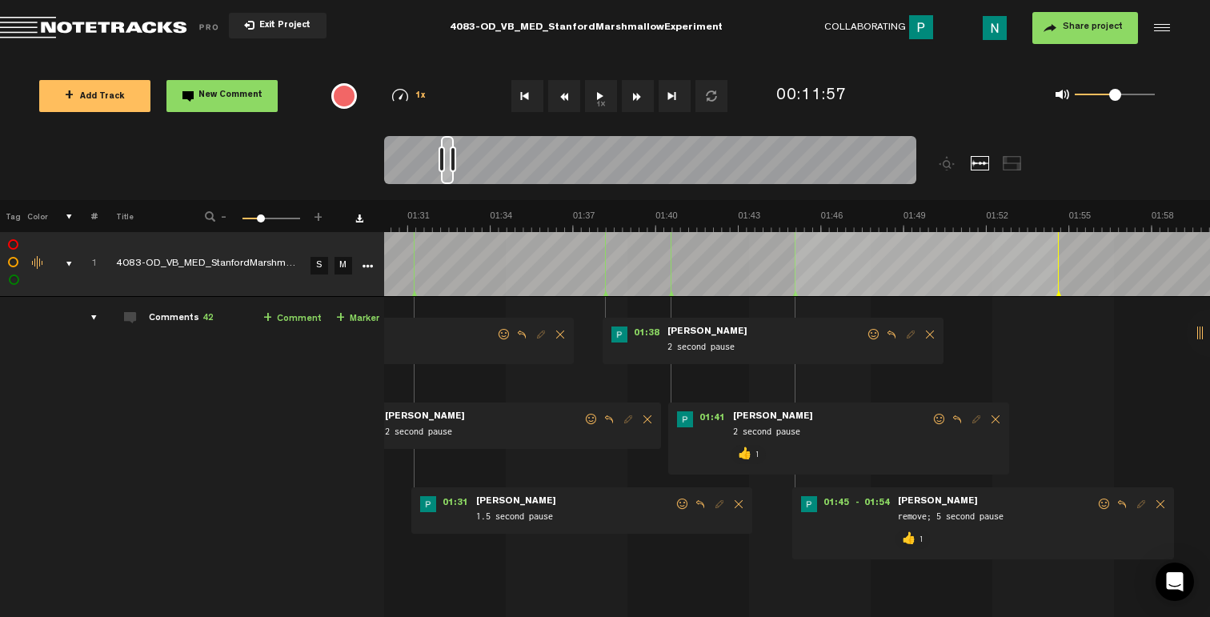
click at [871, 333] on span at bounding box center [874, 334] width 16 height 11
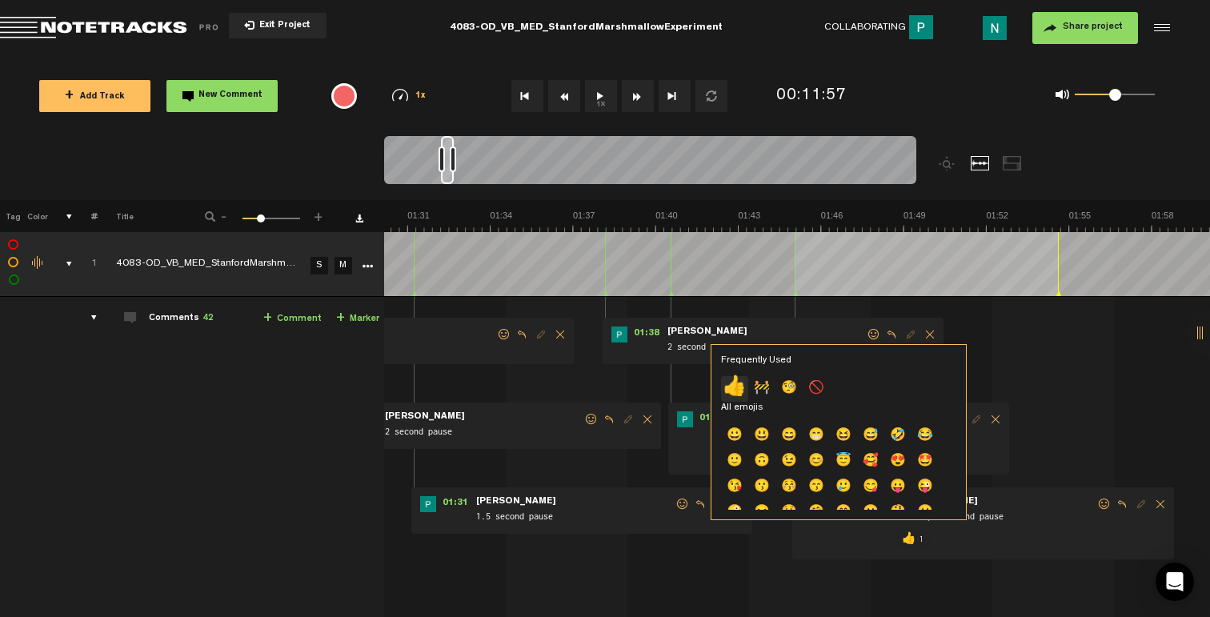
click at [735, 393] on p "👍" at bounding box center [734, 389] width 27 height 26
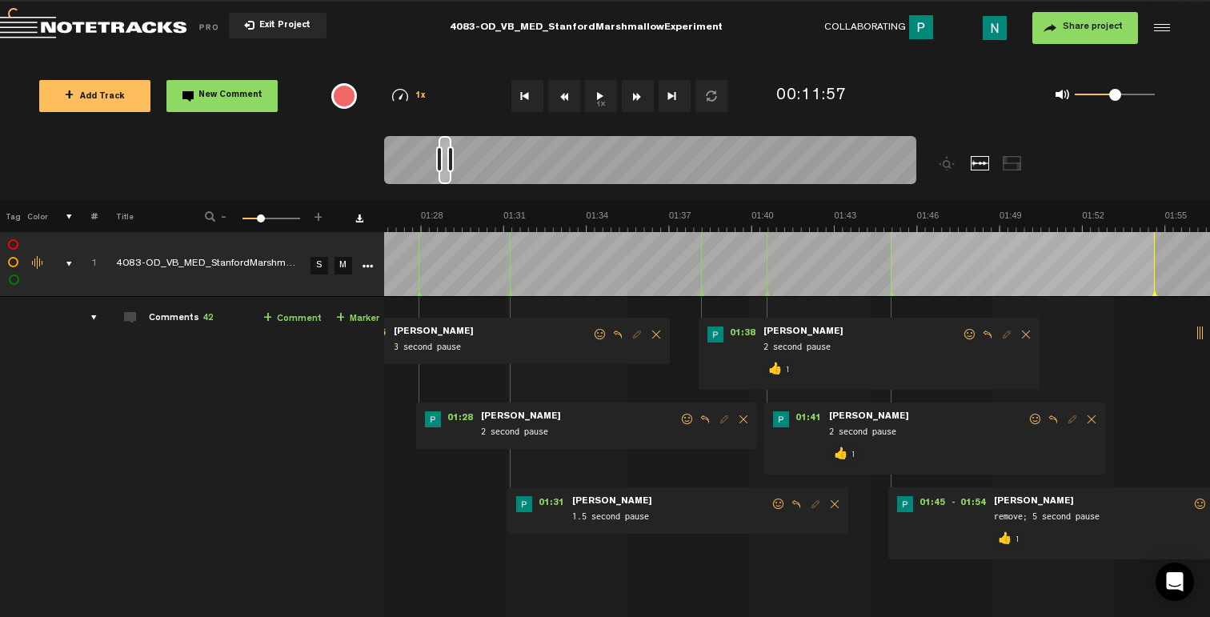
scroll to position [0, 2346]
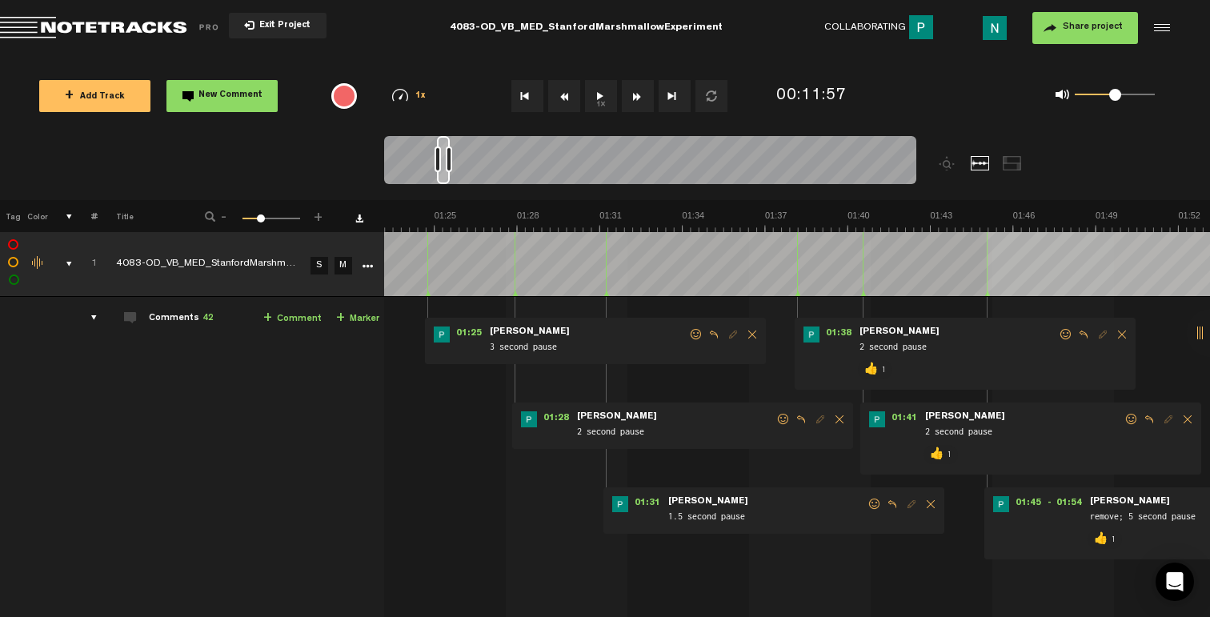
click at [878, 505] on span at bounding box center [875, 503] width 16 height 11
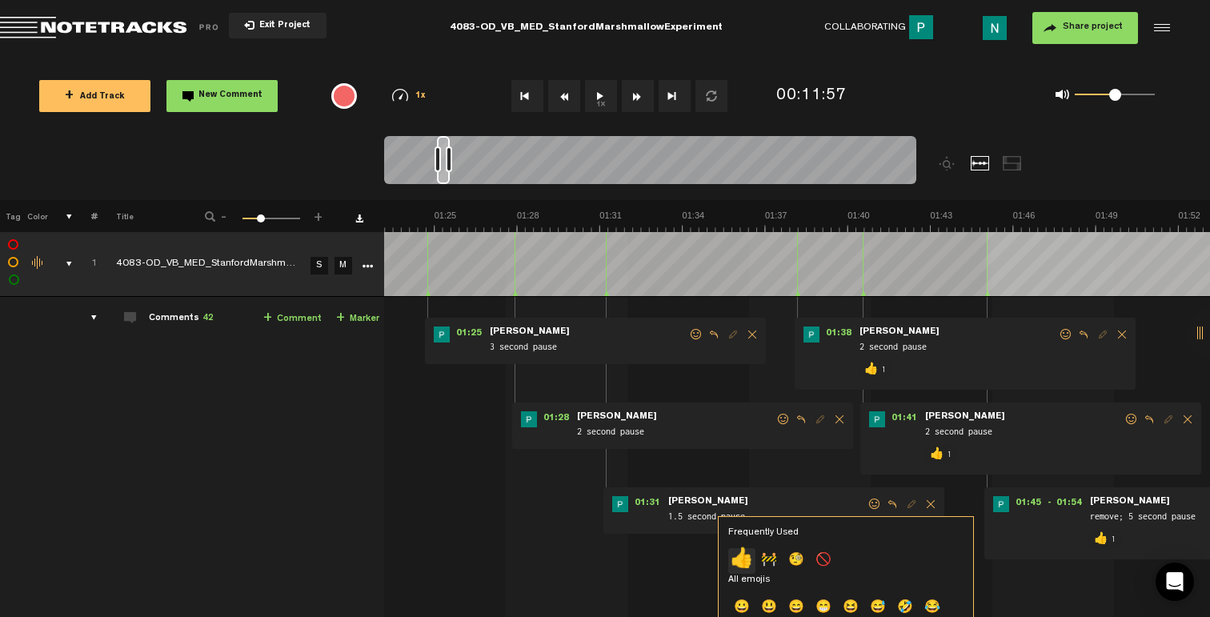
click at [743, 556] on p "👍" at bounding box center [741, 561] width 27 height 26
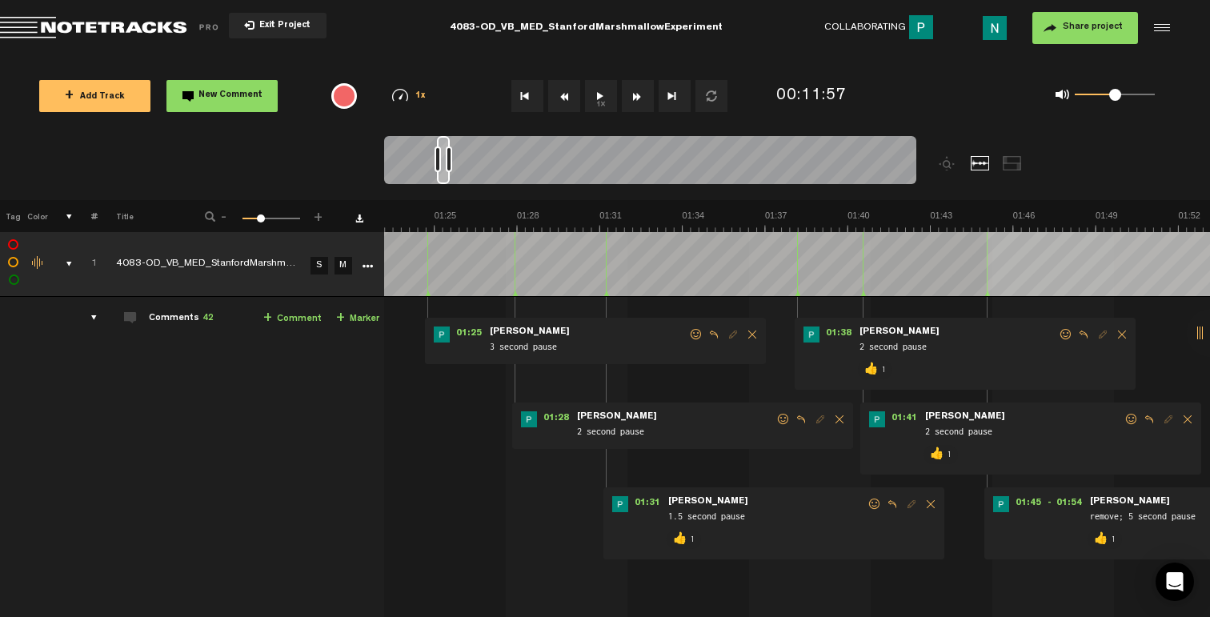
scroll to position [0, 2250]
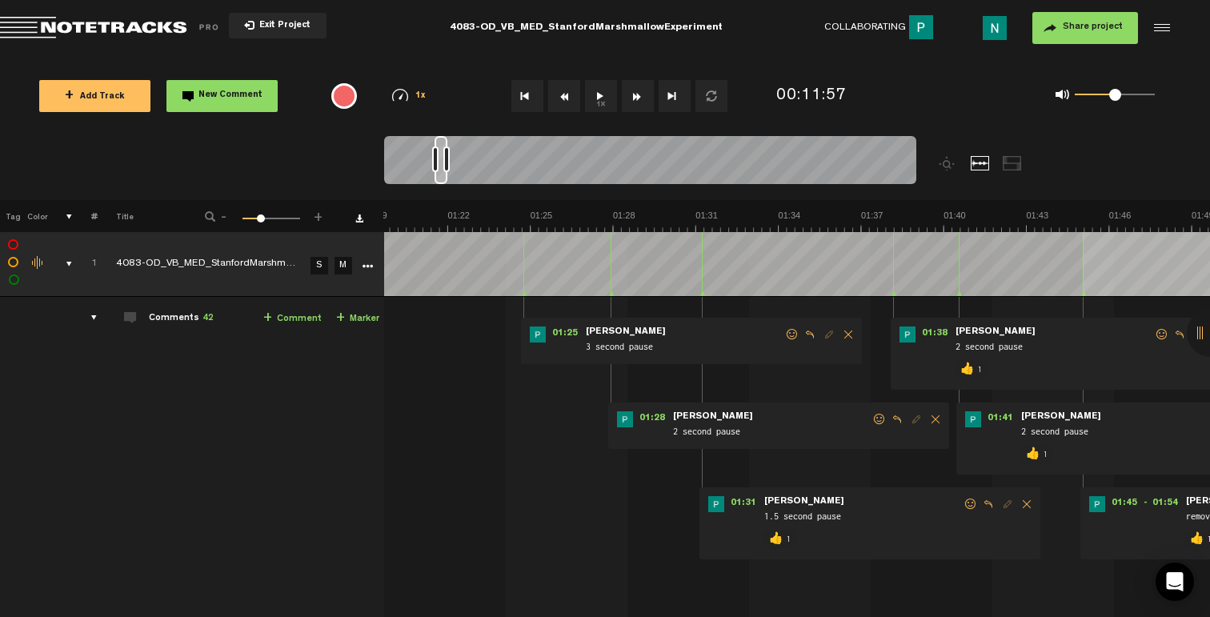
drag, startPoint x: 876, startPoint y: 422, endPoint x: 868, endPoint y: 426, distance: 8.9
click at [876, 422] on span at bounding box center [879, 419] width 16 height 11
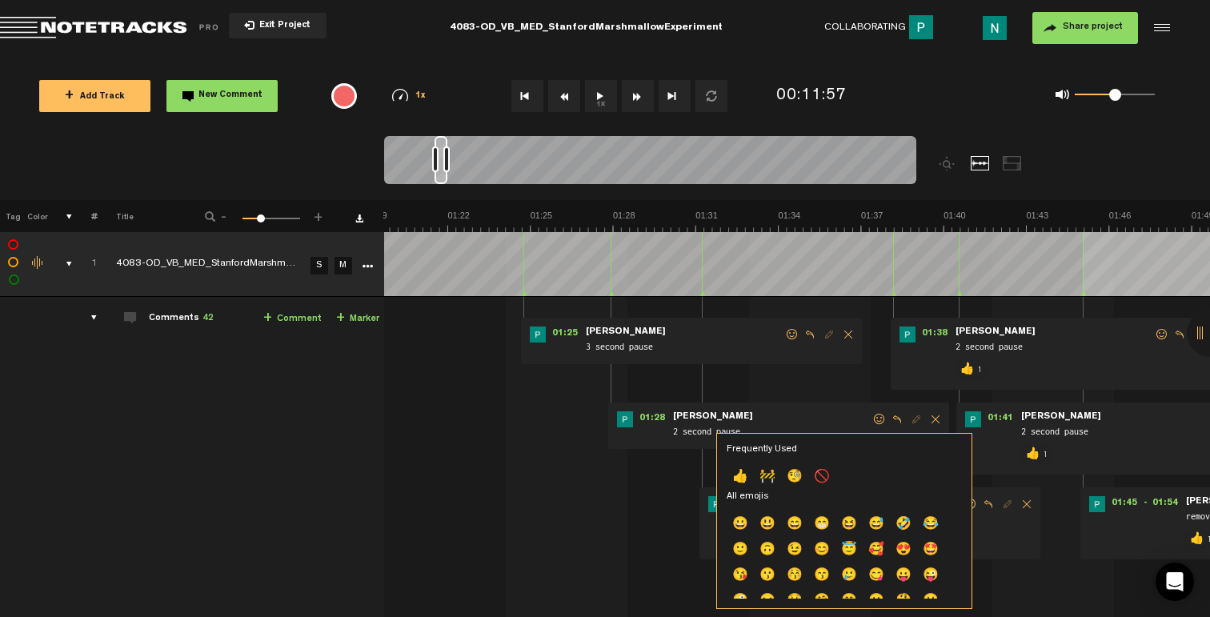
click at [742, 470] on p "👍" at bounding box center [740, 478] width 27 height 26
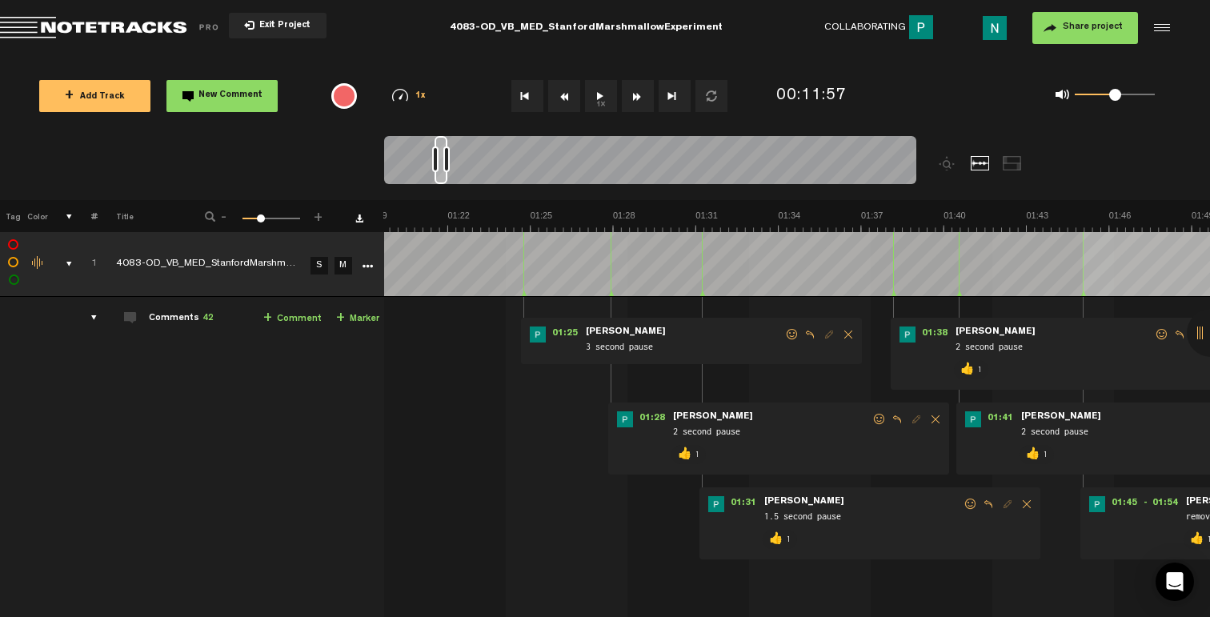
click at [793, 334] on span at bounding box center [792, 334] width 16 height 11
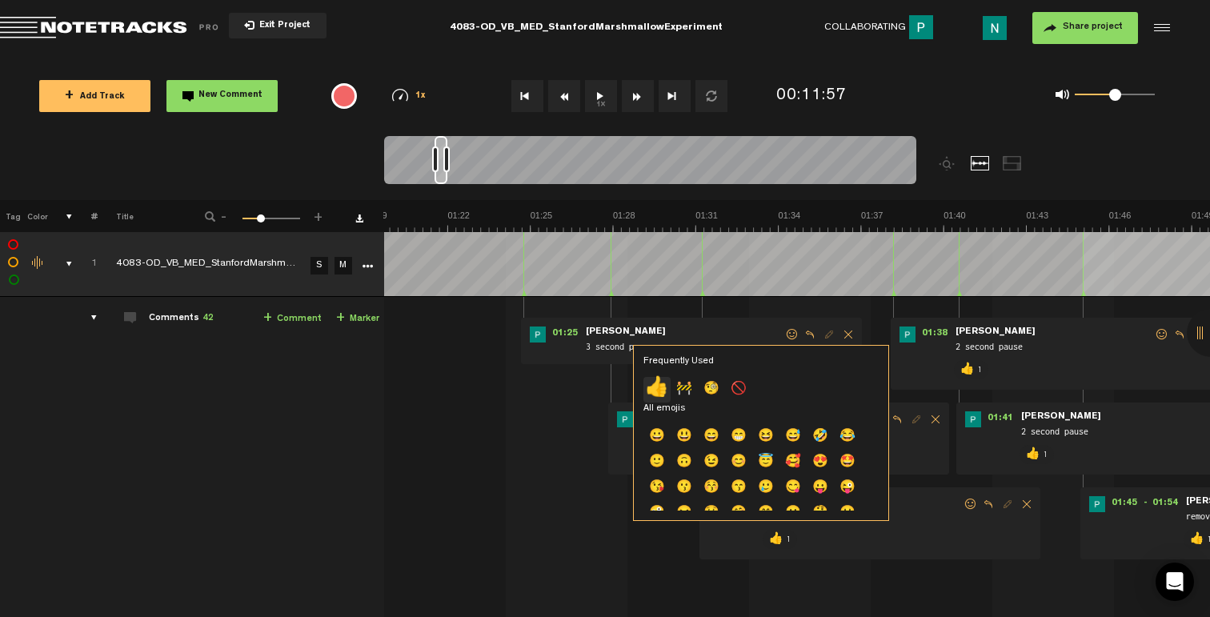
click at [660, 393] on p "👍" at bounding box center [656, 390] width 27 height 26
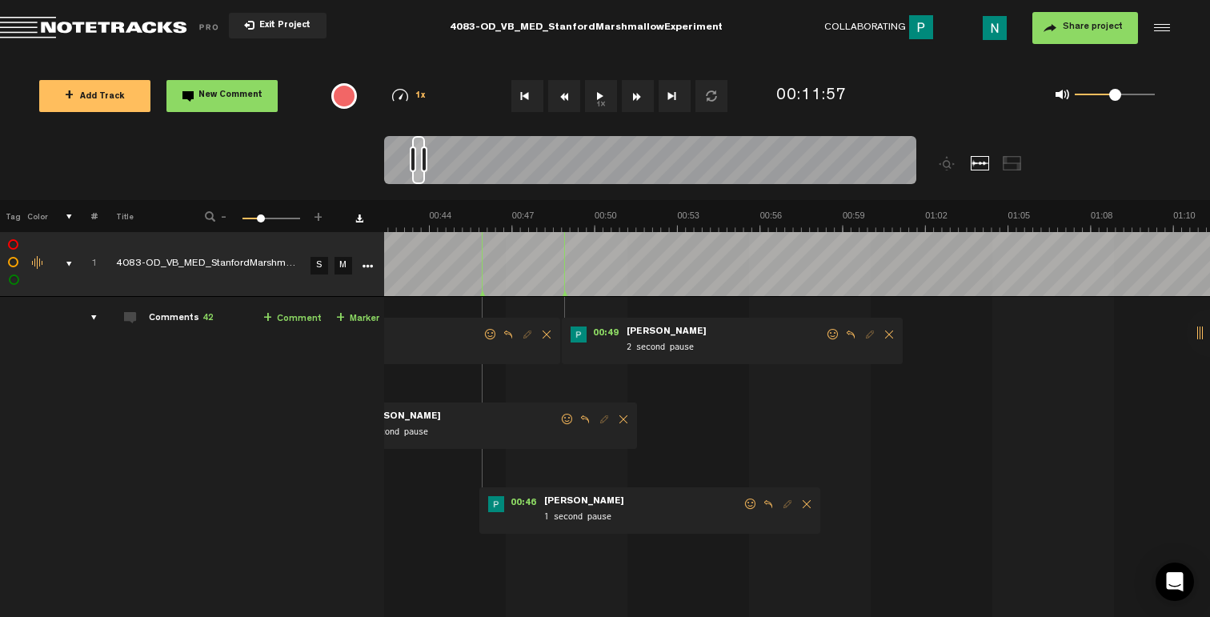
scroll to position [0, 1002]
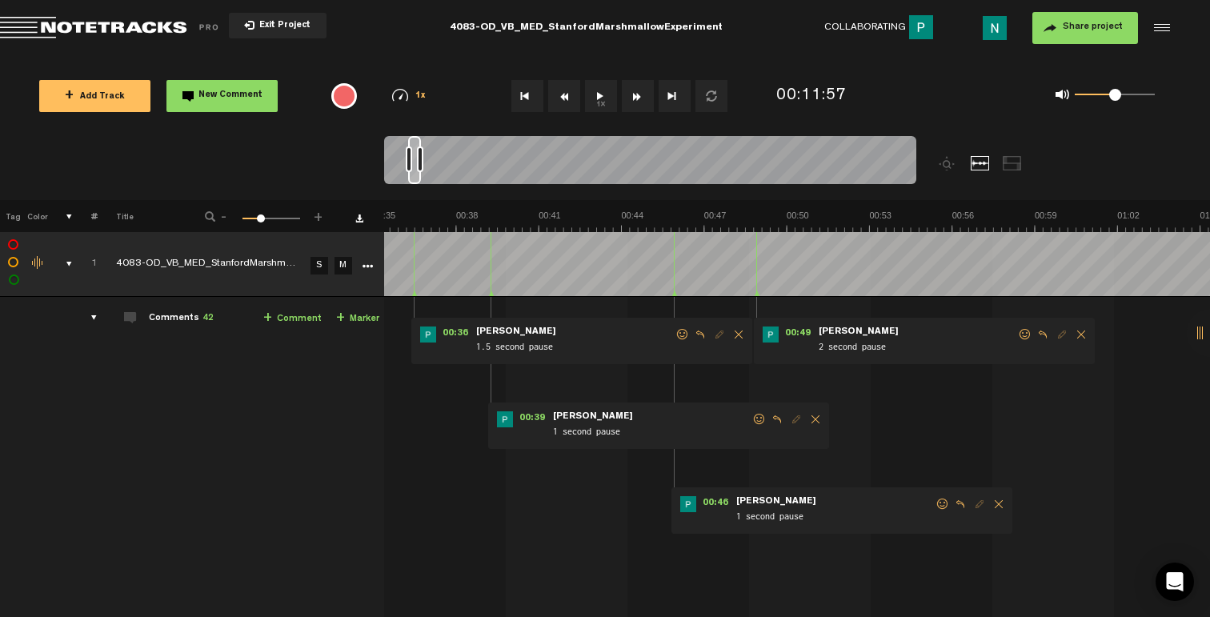
click at [1021, 331] on span at bounding box center [1025, 334] width 16 height 11
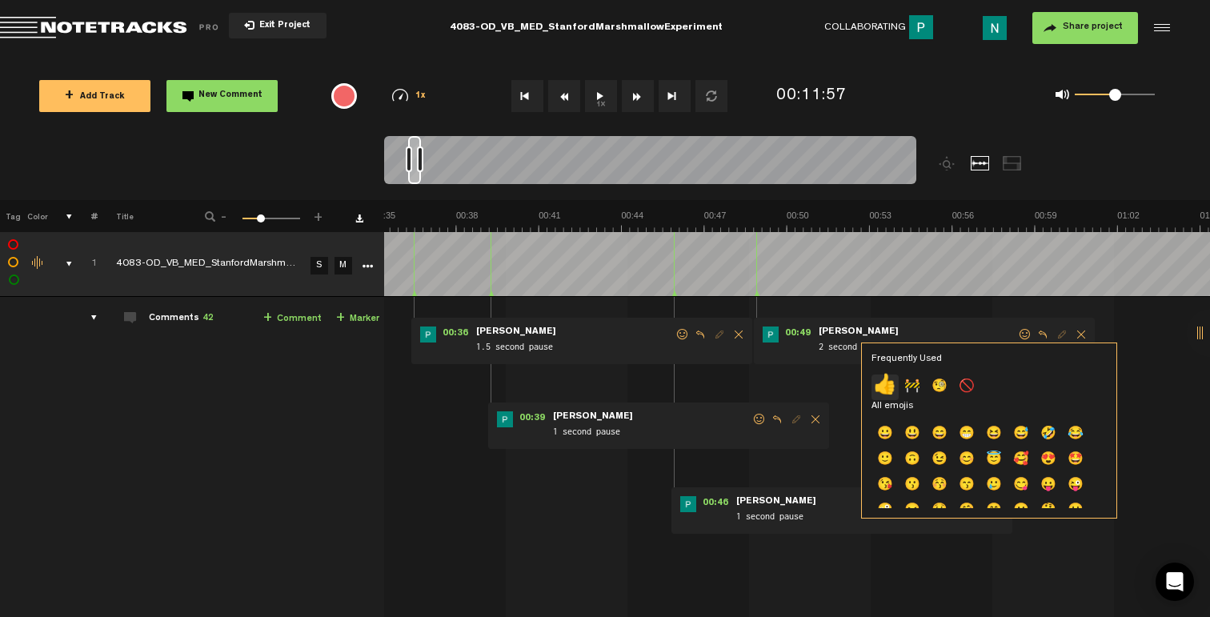
click at [887, 387] on p "👍" at bounding box center [884, 387] width 27 height 26
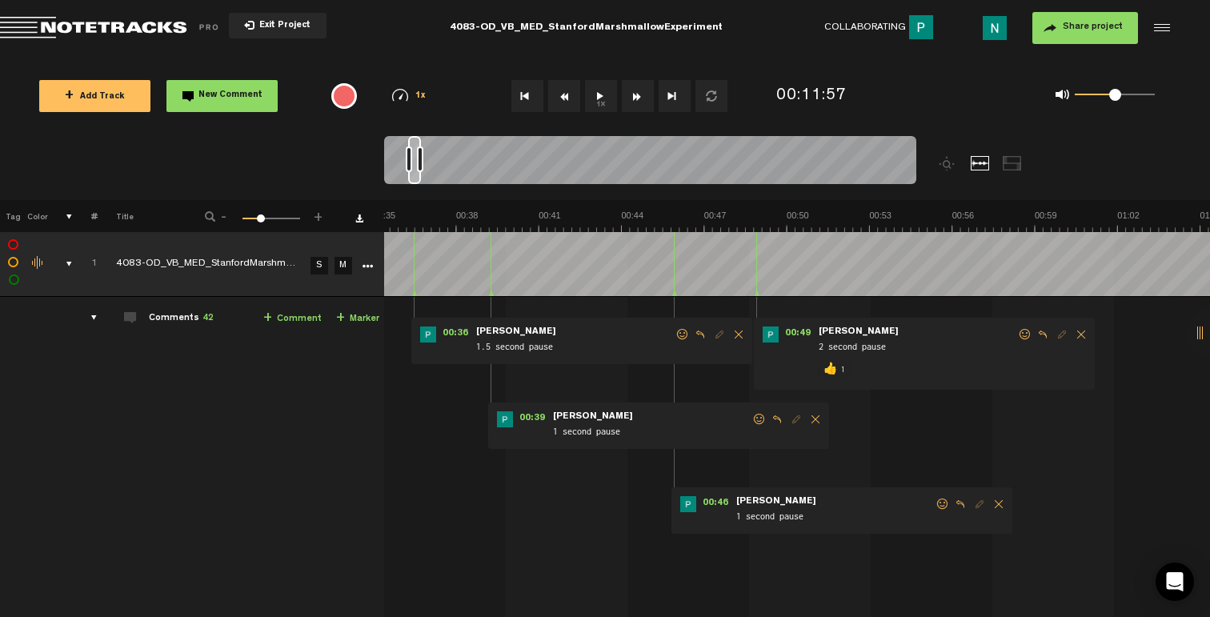
click at [935, 502] on span at bounding box center [943, 503] width 16 height 11
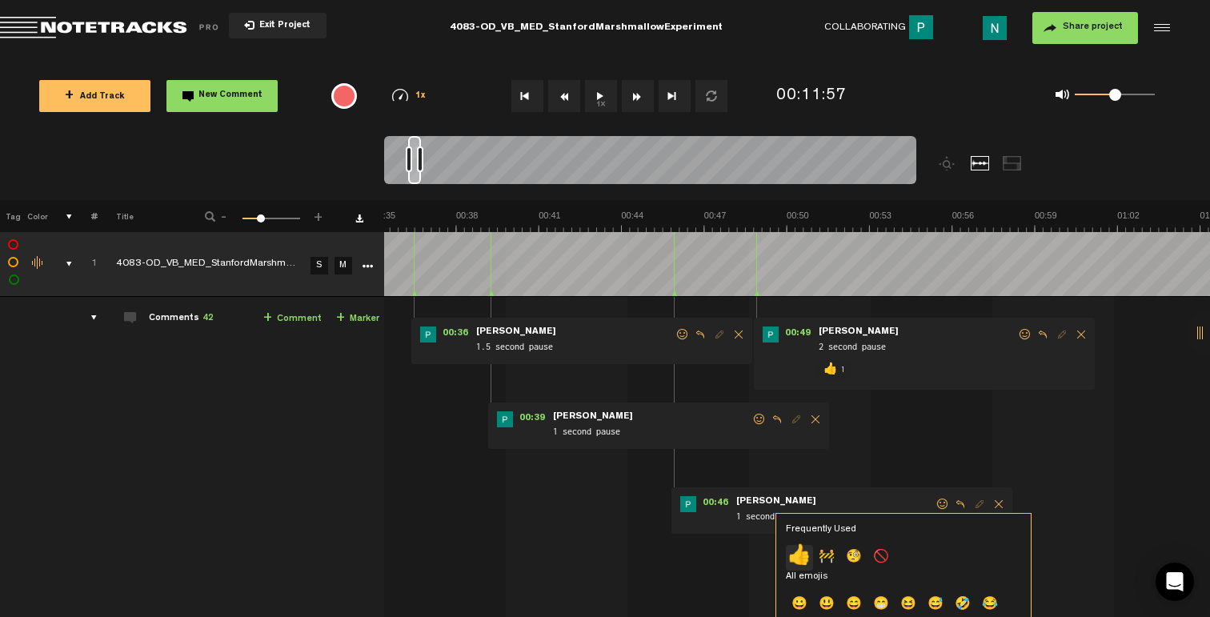
click at [800, 561] on p "👍" at bounding box center [799, 558] width 27 height 26
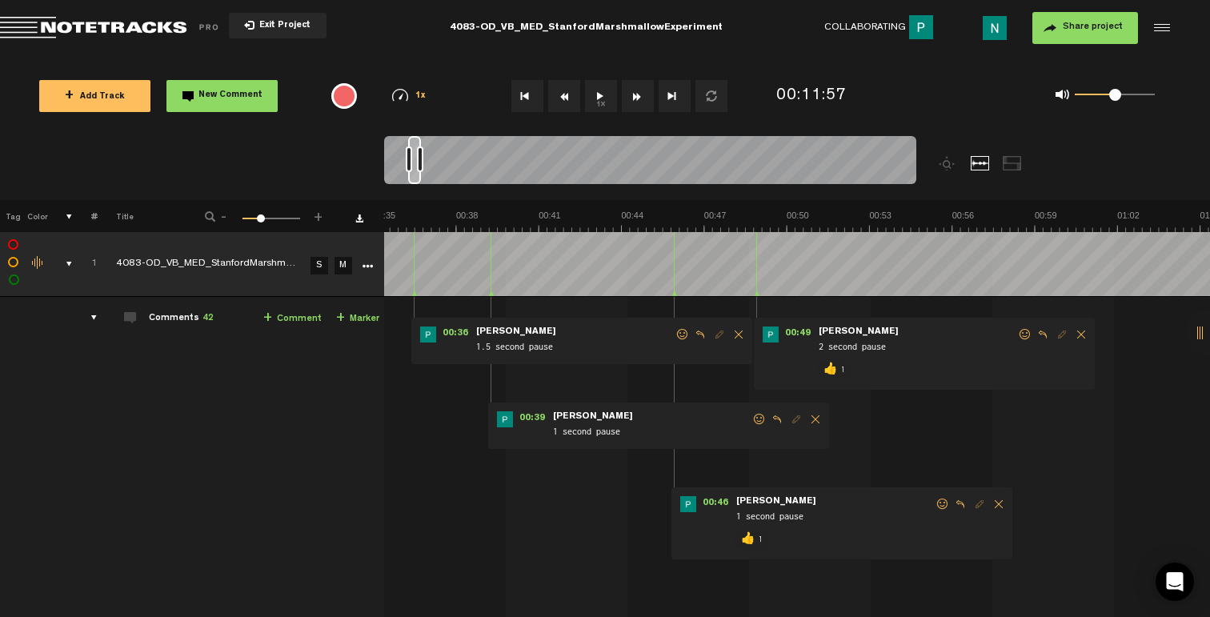
click at [759, 419] on span at bounding box center [759, 419] width 16 height 11
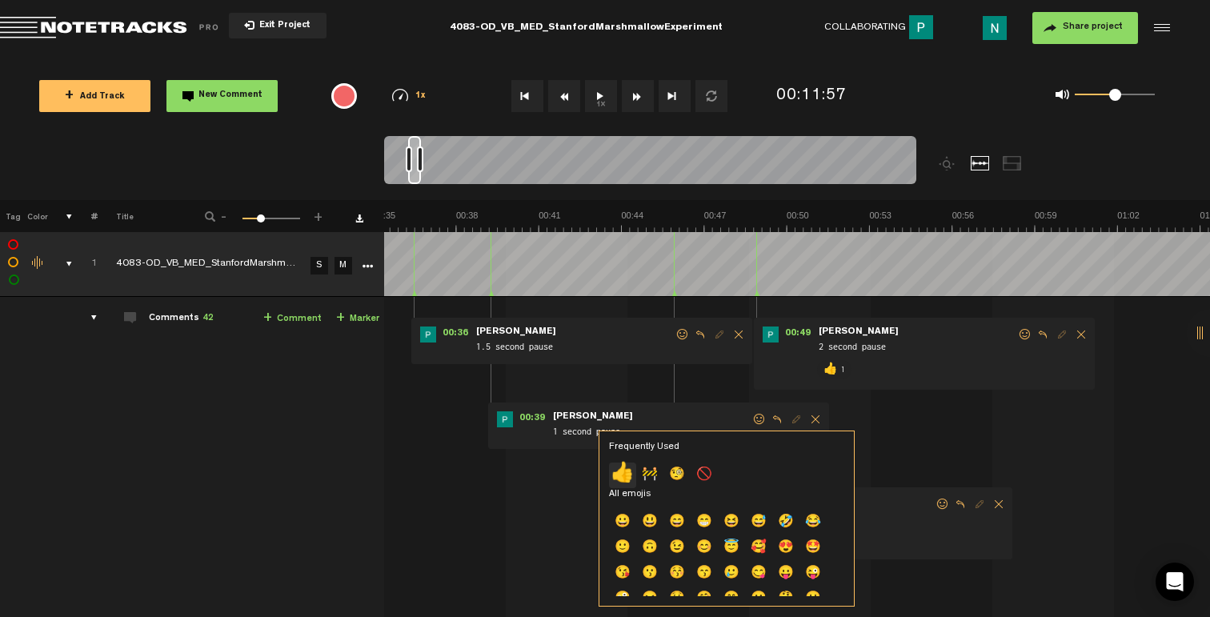
click at [626, 474] on p "👍" at bounding box center [622, 475] width 27 height 26
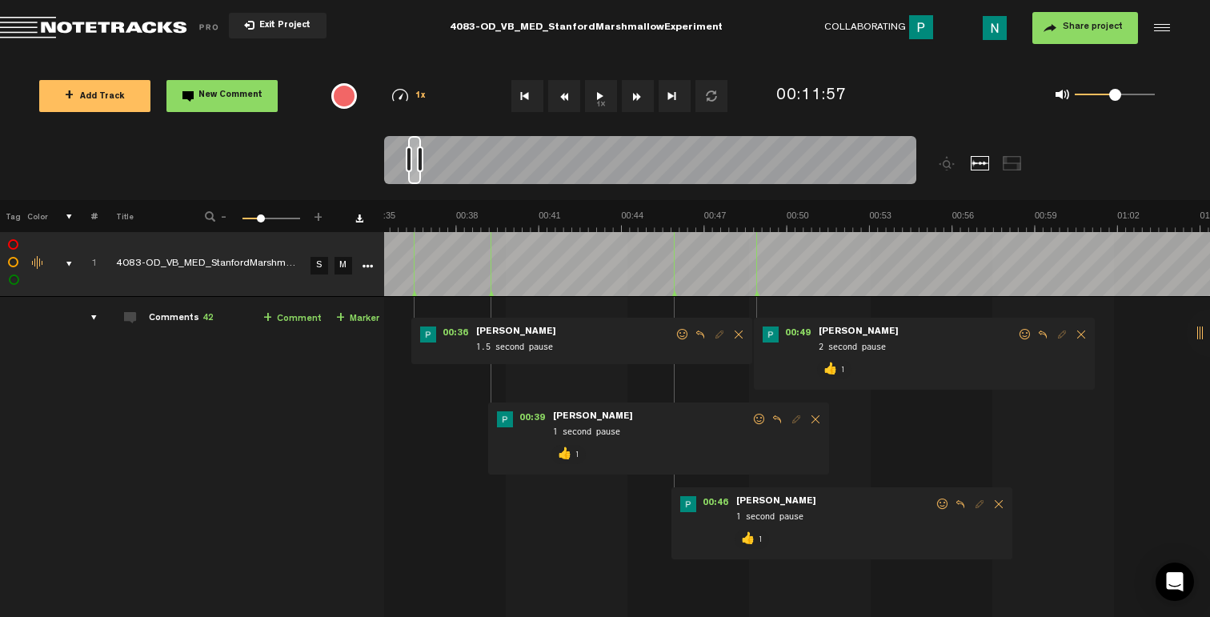
click at [685, 334] on span at bounding box center [683, 334] width 16 height 11
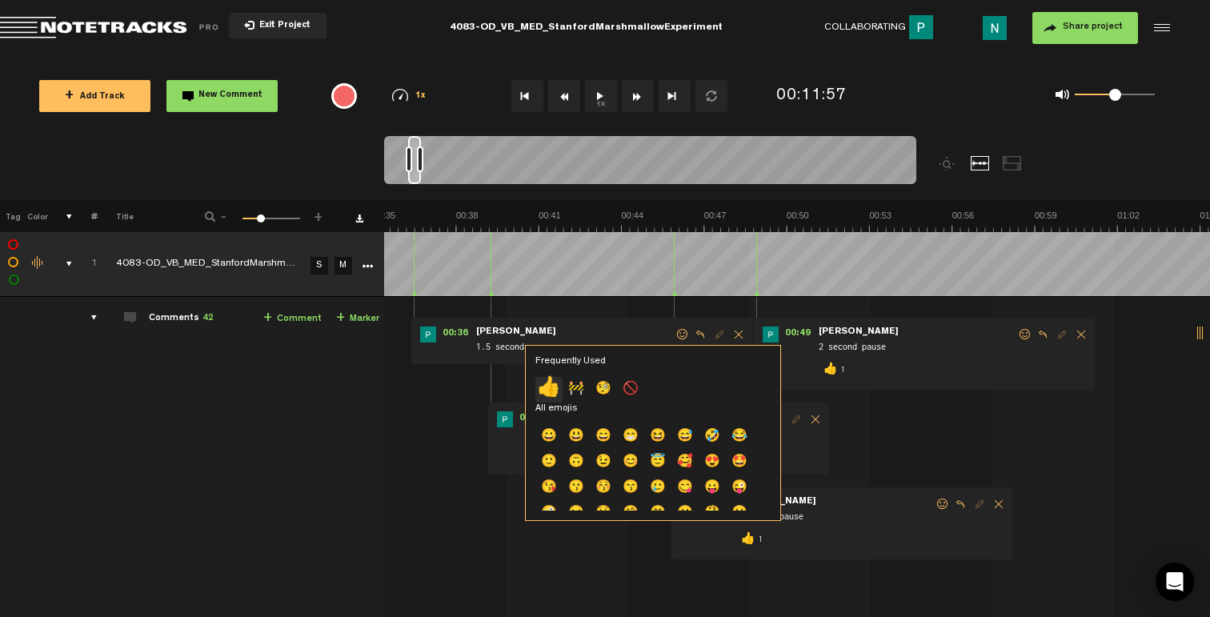
click at [555, 390] on p "👍" at bounding box center [548, 390] width 27 height 26
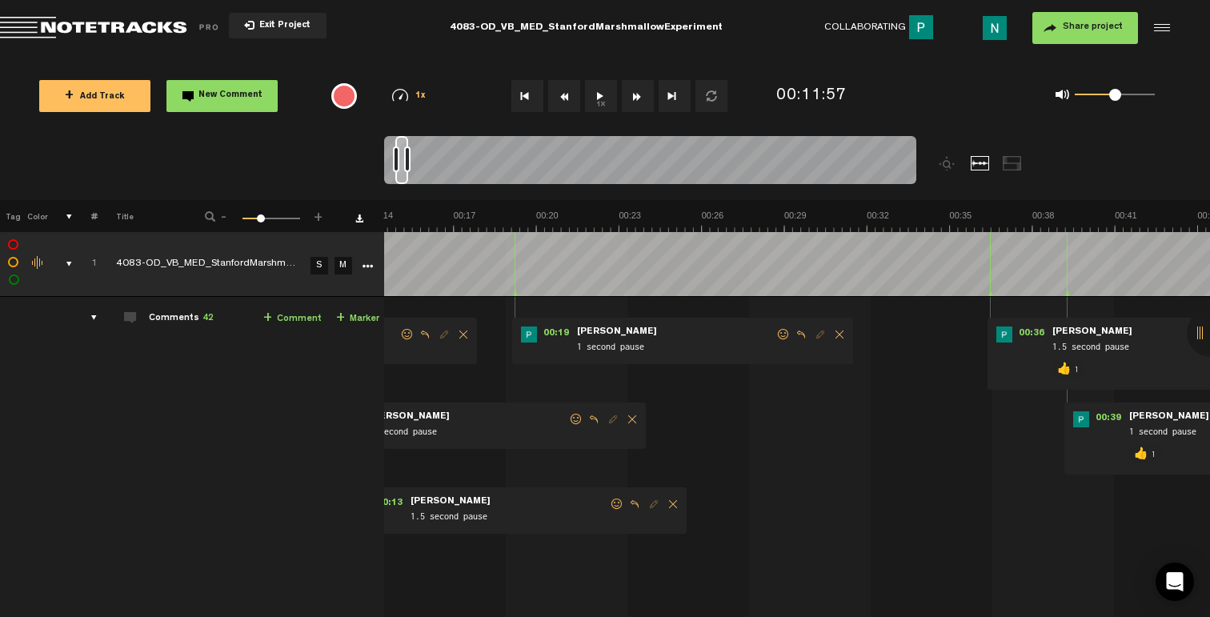
scroll to position [0, 330]
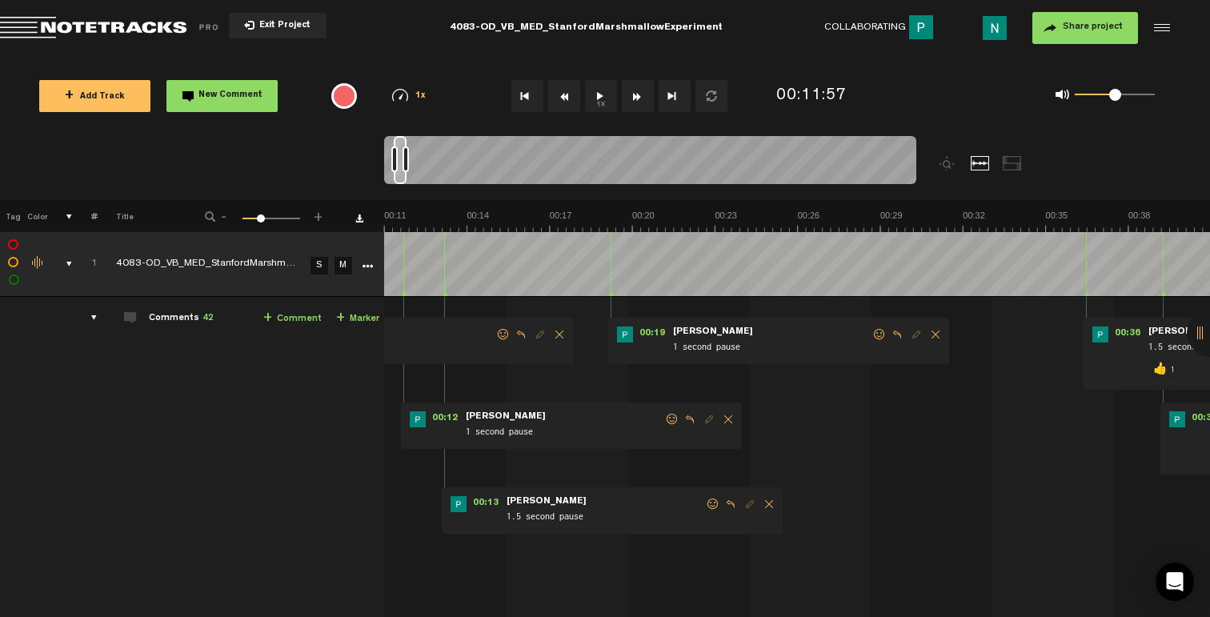
click at [870, 335] on form "1 second pause" at bounding box center [771, 341] width 200 height 30
click at [873, 335] on span at bounding box center [879, 334] width 16 height 11
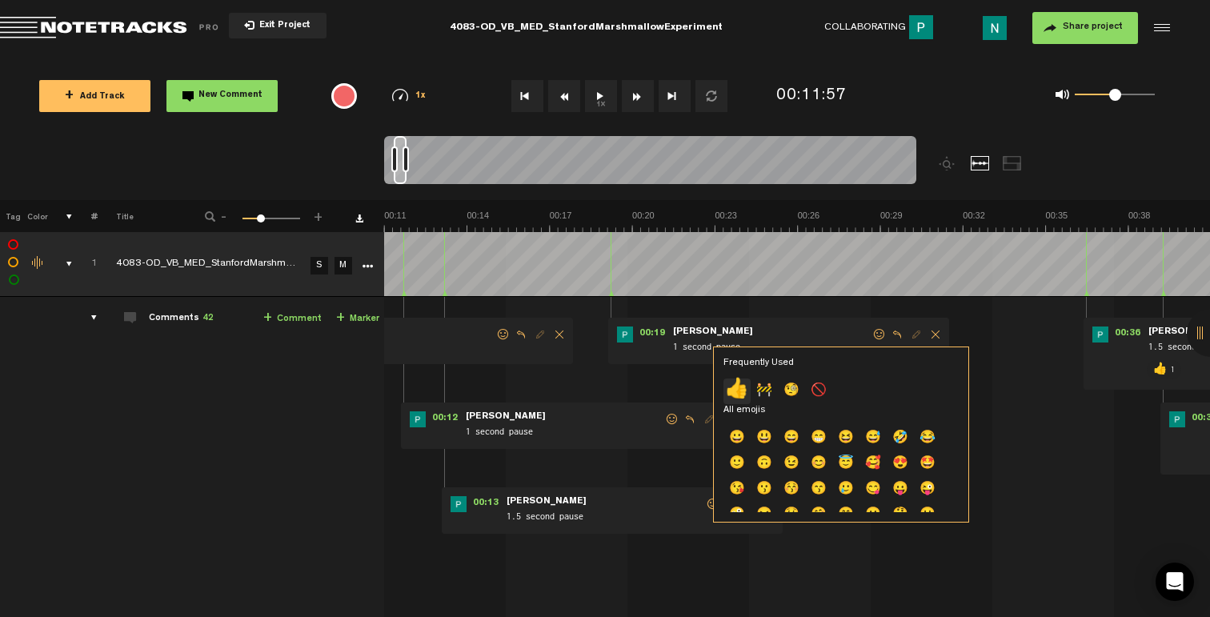
click at [747, 390] on p "👍" at bounding box center [736, 391] width 27 height 26
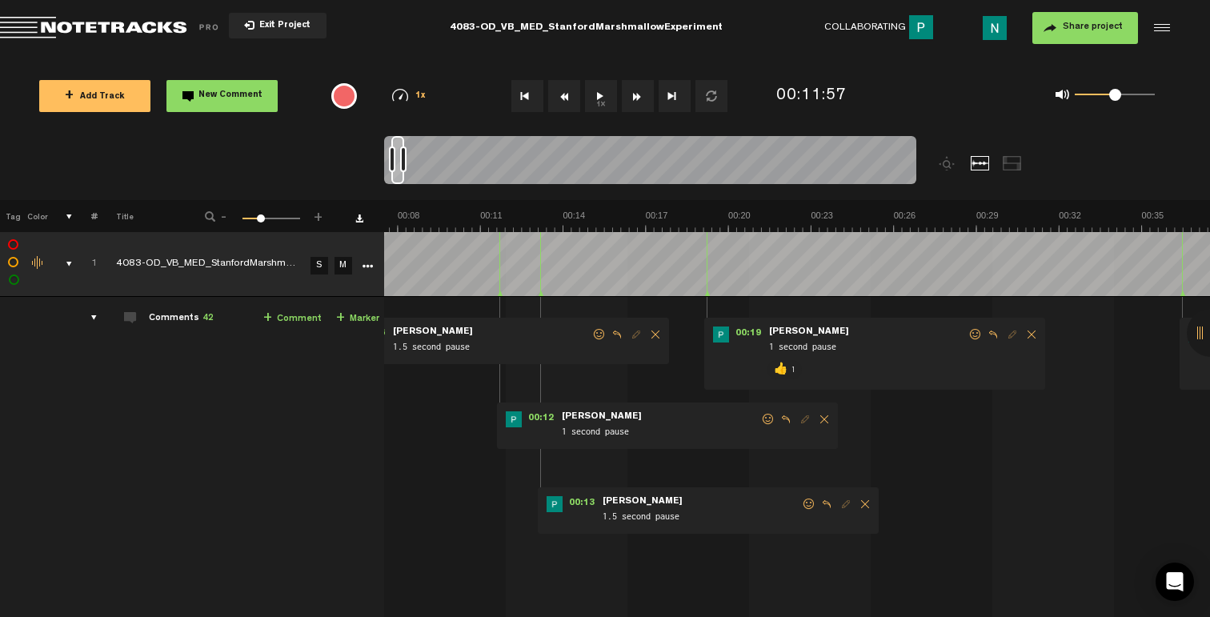
scroll to position [0, 138]
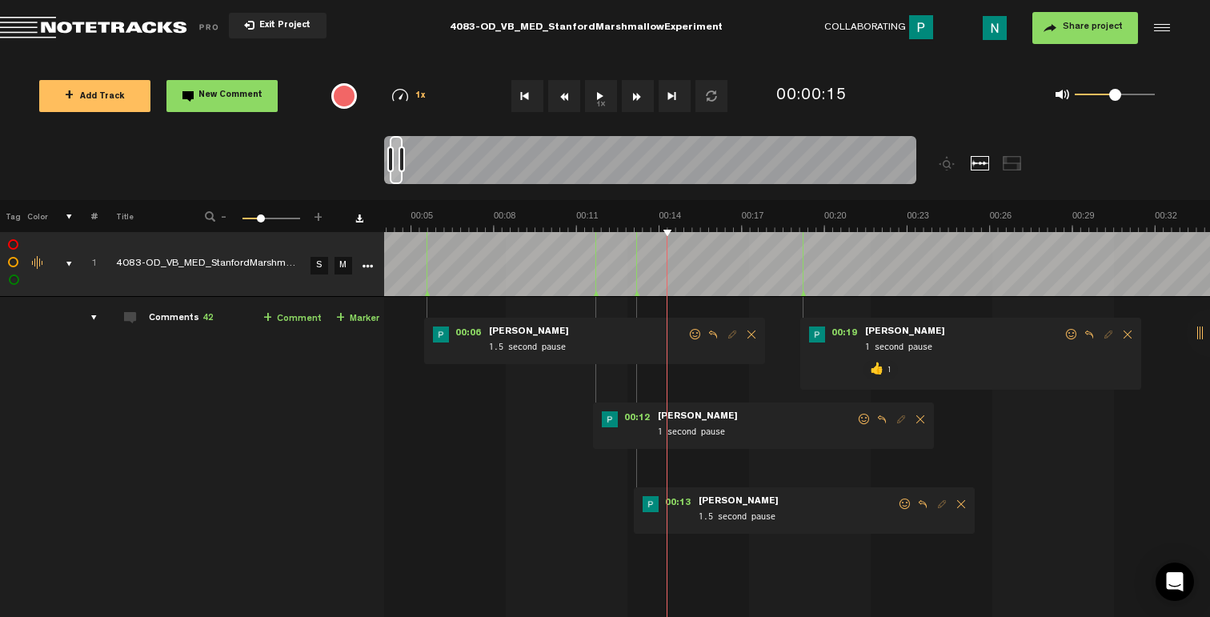
click at [902, 503] on span at bounding box center [905, 503] width 16 height 11
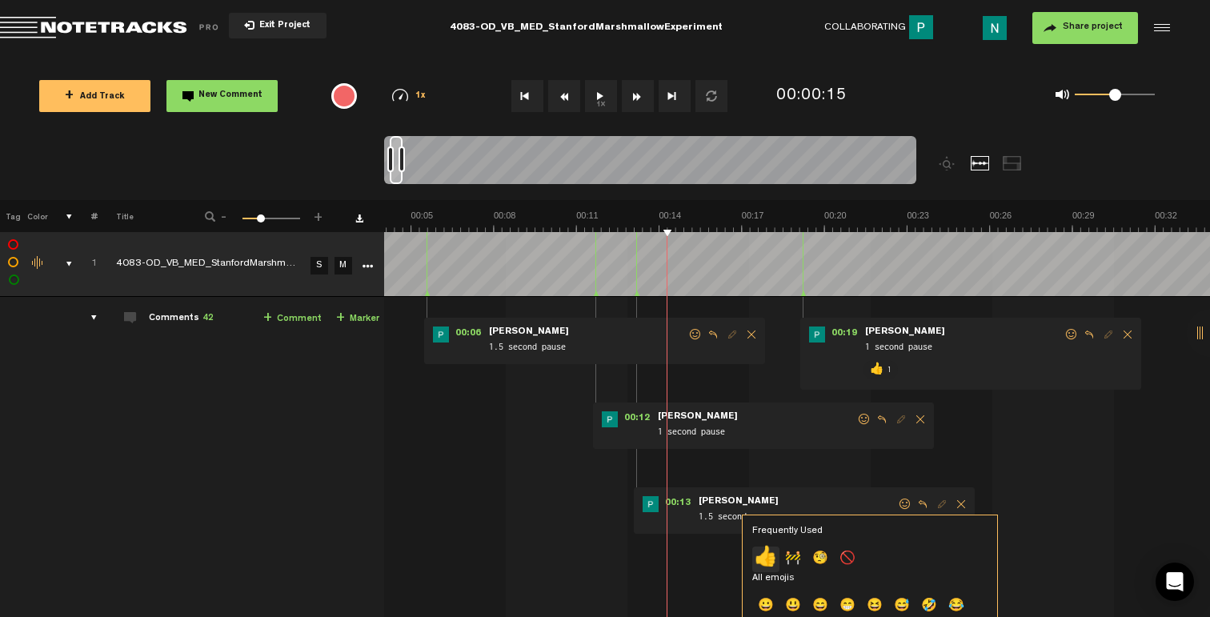
click at [765, 560] on p "👍" at bounding box center [765, 560] width 27 height 26
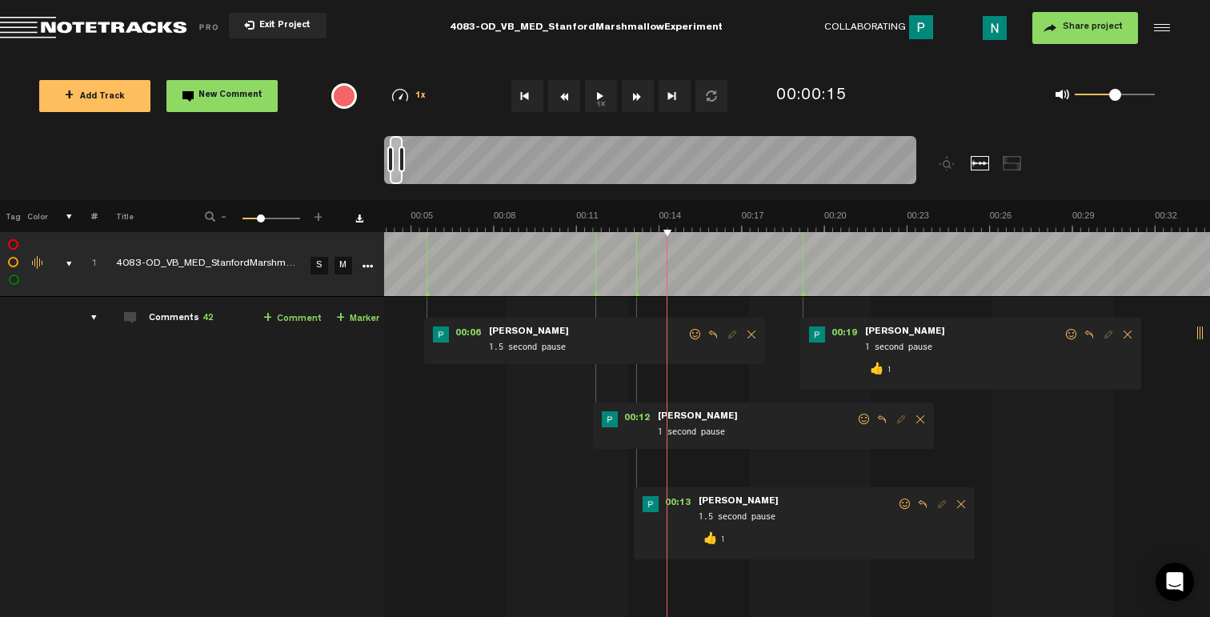
click at [859, 415] on span at bounding box center [864, 419] width 16 height 11
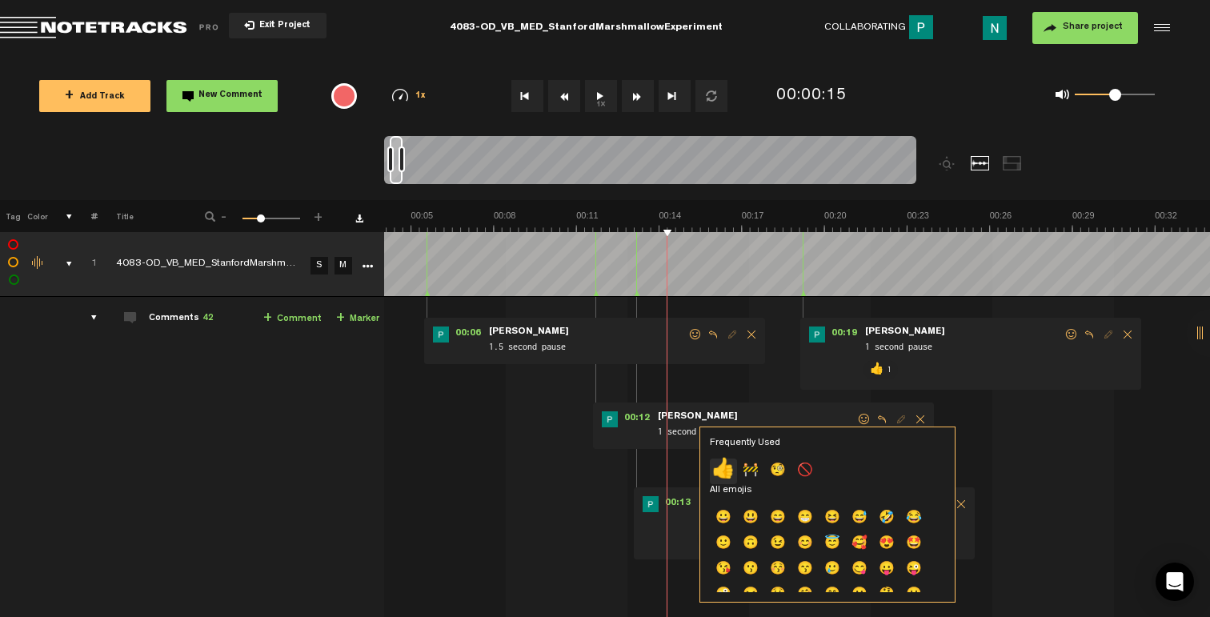
click at [723, 474] on p "👍" at bounding box center [723, 471] width 27 height 26
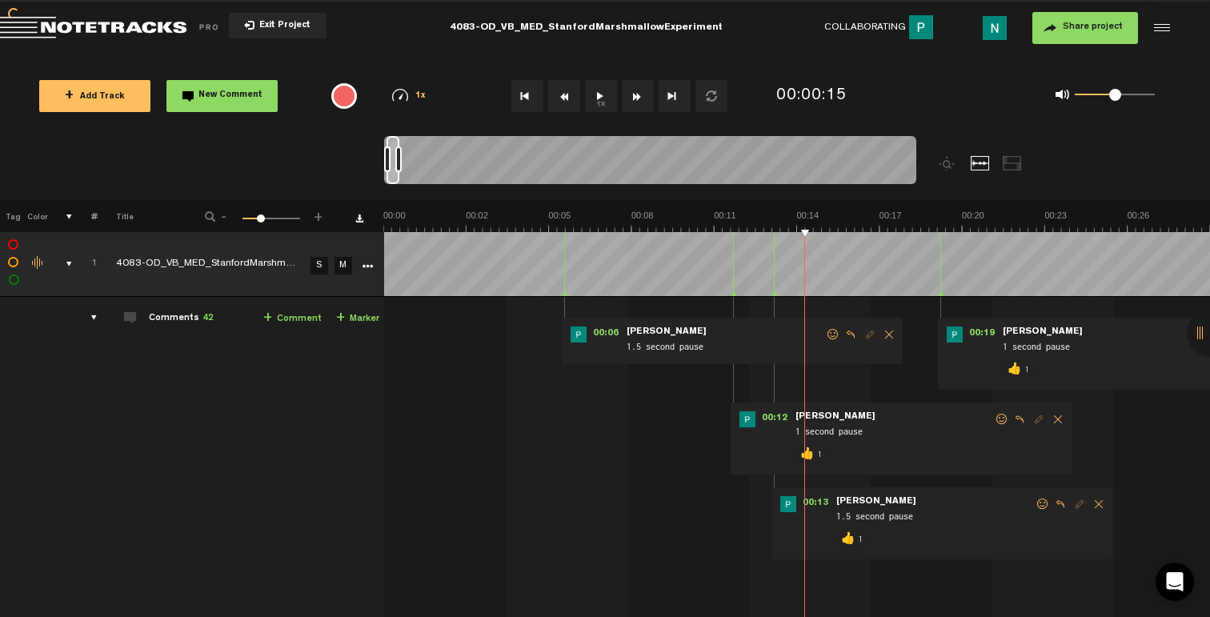
scroll to position [0, 0]
click at [832, 336] on span at bounding box center [833, 334] width 16 height 11
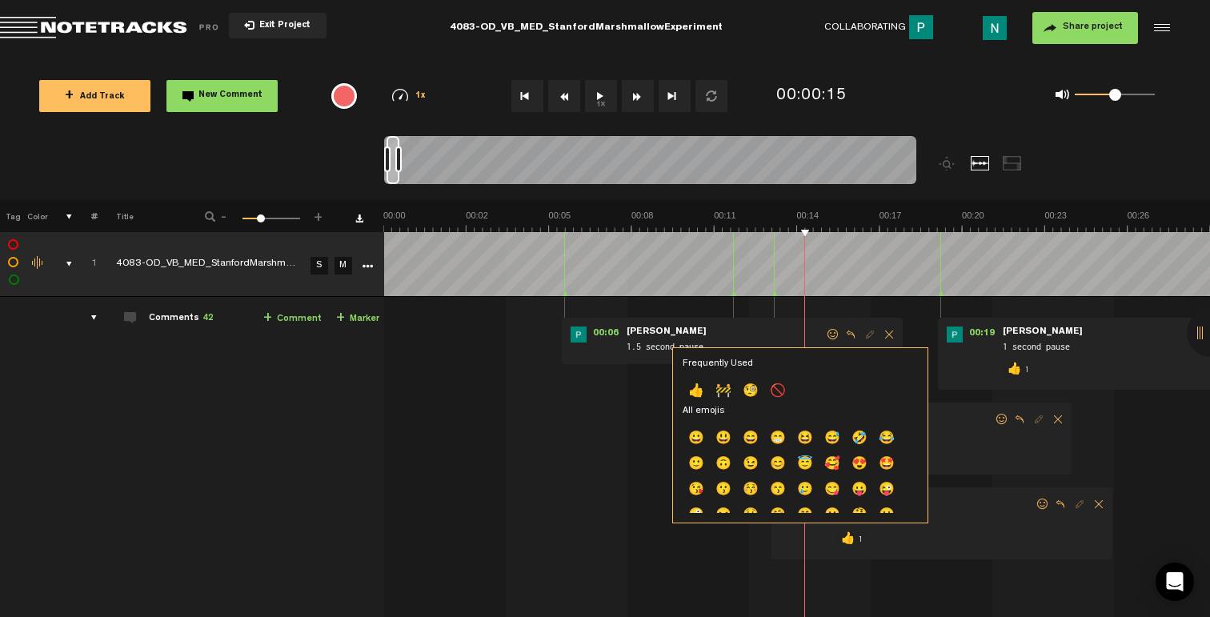
click at [699, 398] on p "👍" at bounding box center [696, 392] width 27 height 26
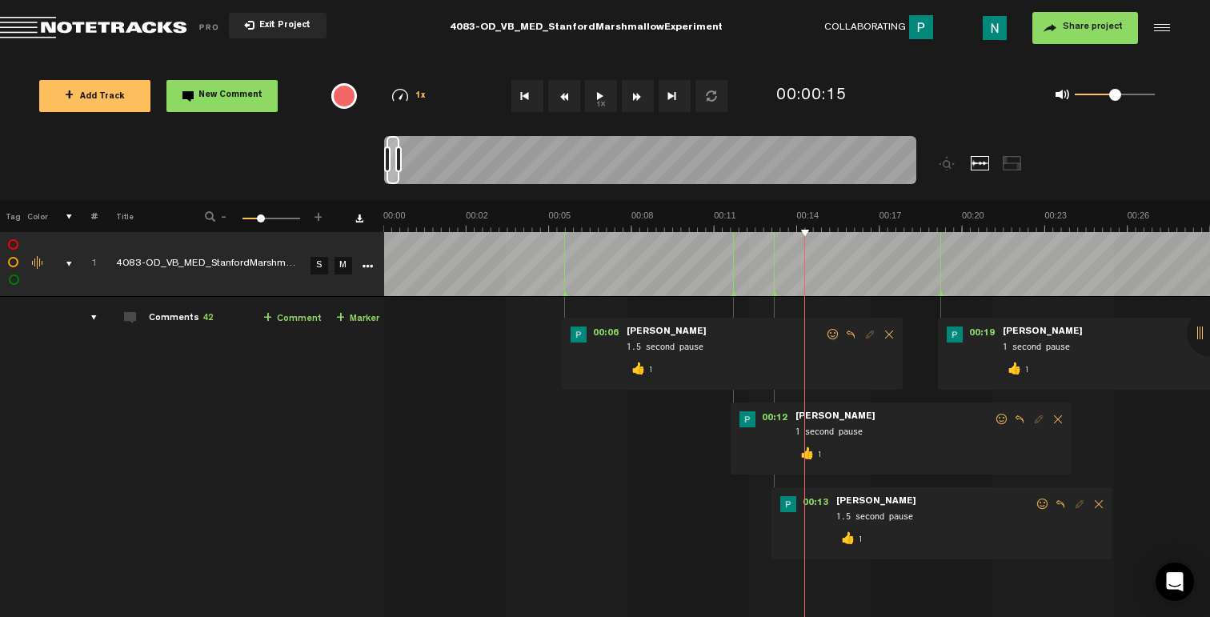
click at [68, 262] on div "comments, stamps & drawings" at bounding box center [62, 264] width 25 height 16
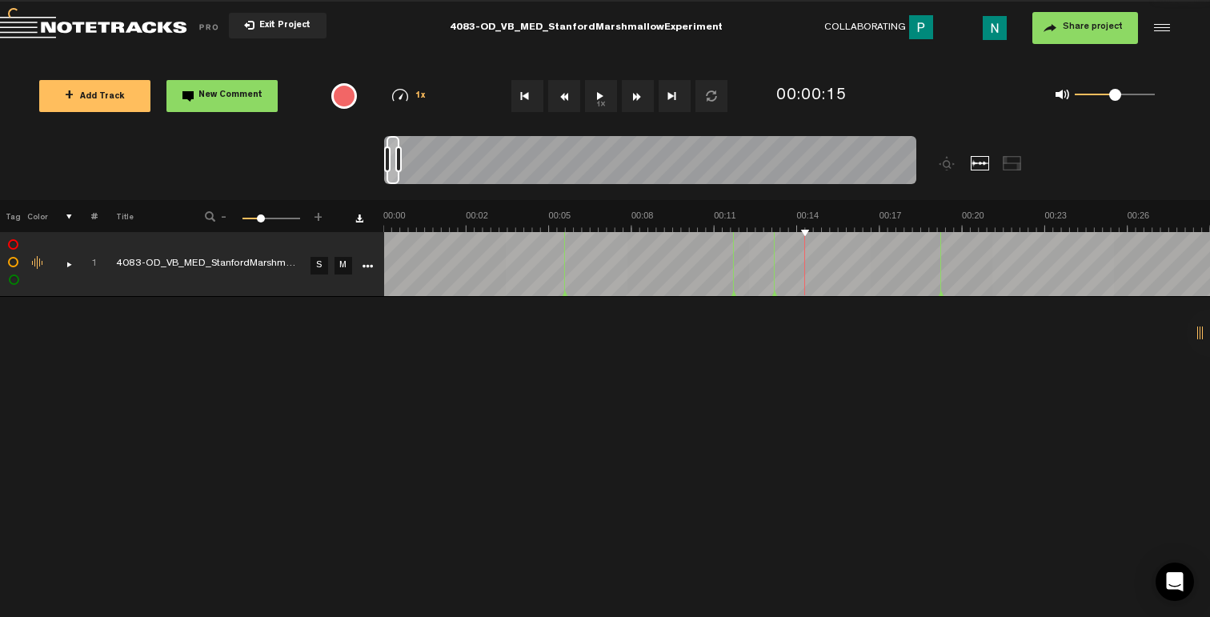
click at [103, 99] on span "+ Add Track" at bounding box center [95, 97] width 60 height 9
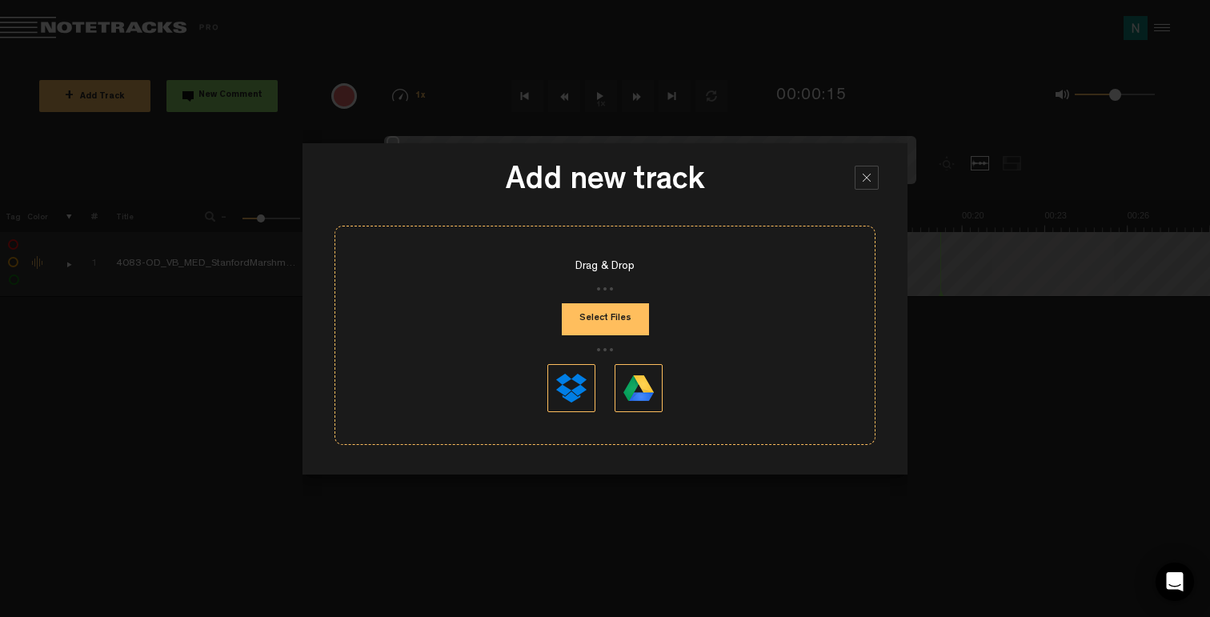
click at [604, 342] on div "Drag & Drop Select Files" at bounding box center [604, 335] width 541 height 219
click at [599, 322] on button "Select Files" at bounding box center [605, 319] width 87 height 32
